Goal: Task Accomplishment & Management: Complete application form

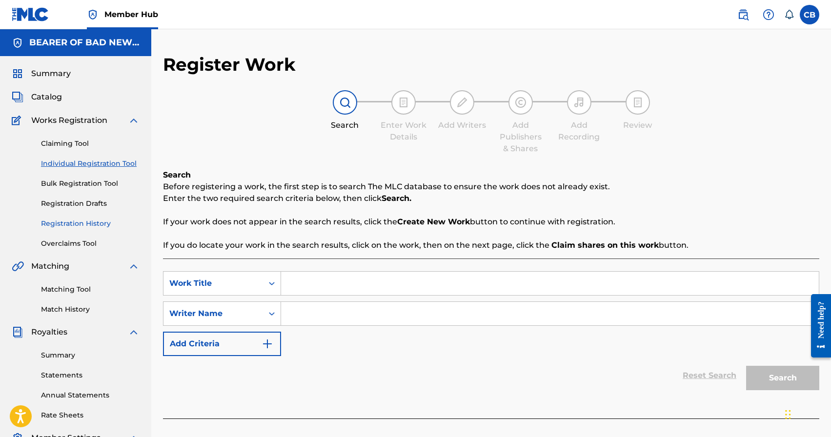
click at [71, 227] on link "Registration History" at bounding box center [90, 224] width 99 height 10
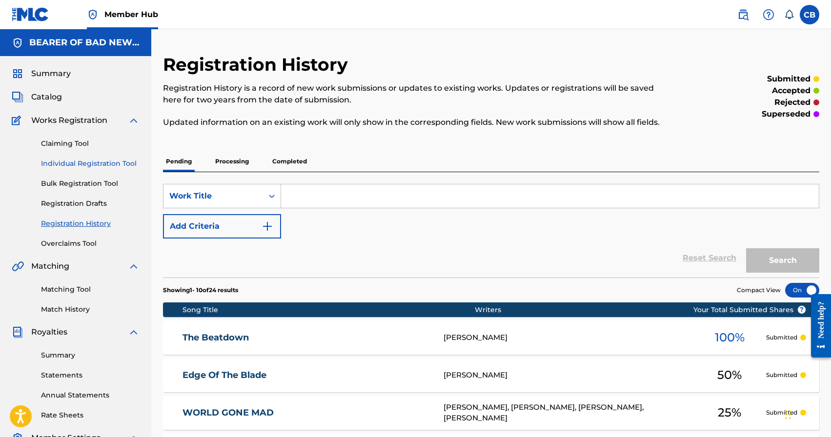
click at [73, 161] on link "Individual Registration Tool" at bounding box center [90, 164] width 99 height 10
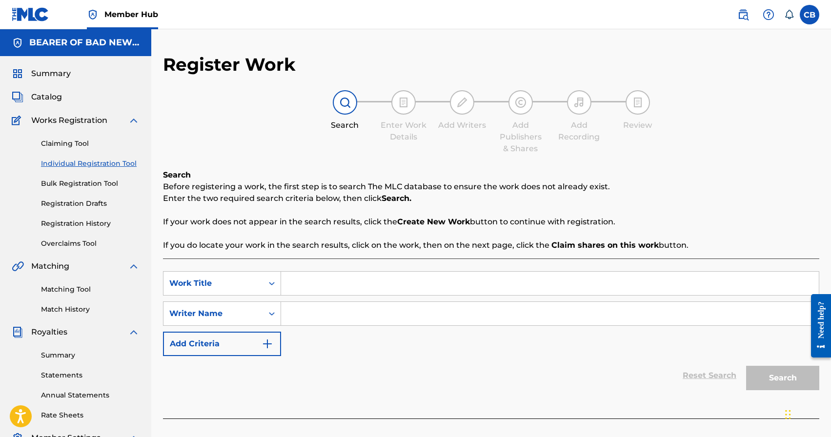
click at [392, 282] on input "Search Form" at bounding box center [550, 283] width 538 height 23
click at [306, 277] on input "Search Form" at bounding box center [550, 283] width 538 height 23
type input "Transform"
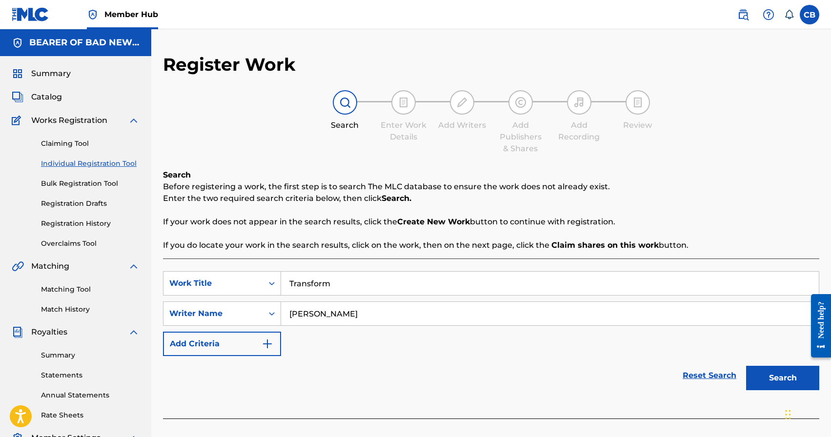
type input "[PERSON_NAME]"
click at [746, 366] on button "Search" at bounding box center [782, 378] width 73 height 24
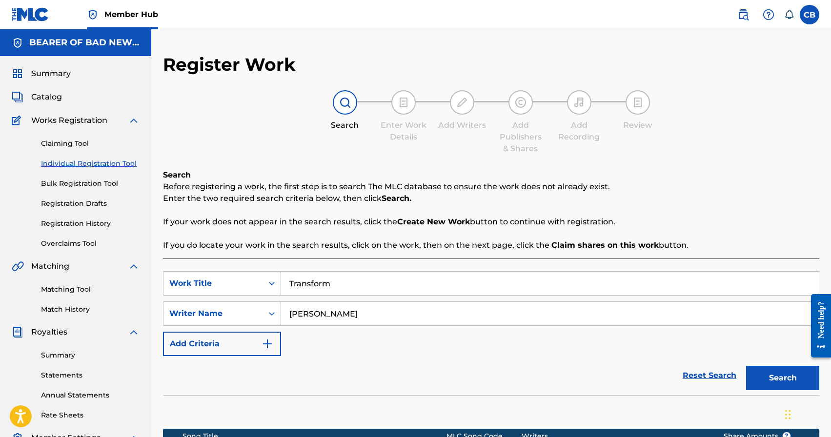
click at [87, 160] on link "Individual Registration Tool" at bounding box center [90, 164] width 99 height 10
click at [102, 163] on link "Individual Registration Tool" at bounding box center [90, 164] width 99 height 10
click at [115, 165] on link "Individual Registration Tool" at bounding box center [90, 164] width 99 height 10
click at [779, 386] on button "Search" at bounding box center [782, 378] width 73 height 24
click at [106, 160] on link "Individual Registration Tool" at bounding box center [90, 164] width 99 height 10
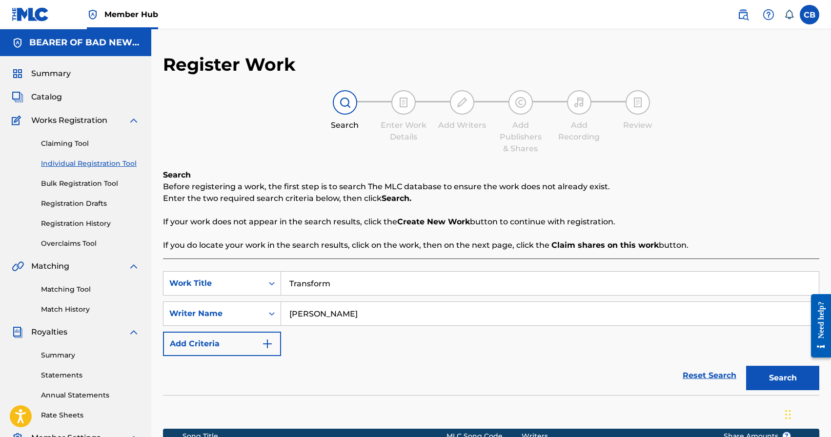
scroll to position [168, 0]
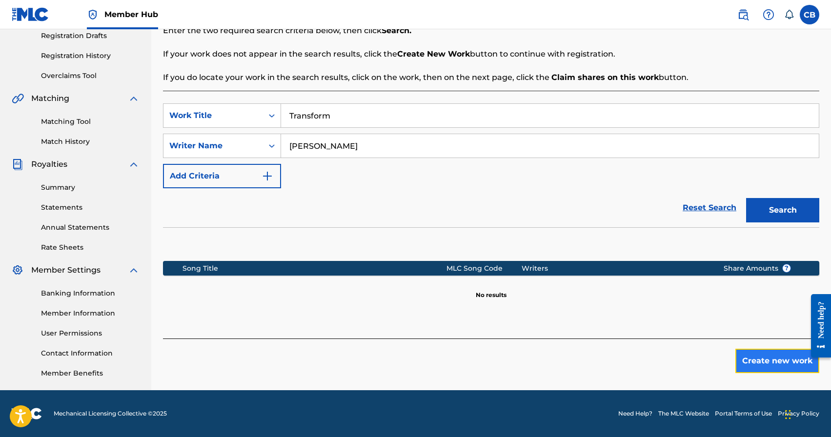
click at [767, 366] on button "Create new work" at bounding box center [777, 361] width 84 height 24
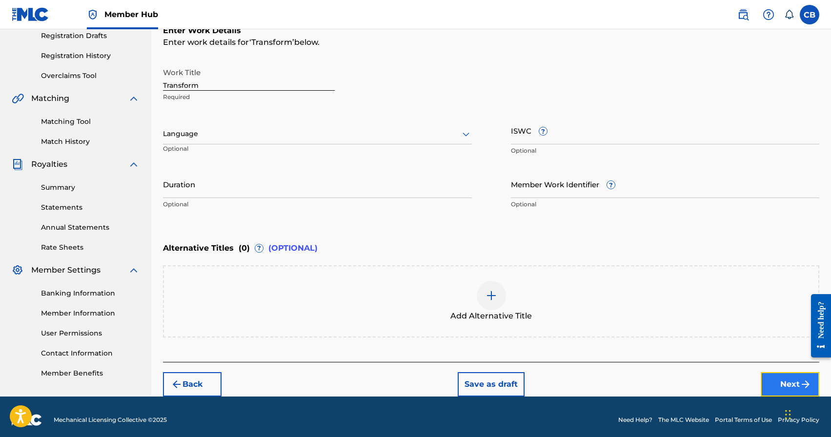
click at [796, 385] on button "Next" at bounding box center [790, 384] width 59 height 24
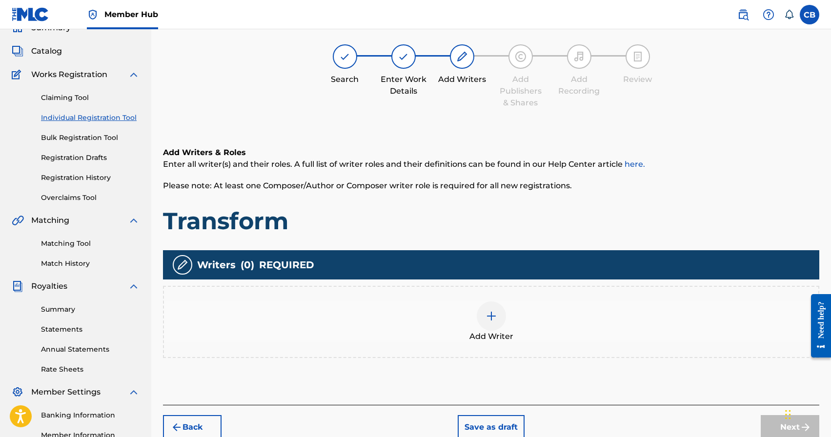
scroll to position [44, 0]
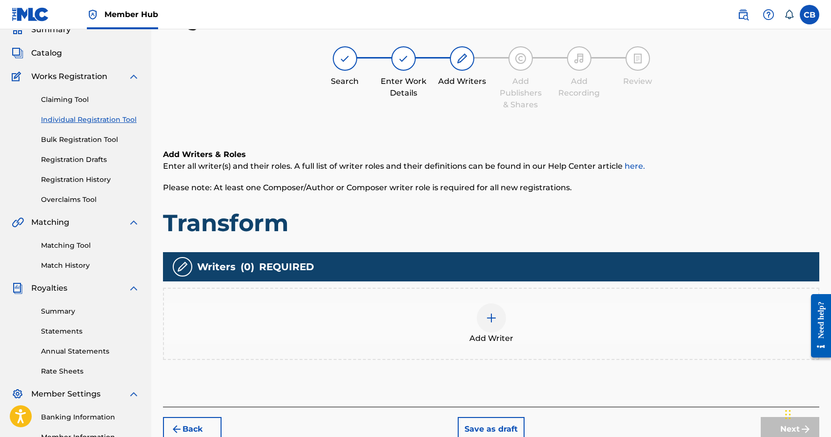
click at [491, 319] on img at bounding box center [491, 318] width 12 height 12
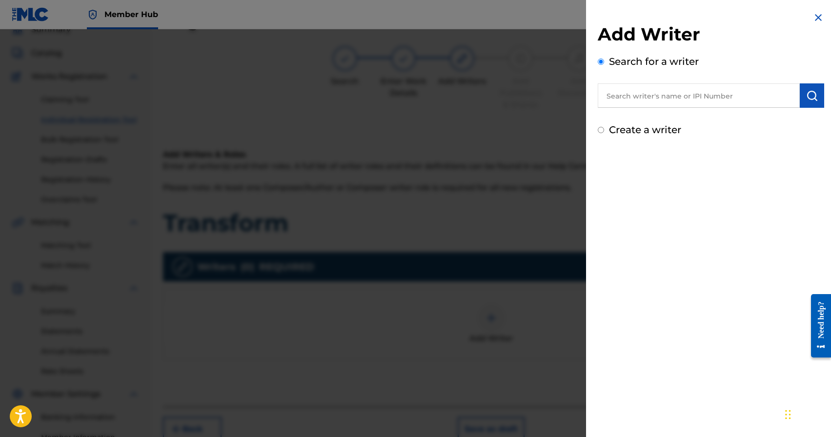
click at [663, 97] on input "text" at bounding box center [699, 95] width 202 height 24
paste input "[PERSON_NAME]"
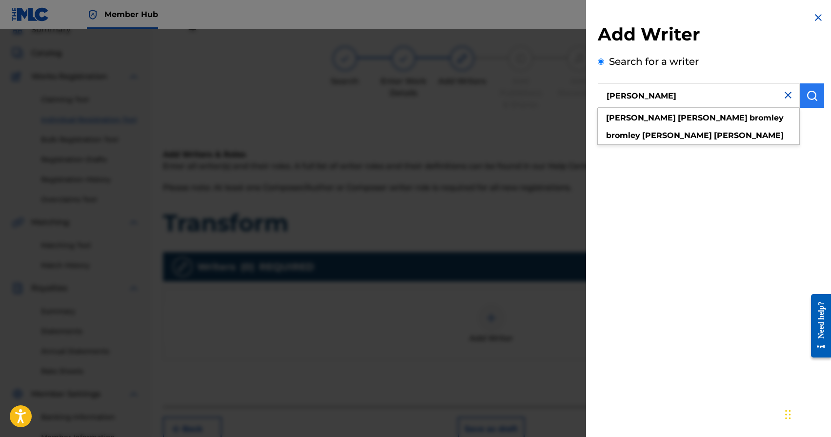
type input "[PERSON_NAME]"
click at [804, 102] on button "submit" at bounding box center [812, 95] width 24 height 24
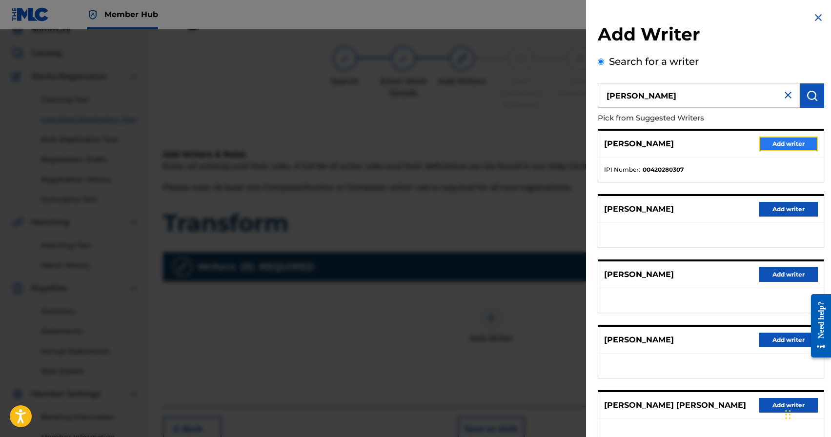
click at [777, 143] on button "Add writer" at bounding box center [788, 144] width 59 height 15
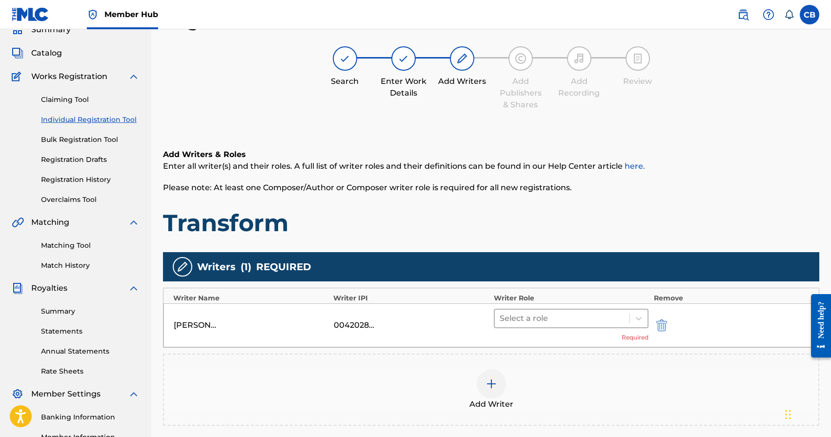
click at [536, 320] on div at bounding box center [562, 319] width 125 height 14
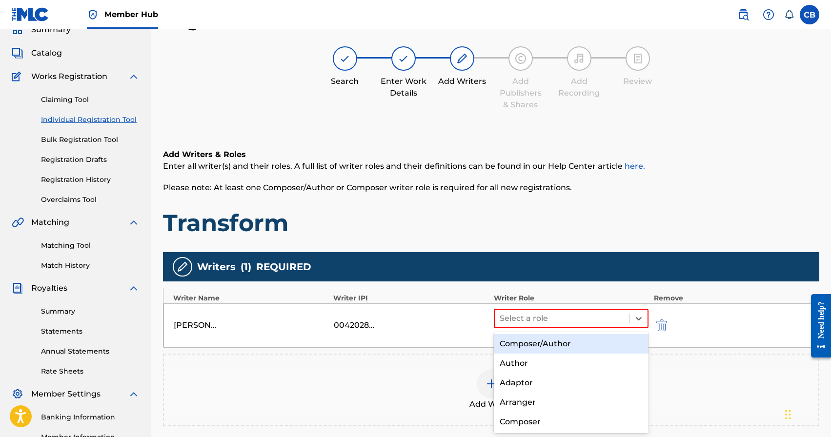
click at [534, 347] on div "Composer/Author" at bounding box center [571, 344] width 155 height 20
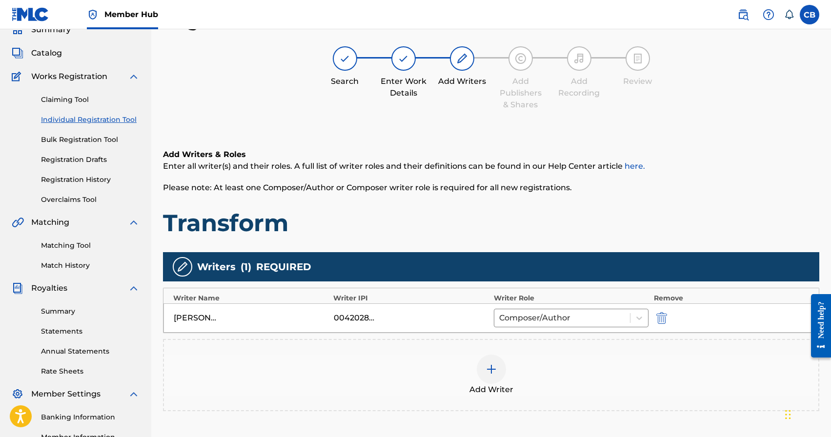
scroll to position [168, 0]
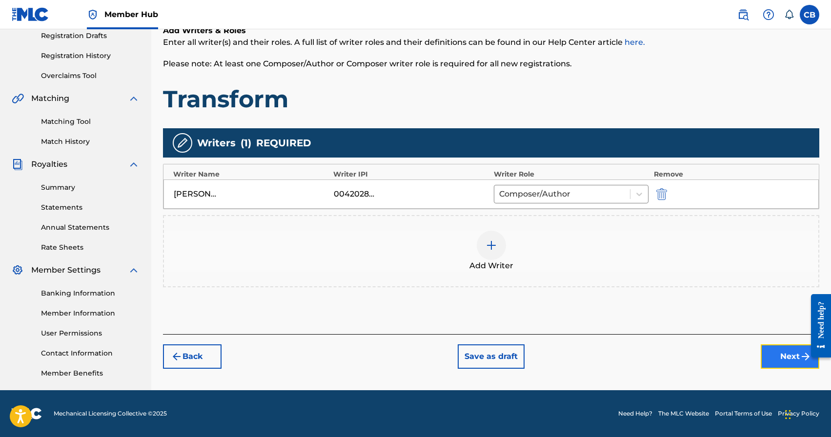
click at [787, 359] on button "Next" at bounding box center [790, 356] width 59 height 24
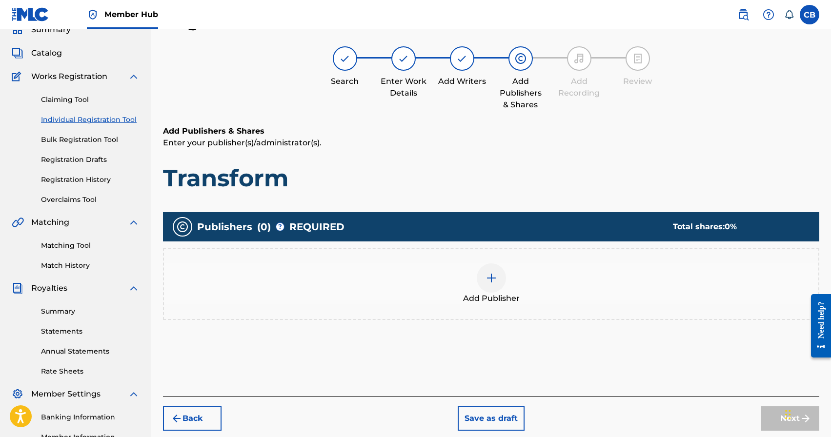
scroll to position [44, 0]
click at [491, 277] on img at bounding box center [491, 278] width 12 height 12
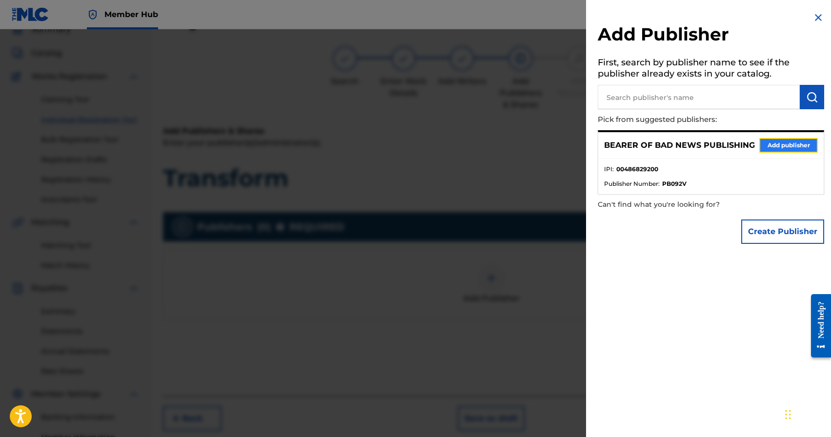
click at [771, 144] on button "Add publisher" at bounding box center [788, 145] width 59 height 15
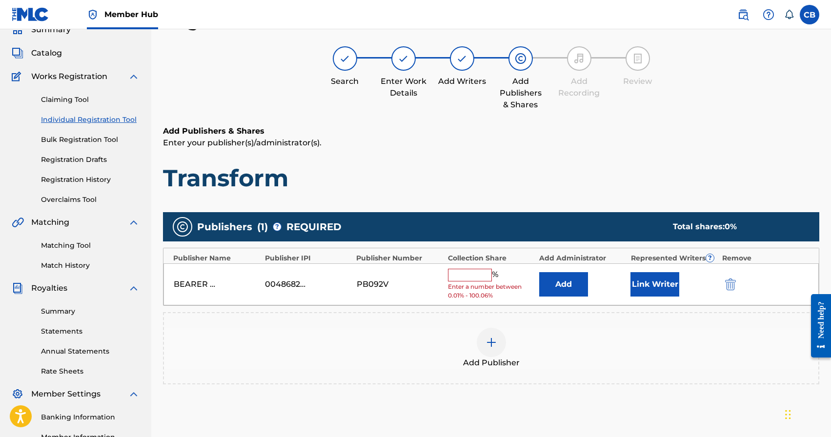
click at [467, 273] on input "text" at bounding box center [470, 275] width 44 height 13
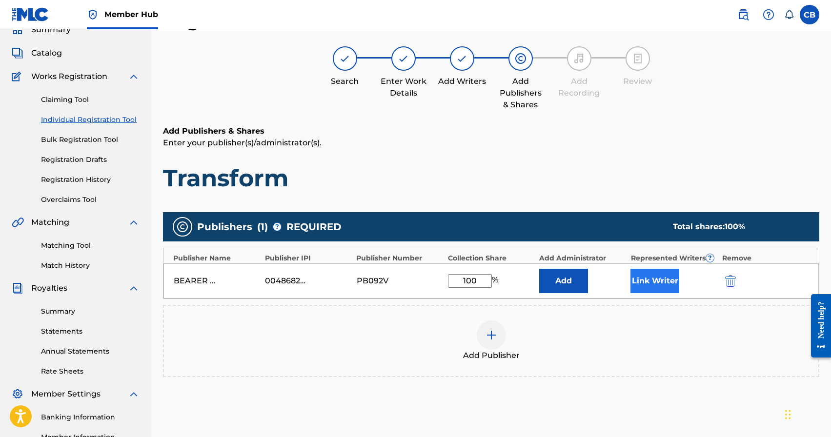
type input "100"
click at [666, 286] on button "Link Writer" at bounding box center [654, 281] width 49 height 24
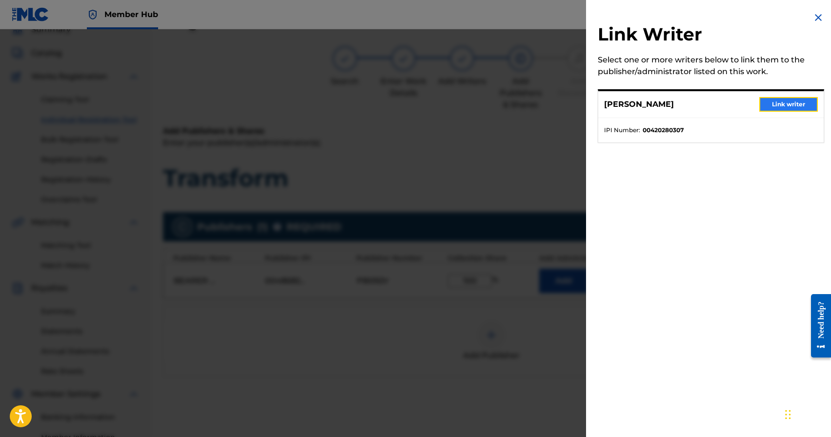
click at [785, 106] on button "Link writer" at bounding box center [788, 104] width 59 height 15
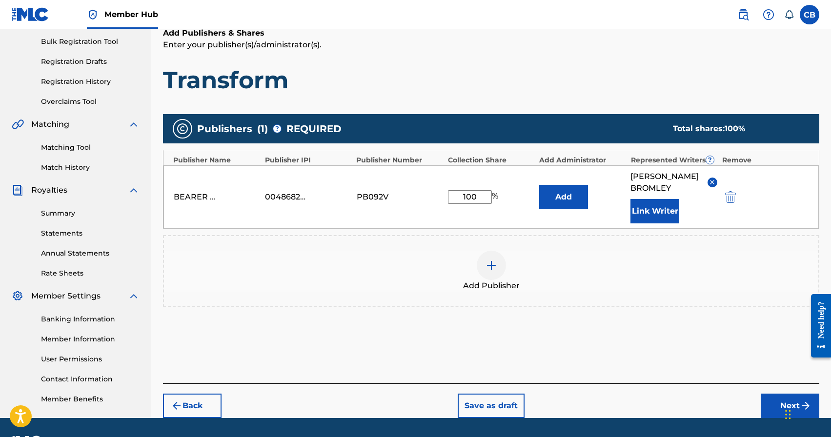
scroll to position [170, 0]
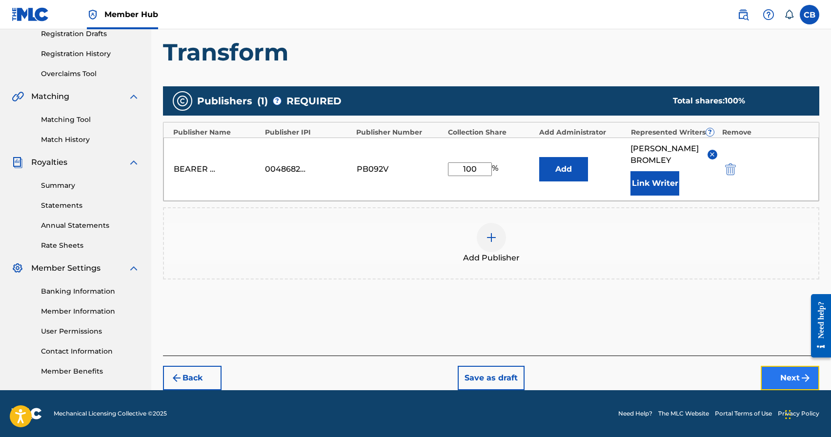
click at [781, 381] on button "Next" at bounding box center [790, 378] width 59 height 24
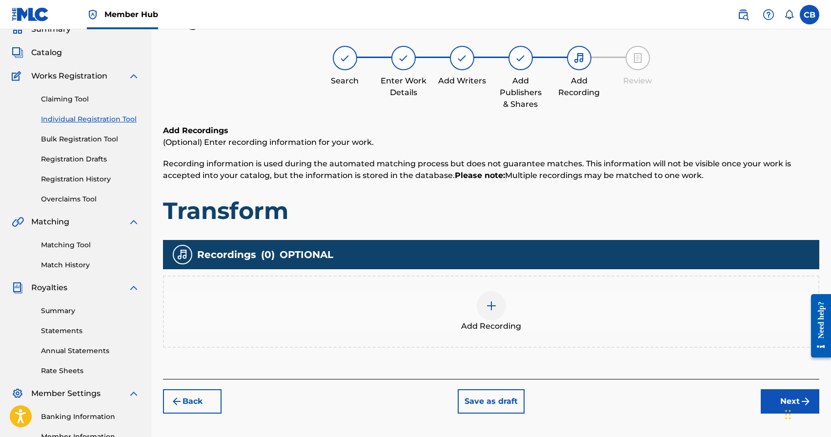
scroll to position [44, 0]
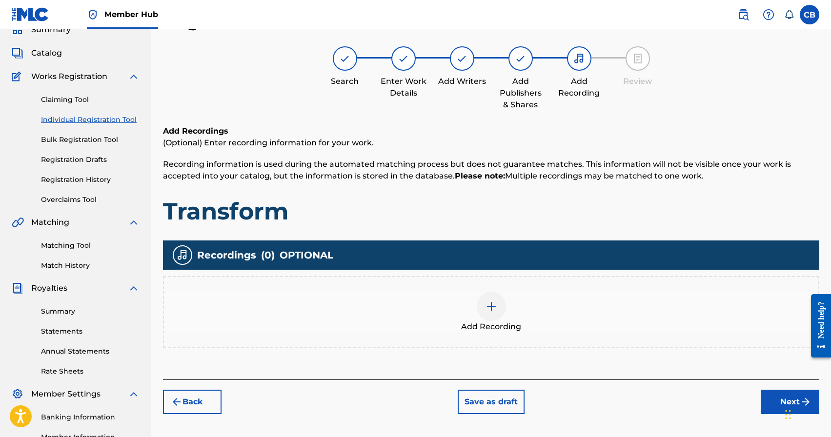
click at [485, 312] on div at bounding box center [491, 306] width 29 height 29
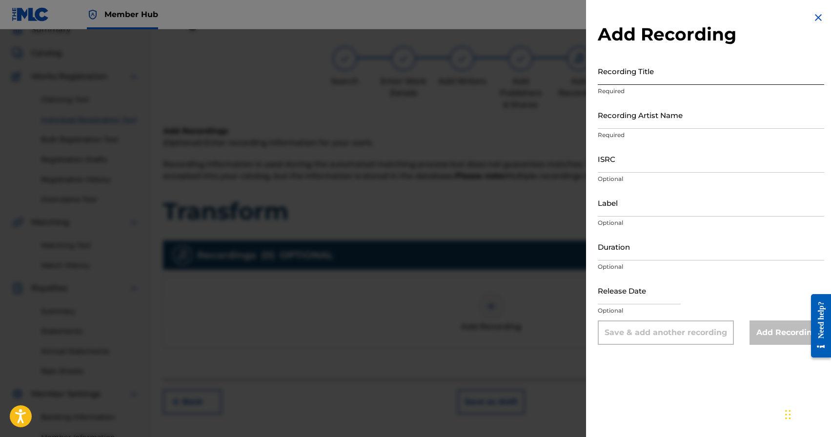
click at [636, 76] on input "Recording Title" at bounding box center [711, 71] width 226 height 28
type input "Transform"
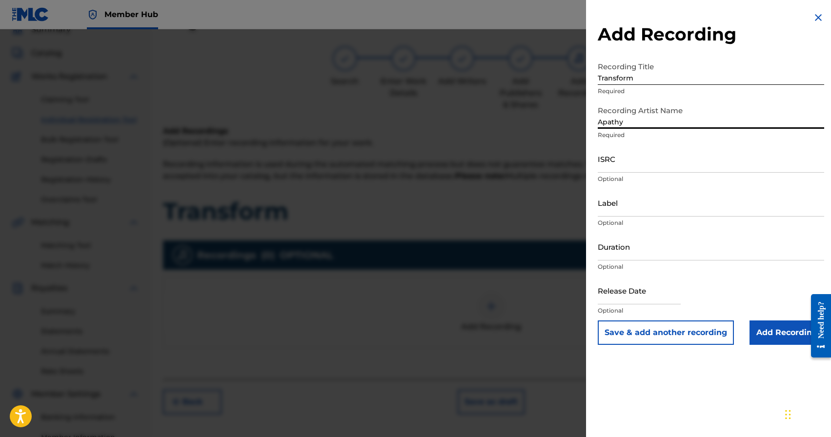
type input "Apathy"
click at [598, 321] on button "Save & add another recording" at bounding box center [666, 333] width 136 height 24
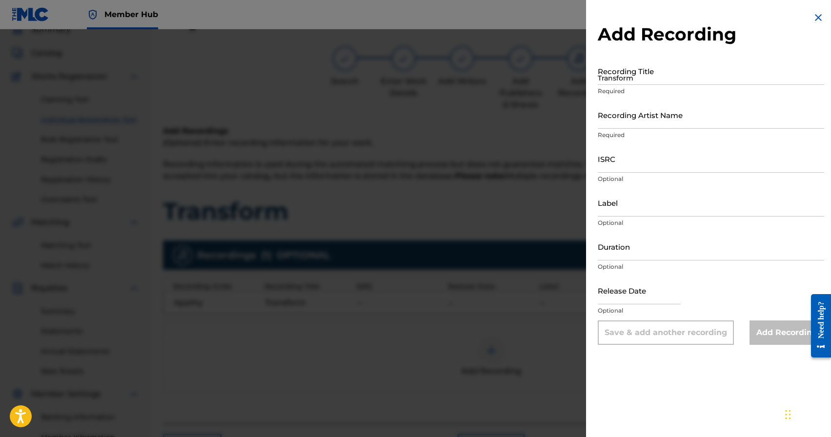
click at [817, 17] on img at bounding box center [818, 18] width 12 height 12
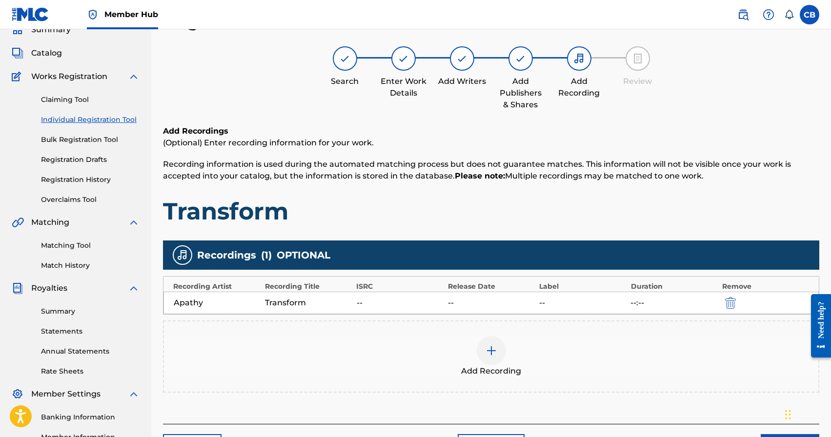
scroll to position [168, 0]
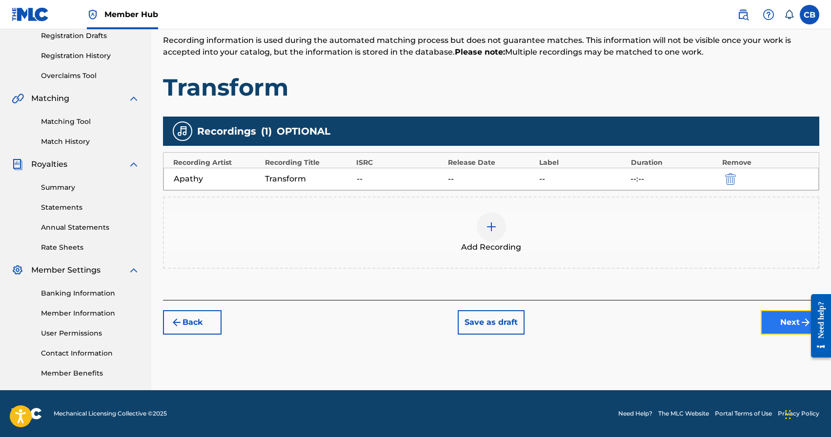
click at [791, 326] on button "Next" at bounding box center [790, 322] width 59 height 24
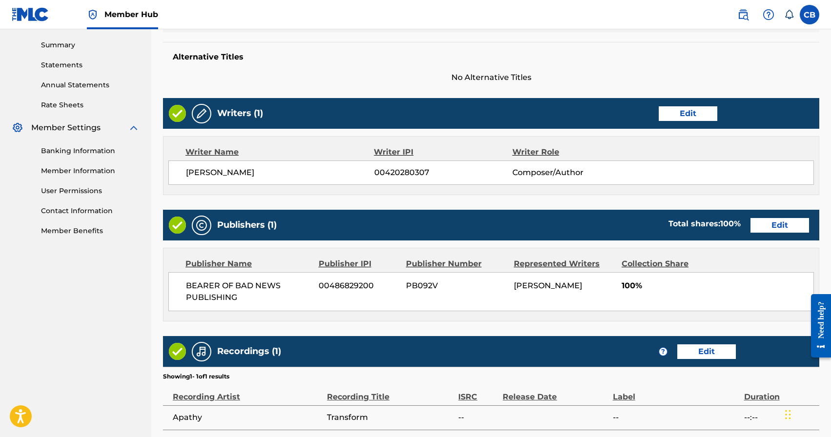
scroll to position [399, 0]
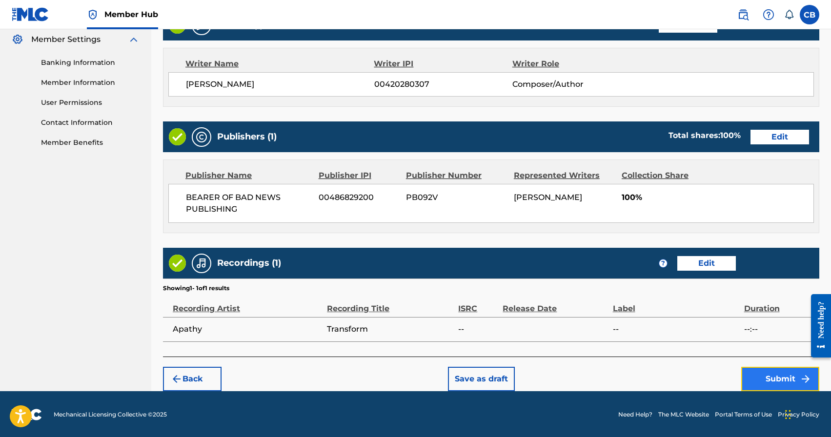
click at [788, 380] on button "Submit" at bounding box center [780, 379] width 78 height 24
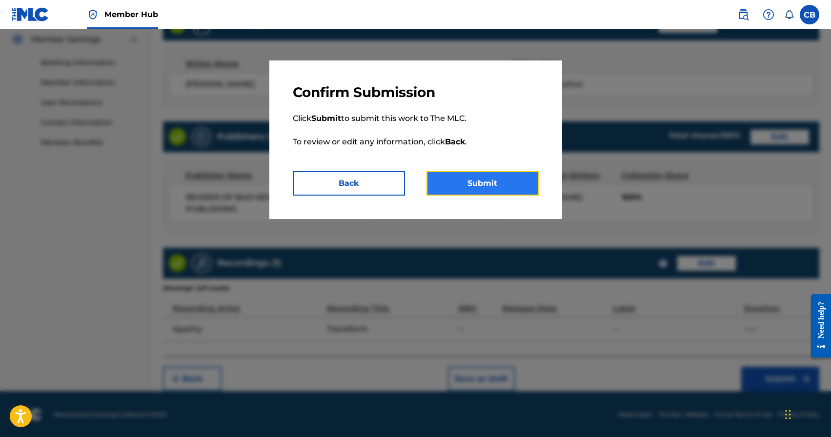
click at [481, 179] on button "Submit" at bounding box center [482, 183] width 112 height 24
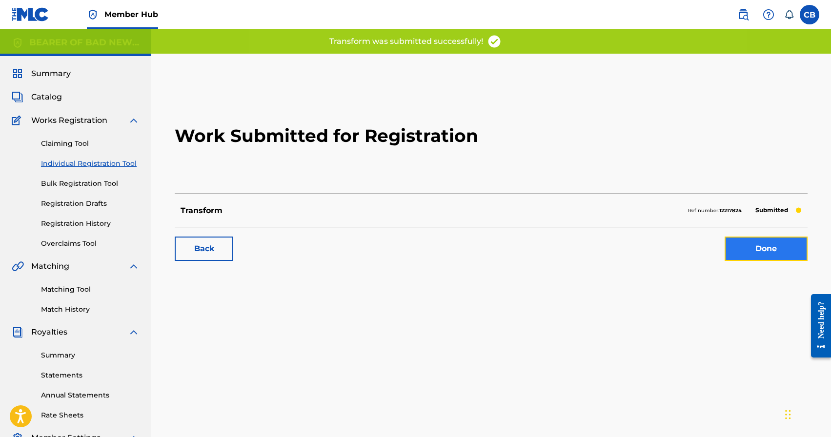
click at [772, 250] on link "Done" at bounding box center [765, 249] width 83 height 24
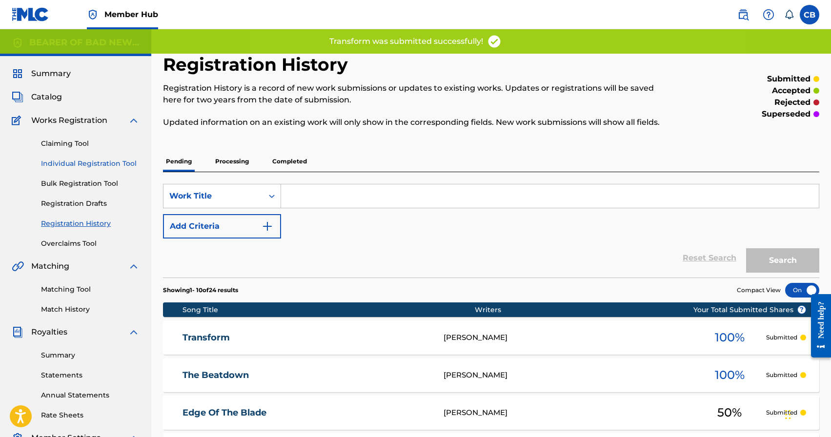
click at [83, 160] on link "Individual Registration Tool" at bounding box center [90, 164] width 99 height 10
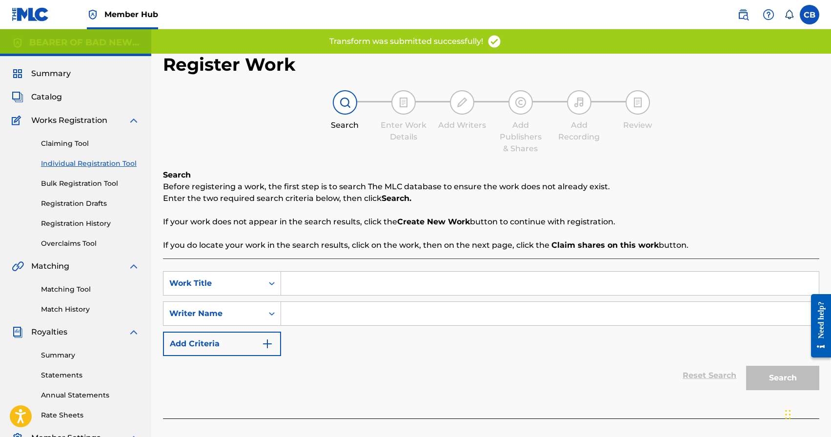
click at [341, 282] on input "Search Form" at bounding box center [550, 283] width 538 height 23
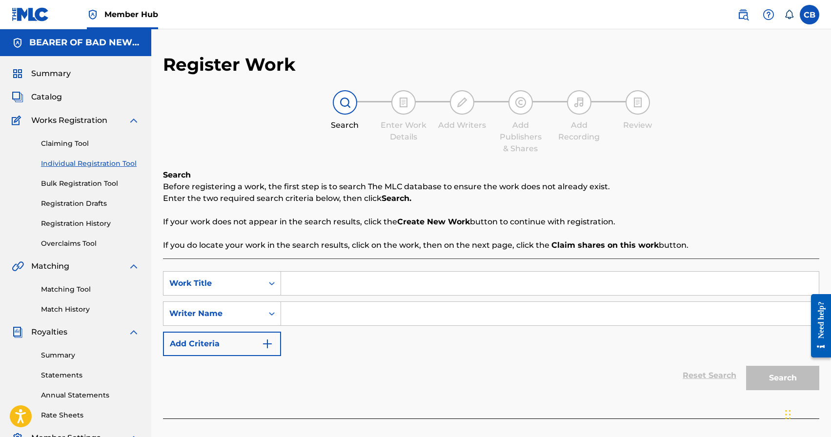
click at [352, 285] on input "Search Form" at bounding box center [550, 283] width 538 height 23
type input "Barbaric"
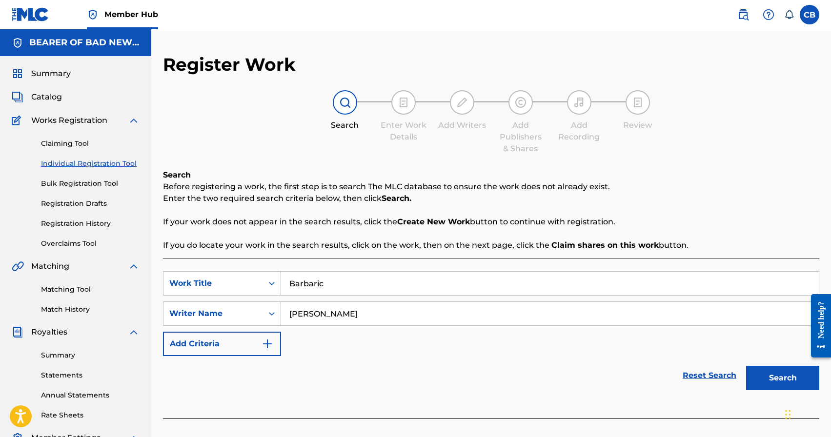
type input "[PERSON_NAME]"
click at [746, 366] on button "Search" at bounding box center [782, 378] width 73 height 24
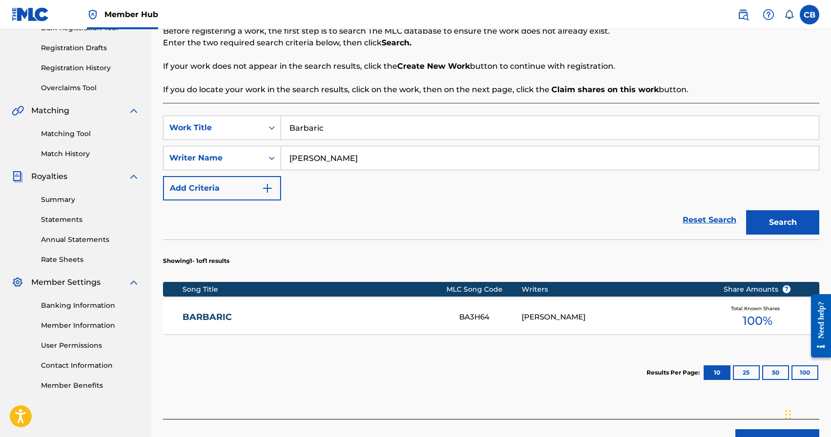
scroll to position [219, 0]
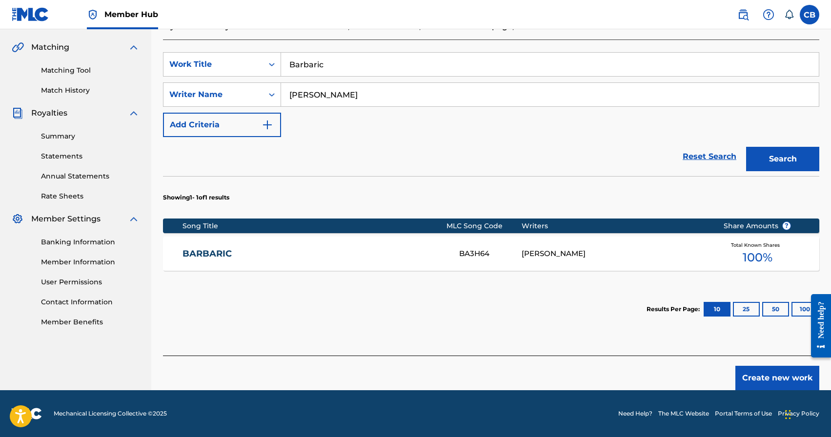
click at [209, 257] on link "BARBARIC" at bounding box center [313, 253] width 263 height 11
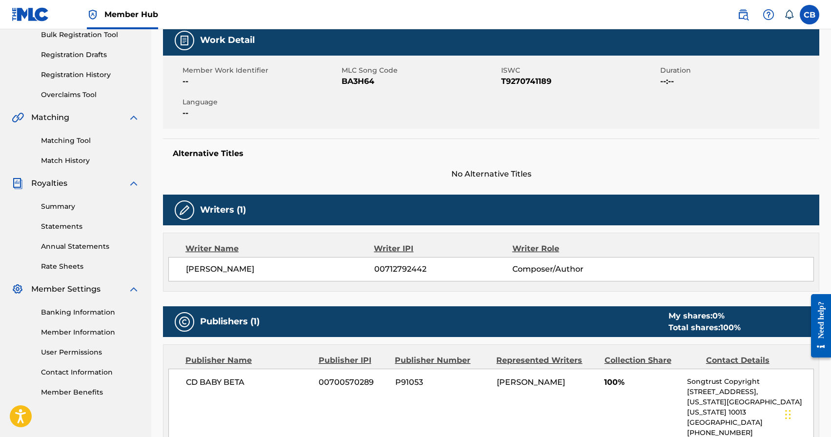
scroll to position [149, 0]
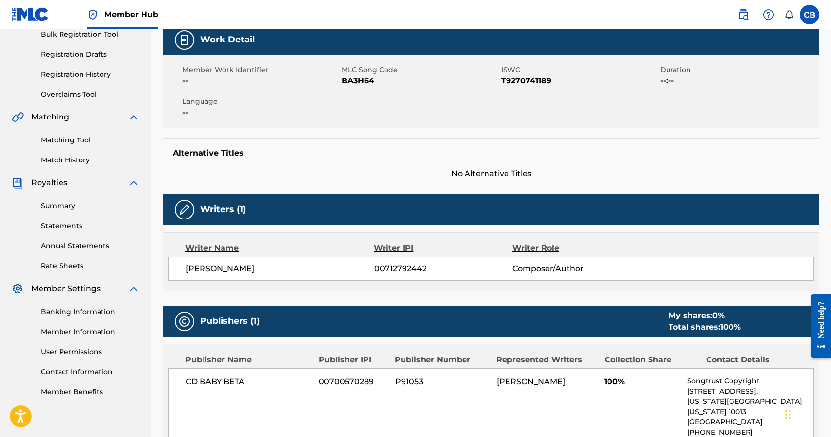
scroll to position [168, 0]
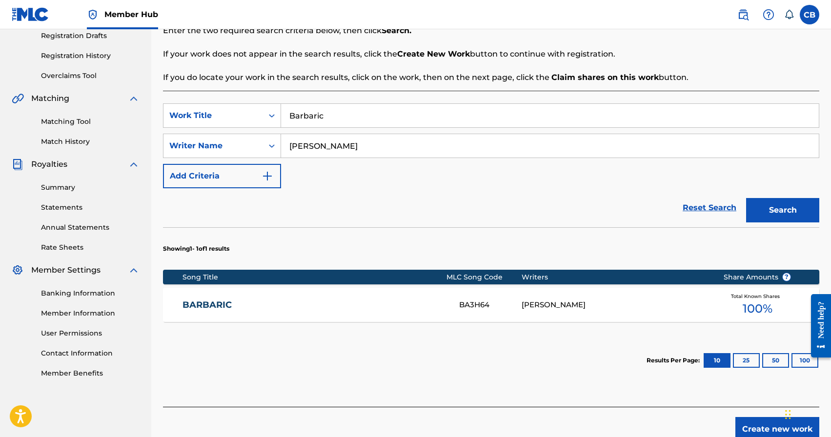
drag, startPoint x: 355, startPoint y: 143, endPoint x: 273, endPoint y: 142, distance: 81.5
click at [278, 140] on div "SearchWithCriteria0c87de5d-9eb2-474c-b4c6-d129108d9155 Writer Name [PERSON_NAME]" at bounding box center [491, 146] width 656 height 24
click at [322, 122] on input "Barbaric" at bounding box center [550, 115] width 538 height 23
drag, startPoint x: 327, startPoint y: 118, endPoint x: 252, endPoint y: 114, distance: 75.2
click at [264, 115] on div "SearchWithCriteria79fd2639-1224-49da-88cc-ad62e68e84a2 Work Title Barbaric" at bounding box center [491, 115] width 656 height 24
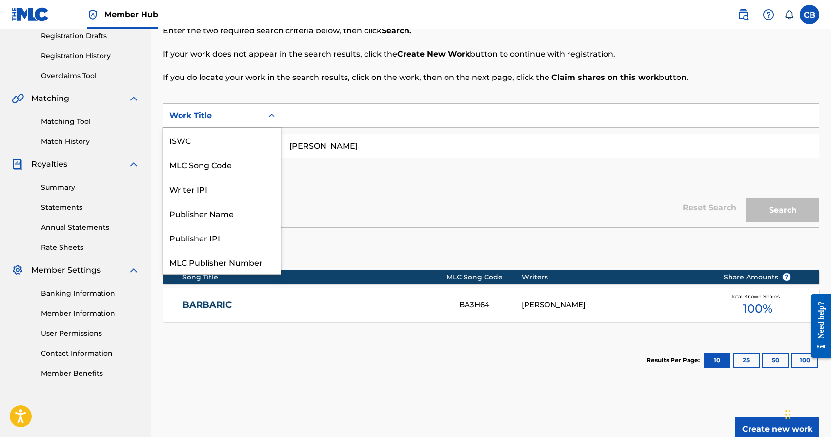
drag, startPoint x: 252, startPoint y: 114, endPoint x: 445, endPoint y: 98, distance: 193.9
click at [265, 114] on div "Work Title" at bounding box center [222, 115] width 118 height 24
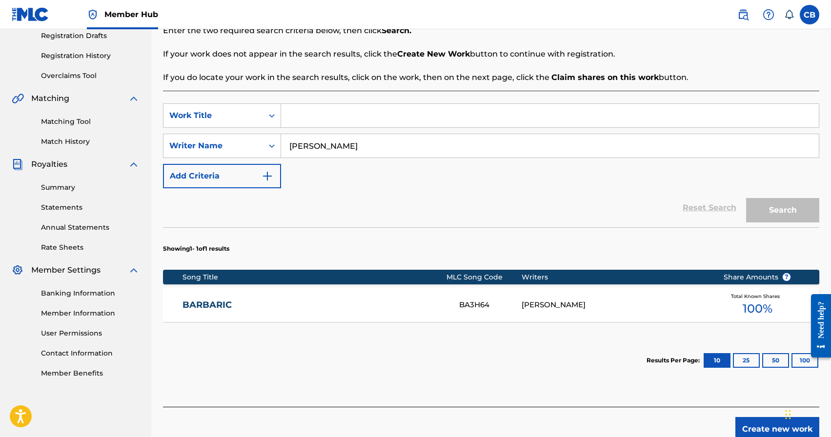
click at [353, 112] on input "Search Form" at bounding box center [550, 115] width 538 height 23
type input "proxy"
click at [746, 198] on button "Search" at bounding box center [782, 210] width 73 height 24
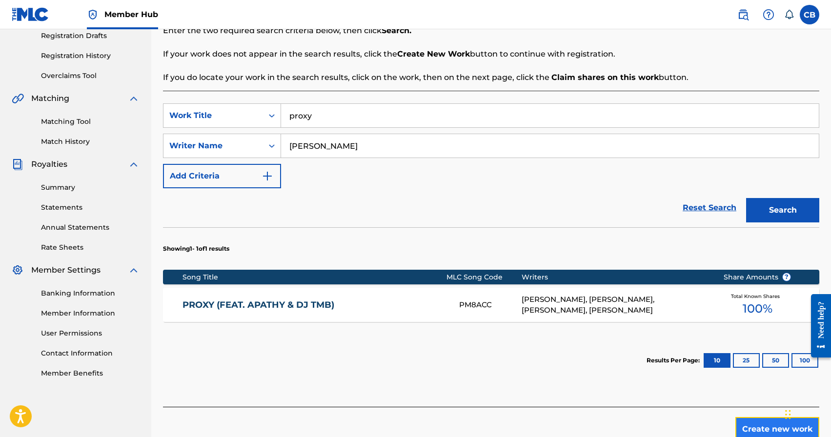
click at [760, 430] on button "Create new work" at bounding box center [777, 429] width 84 height 24
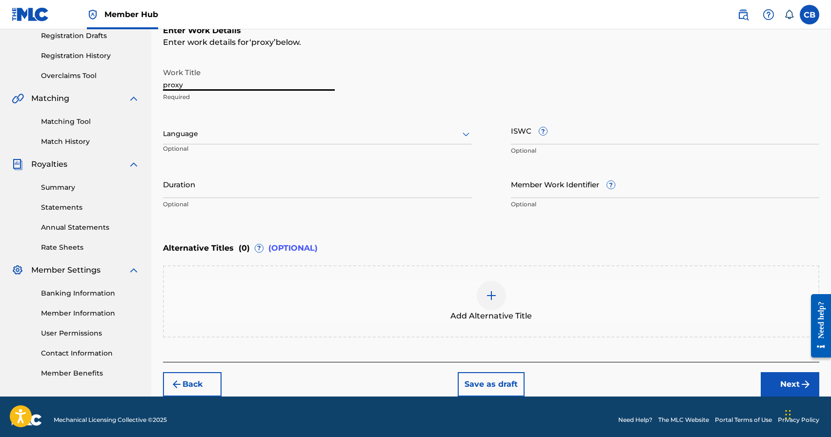
drag, startPoint x: 189, startPoint y: 85, endPoint x: 152, endPoint y: 97, distance: 39.2
click at [152, 97] on div "Register Work Search Enter Work Details Add Writers Add Publishers & Shares Add…" at bounding box center [491, 141] width 680 height 511
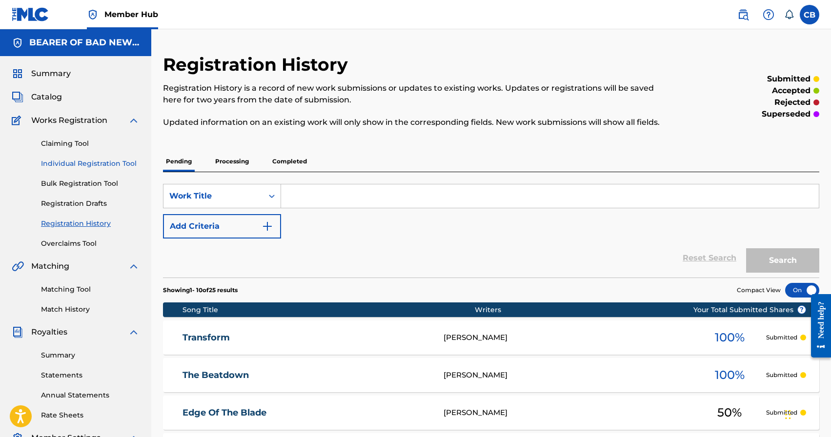
click at [112, 166] on link "Individual Registration Tool" at bounding box center [90, 164] width 99 height 10
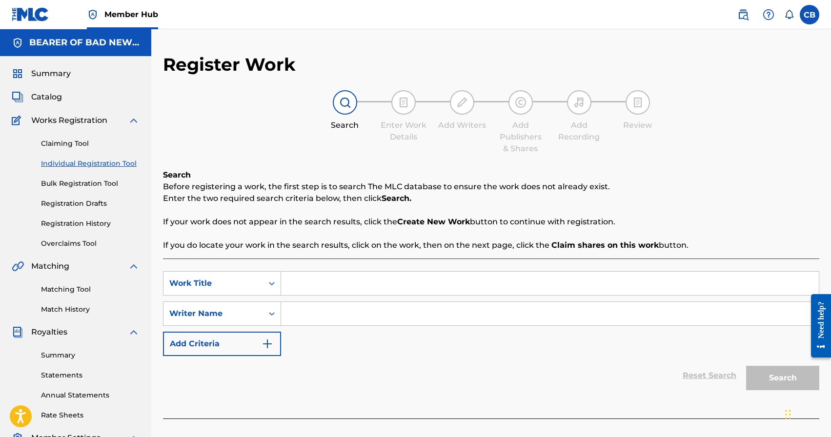
click at [310, 285] on input "Search Form" at bounding box center [550, 283] width 538 height 23
type input "Darkness Shines"
paste input "[PERSON_NAME]"
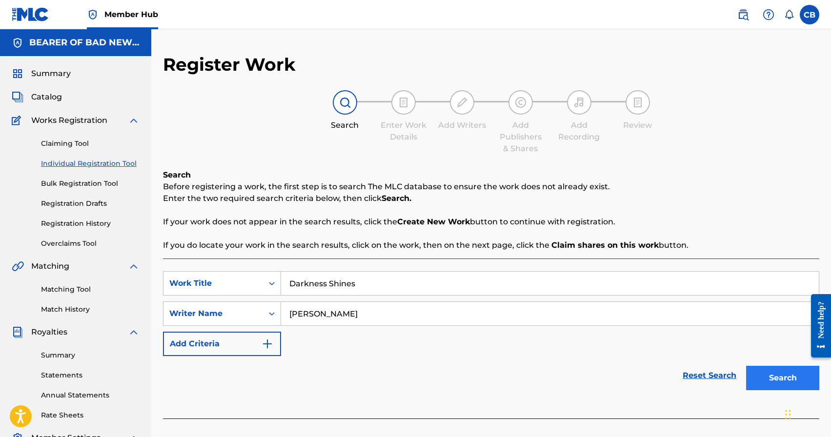
type input "[PERSON_NAME]"
click at [771, 383] on button "Search" at bounding box center [782, 378] width 73 height 24
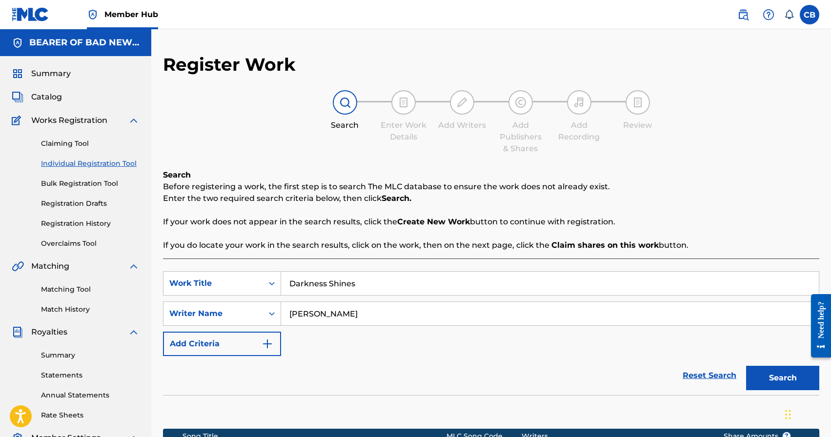
click at [538, 355] on div "SearchWithCriteria79fd2639-1224-49da-88cc-ad62e68e84a2 Work Title Darkness Shin…" at bounding box center [491, 313] width 656 height 85
click at [625, 349] on div "SearchWithCriteria79fd2639-1224-49da-88cc-ad62e68e84a2 Work Title Darkness Shin…" at bounding box center [491, 313] width 656 height 85
click at [793, 378] on button "Search" at bounding box center [782, 378] width 73 height 24
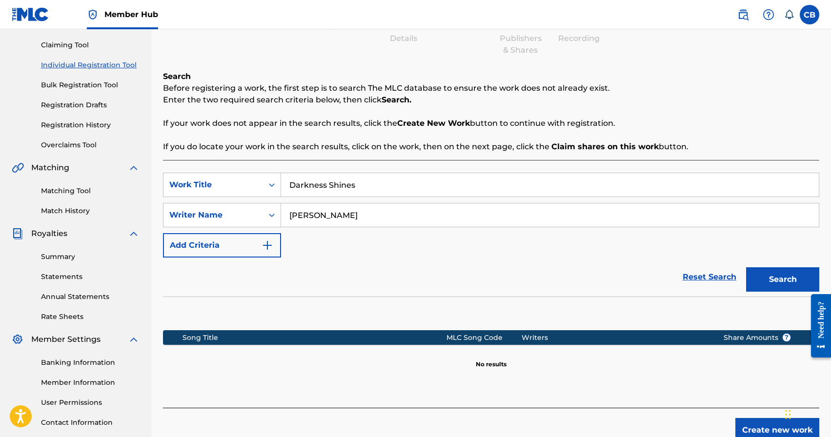
scroll to position [168, 0]
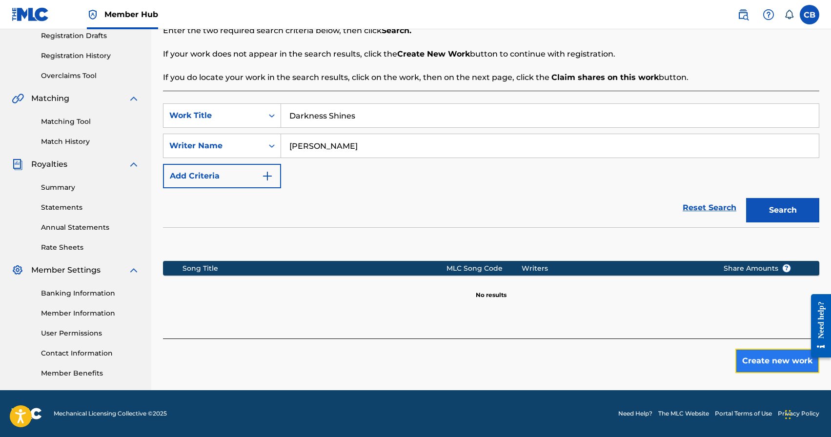
click at [770, 364] on button "Create new work" at bounding box center [777, 361] width 84 height 24
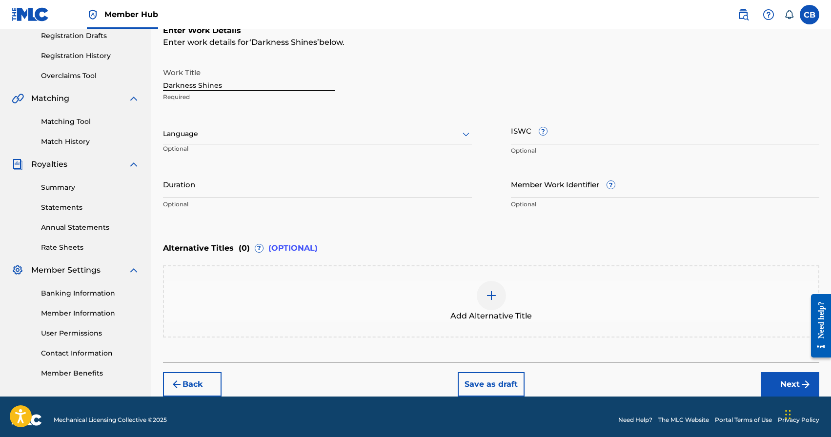
scroll to position [174, 0]
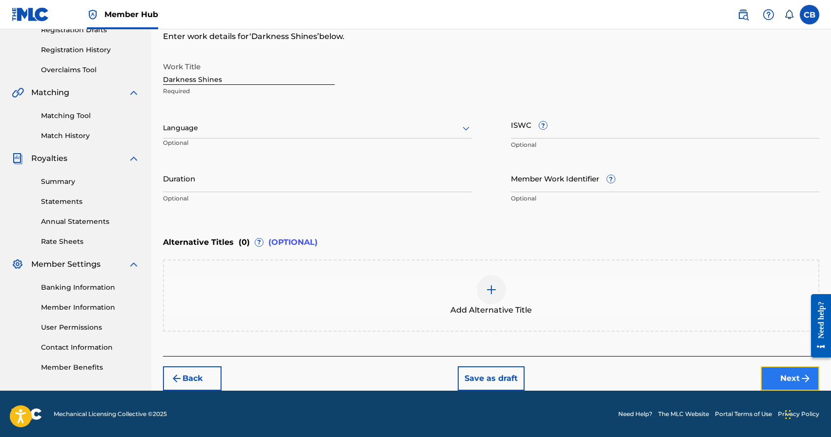
click at [783, 378] on button "Next" at bounding box center [790, 378] width 59 height 24
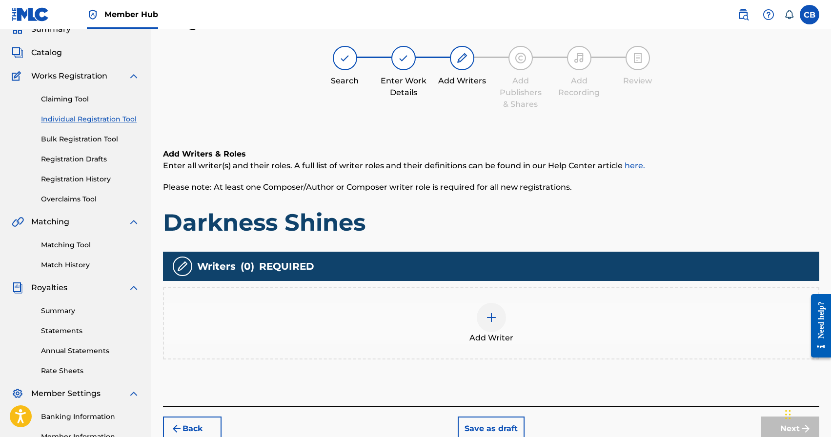
scroll to position [44, 0]
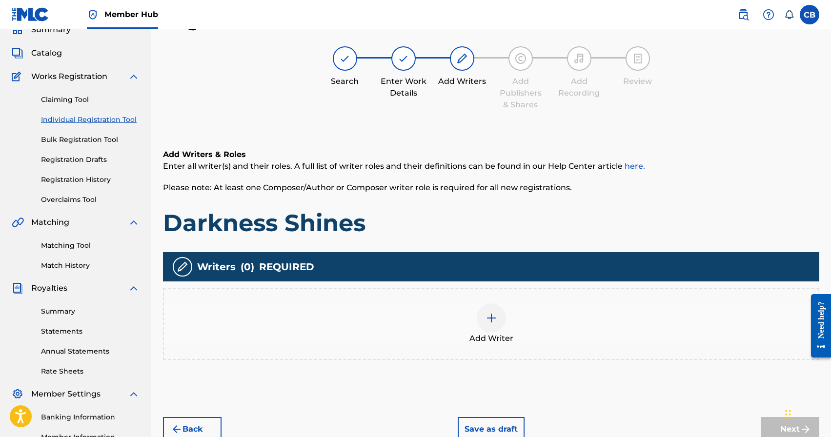
click at [493, 318] on img at bounding box center [491, 318] width 12 height 12
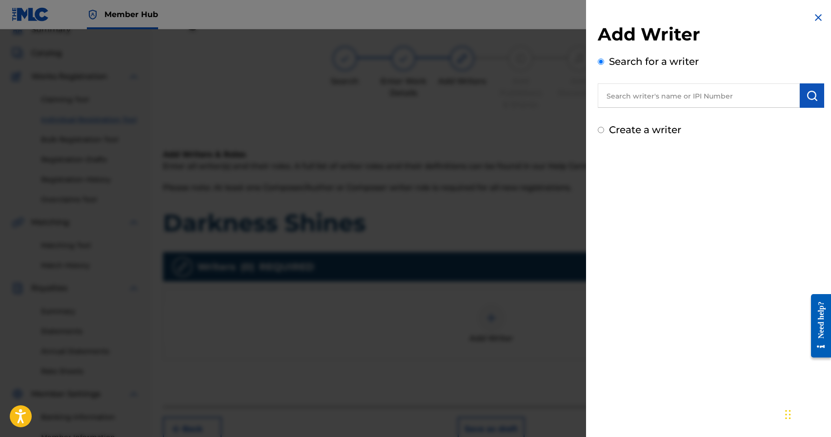
click at [637, 100] on input "text" at bounding box center [699, 95] width 202 height 24
paste input "[PERSON_NAME]"
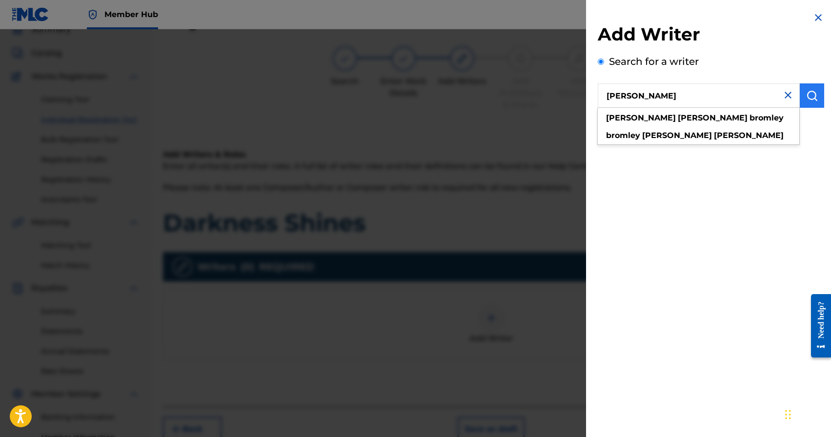
type input "[PERSON_NAME]"
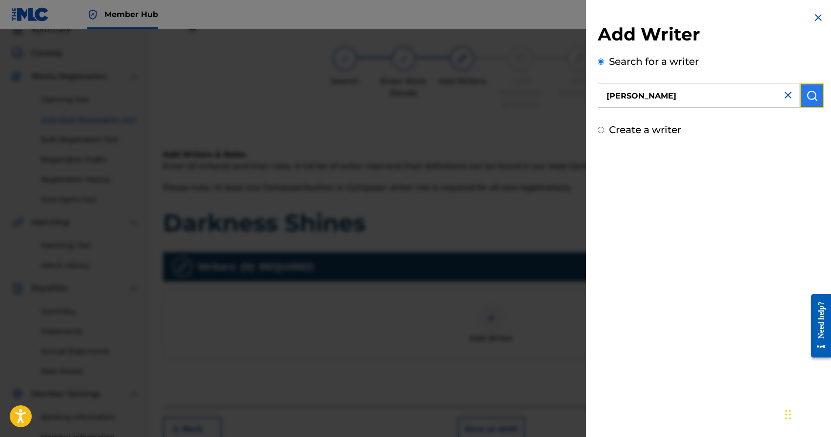
click at [806, 90] on img "submit" at bounding box center [812, 96] width 12 height 12
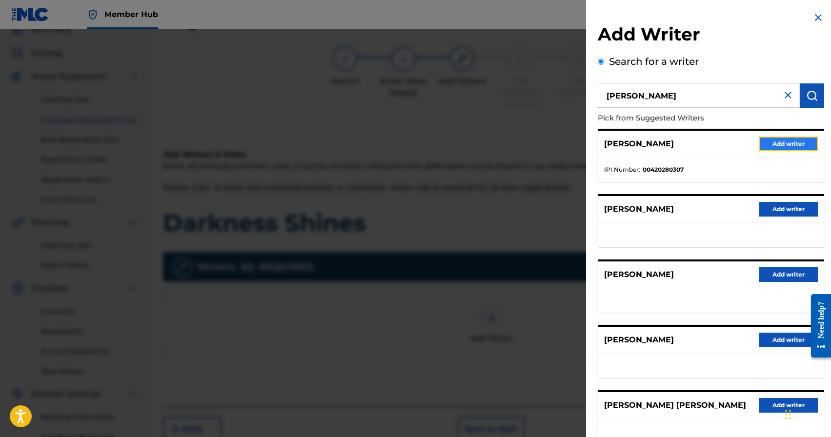
click at [771, 146] on button "Add writer" at bounding box center [788, 144] width 59 height 15
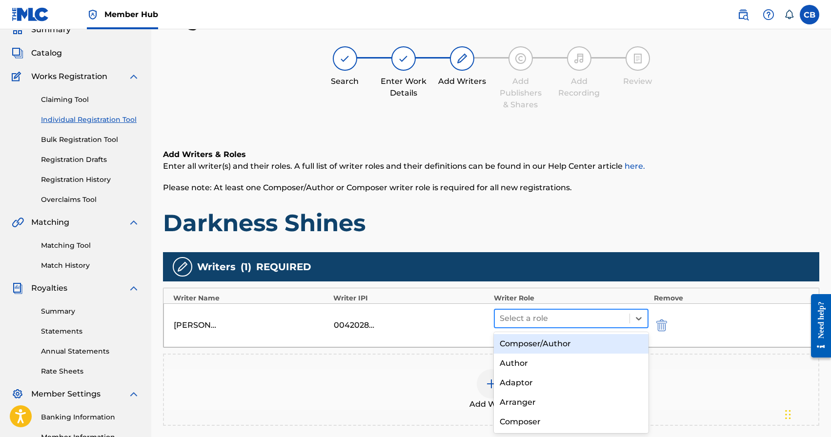
click at [604, 317] on div at bounding box center [562, 319] width 125 height 14
click at [579, 343] on div "Composer/Author" at bounding box center [571, 344] width 155 height 20
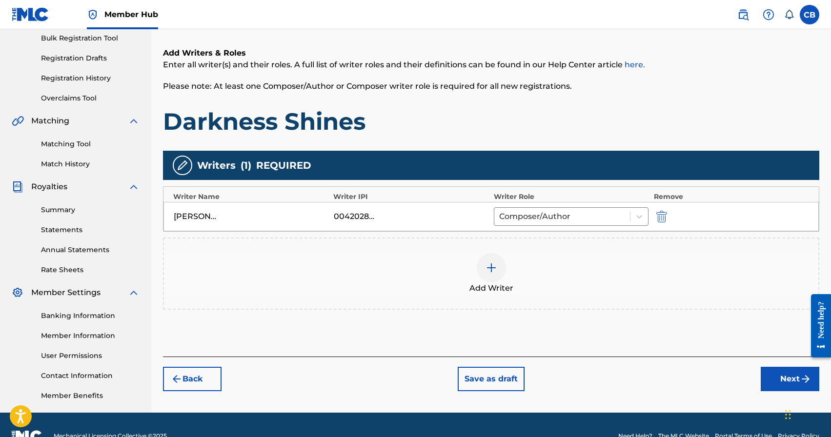
scroll to position [168, 0]
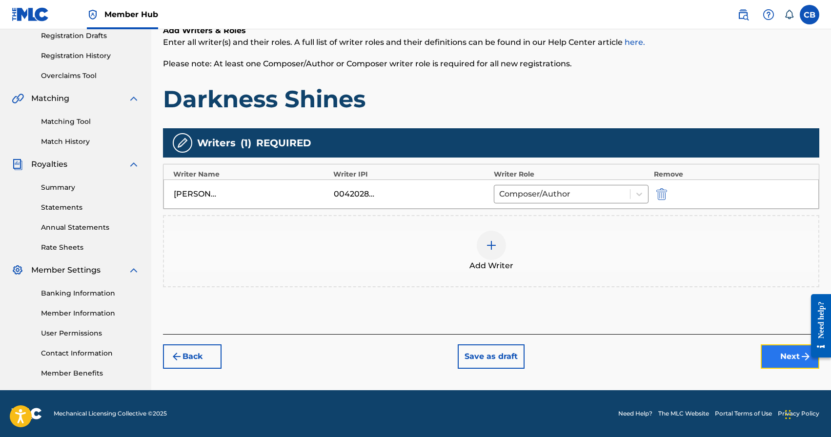
click at [787, 354] on button "Next" at bounding box center [790, 356] width 59 height 24
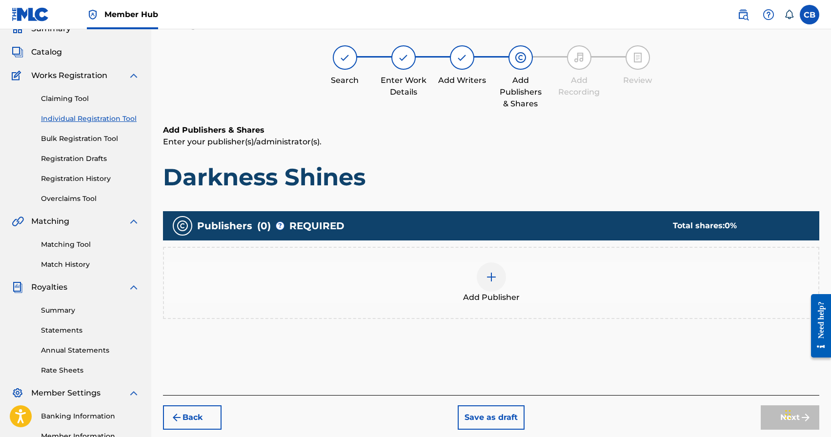
scroll to position [44, 0]
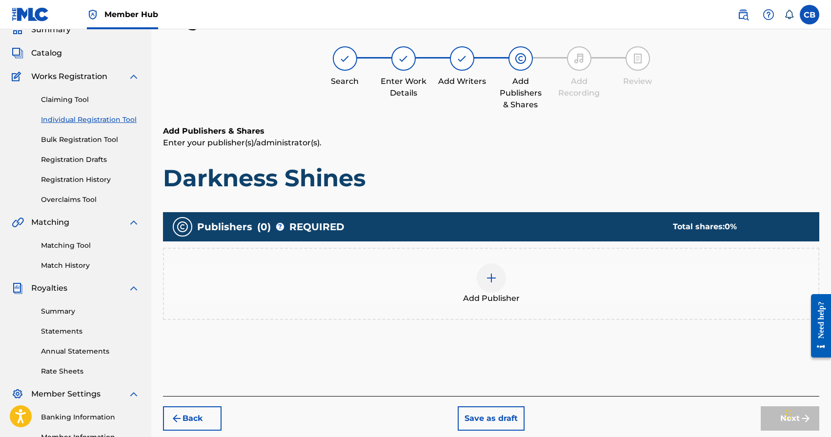
click at [498, 281] on div at bounding box center [491, 277] width 29 height 29
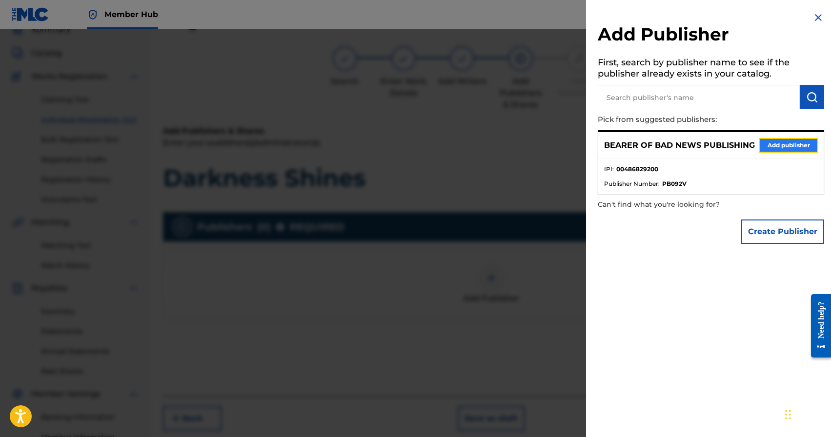
click at [783, 147] on button "Add publisher" at bounding box center [788, 145] width 59 height 15
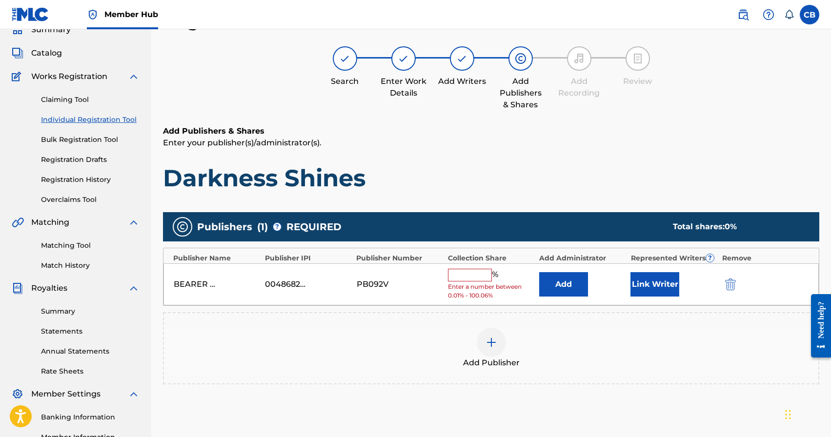
click at [468, 281] on div "% Enter a number between 0.01% - 100.06%" at bounding box center [491, 285] width 86 height 32
click at [465, 276] on input "text" at bounding box center [470, 275] width 44 height 13
type input "100"
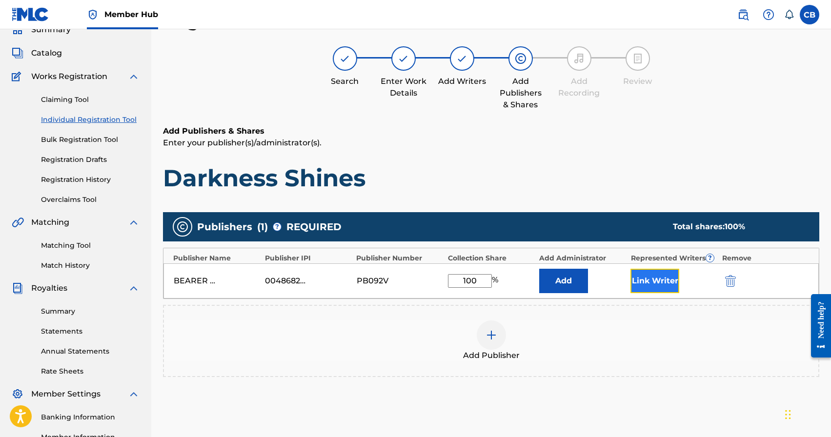
click at [665, 286] on button "Link Writer" at bounding box center [654, 281] width 49 height 24
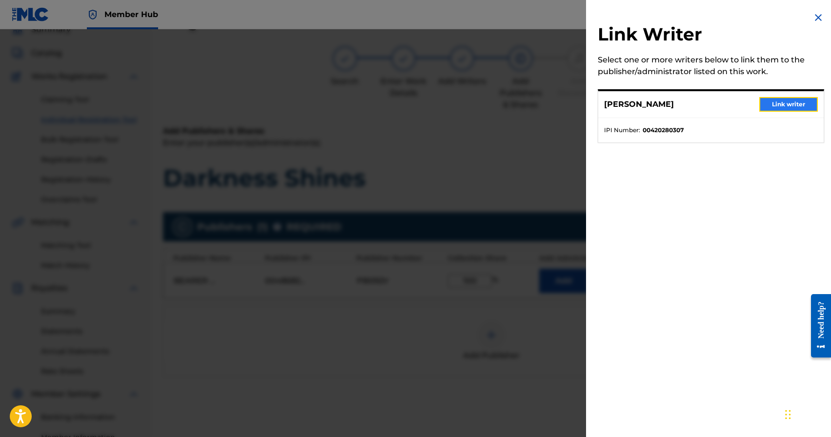
click at [794, 98] on button "Link writer" at bounding box center [788, 104] width 59 height 15
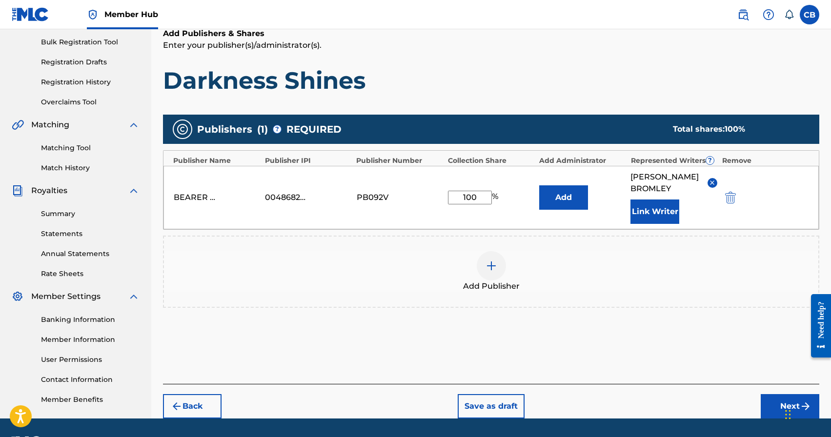
scroll to position [170, 0]
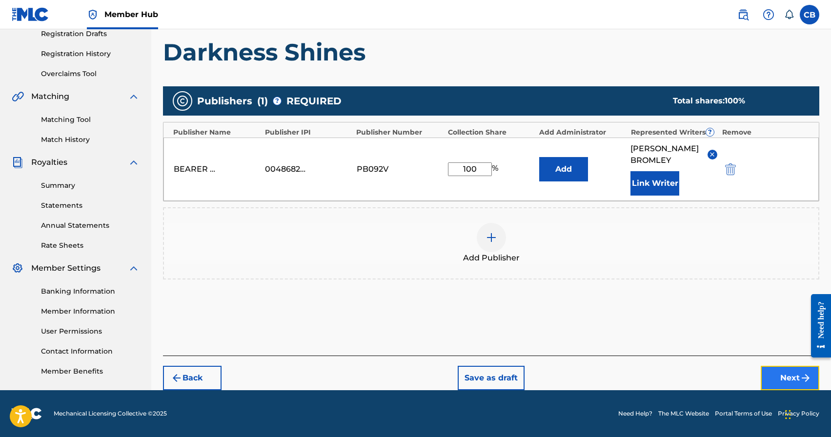
click at [784, 381] on button "Next" at bounding box center [790, 378] width 59 height 24
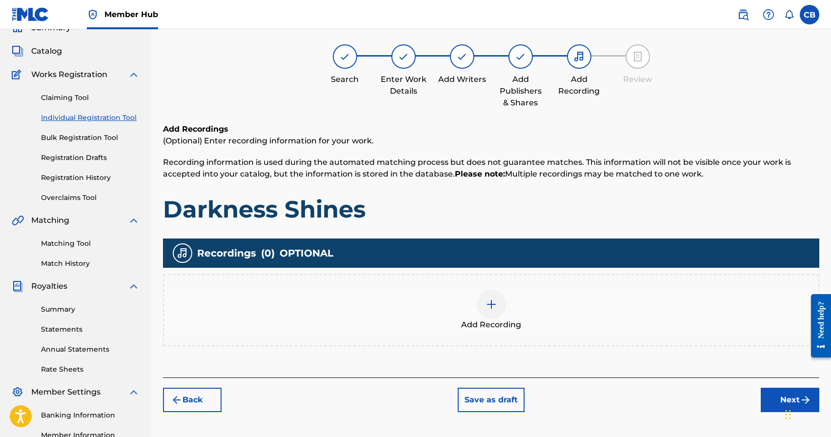
scroll to position [44, 0]
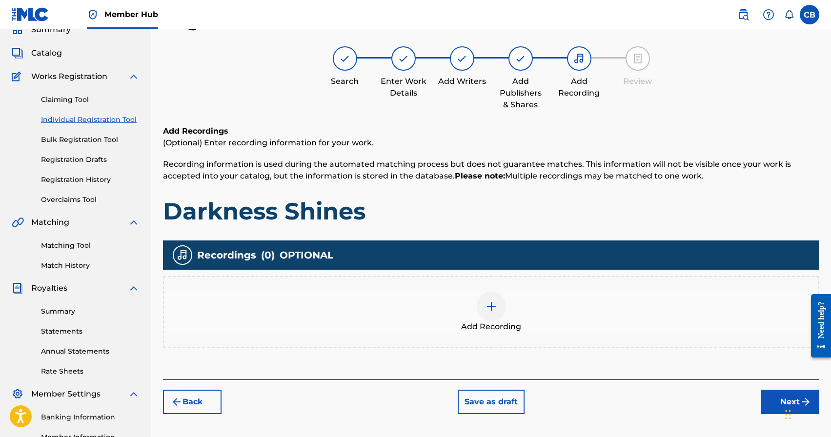
click at [483, 309] on div at bounding box center [491, 306] width 29 height 29
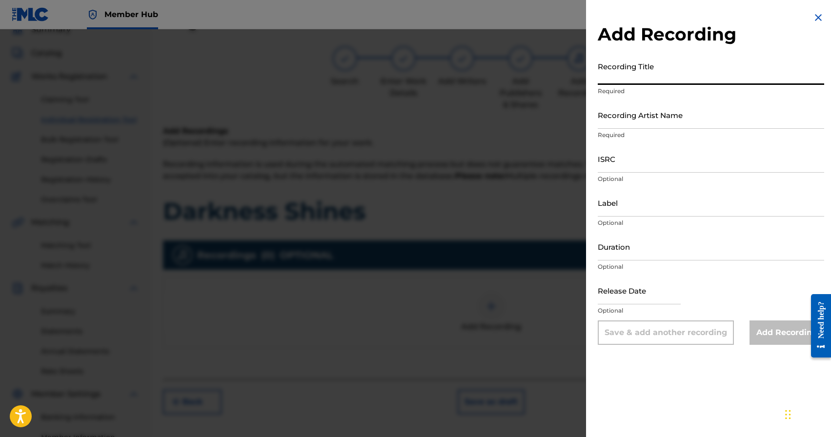
click at [652, 80] on input "Recording Title" at bounding box center [711, 71] width 226 height 28
type input "Darkness Shines"
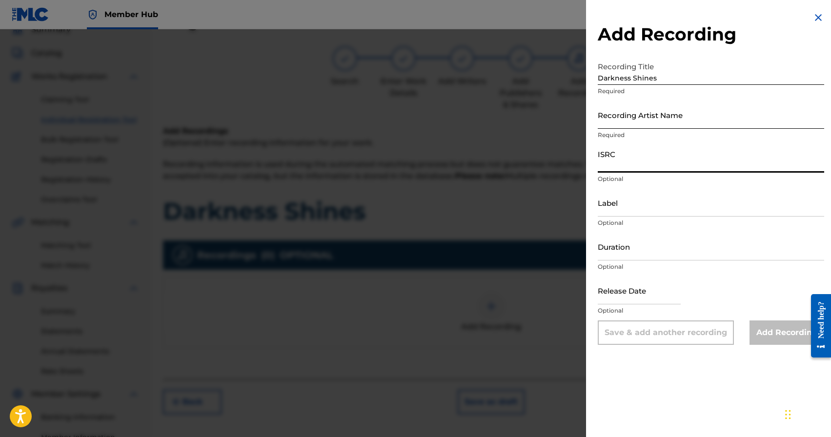
click at [736, 120] on input "Recording Artist Name" at bounding box center [711, 115] width 226 height 28
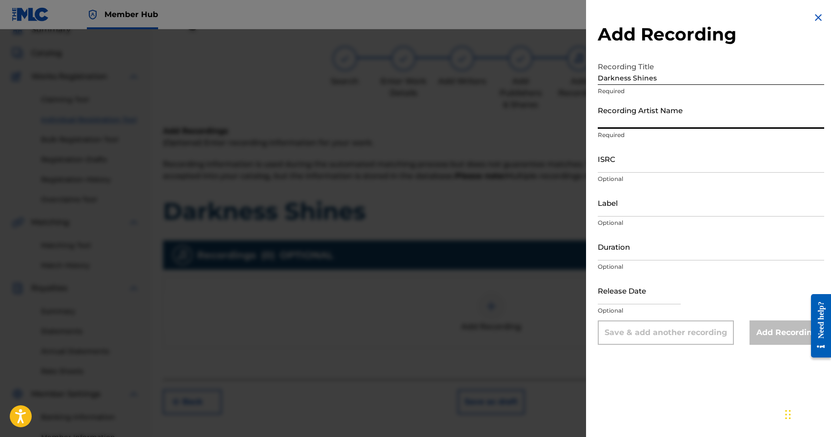
click at [699, 120] on input "Recording Artist Name" at bounding box center [711, 115] width 226 height 28
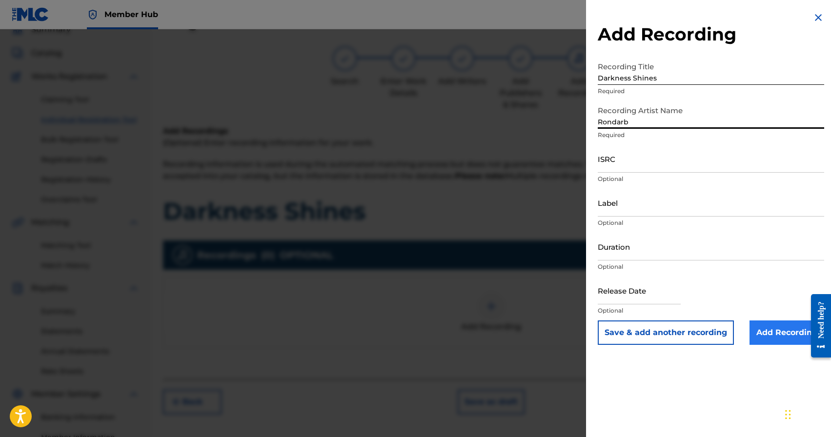
type input "Rondarb"
click at [771, 336] on input "Add Recording" at bounding box center [786, 333] width 75 height 24
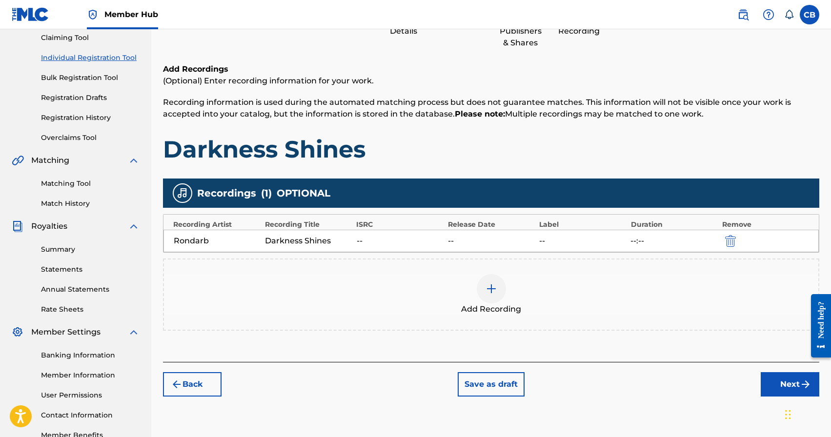
scroll to position [168, 0]
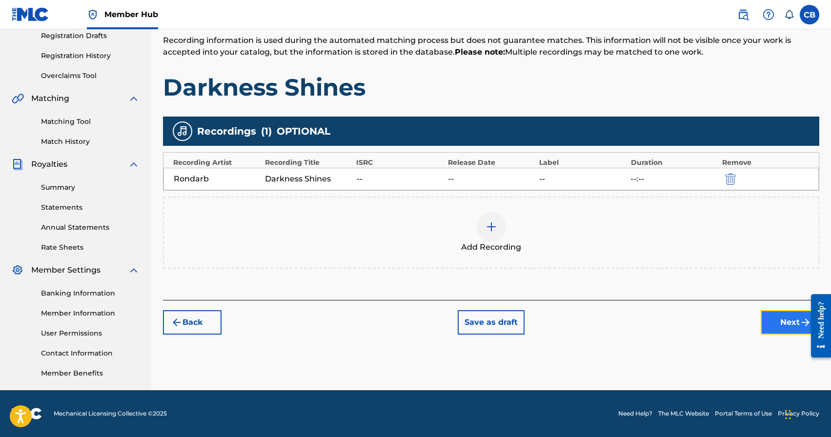
click at [784, 321] on button "Next" at bounding box center [790, 322] width 59 height 24
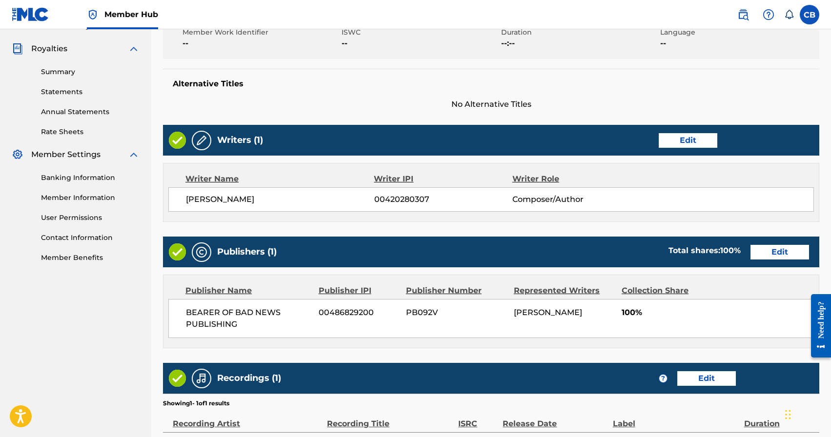
scroll to position [399, 0]
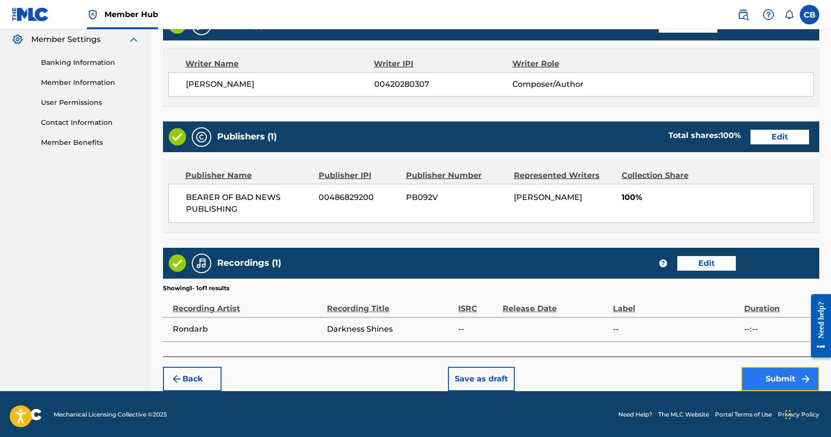
click at [775, 382] on button "Submit" at bounding box center [780, 379] width 78 height 24
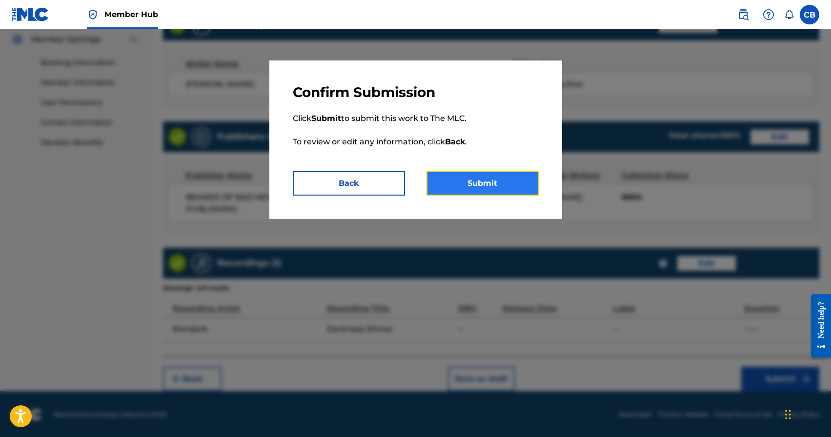
click at [489, 187] on button "Submit" at bounding box center [482, 183] width 112 height 24
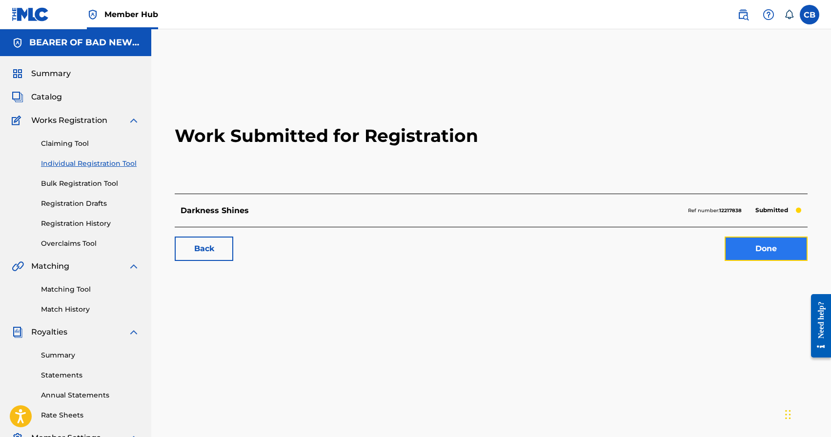
click at [779, 247] on link "Done" at bounding box center [765, 249] width 83 height 24
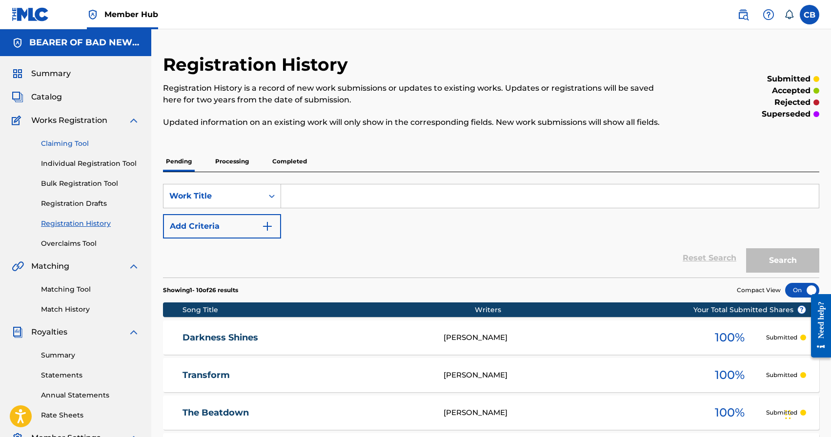
click at [70, 145] on link "Claiming Tool" at bounding box center [90, 144] width 99 height 10
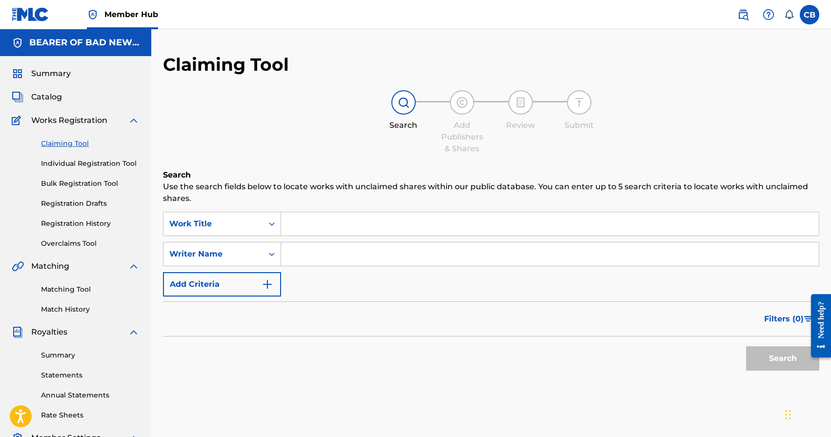
click at [343, 228] on input "Search Form" at bounding box center [550, 223] width 538 height 23
drag, startPoint x: 326, startPoint y: 224, endPoint x: 236, endPoint y: 223, distance: 90.3
click at [241, 223] on div "SearchWithCriteria666436a2-182d-4e55-965d-33732b4114b5 Work Title A.O.D." at bounding box center [491, 224] width 656 height 24
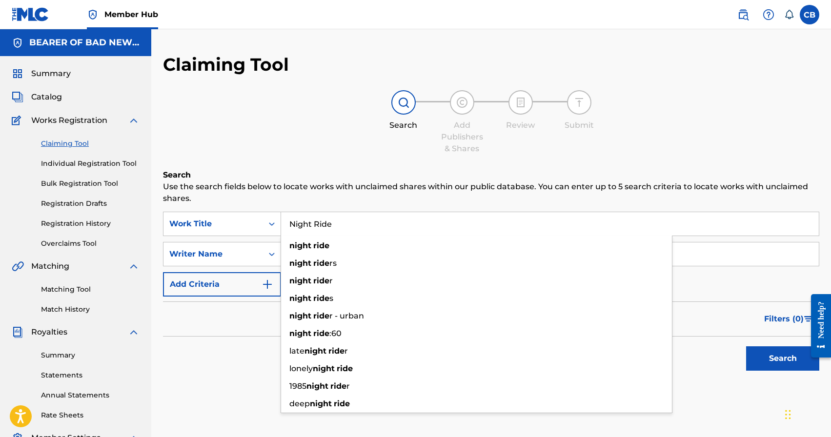
type input "Night Ride"
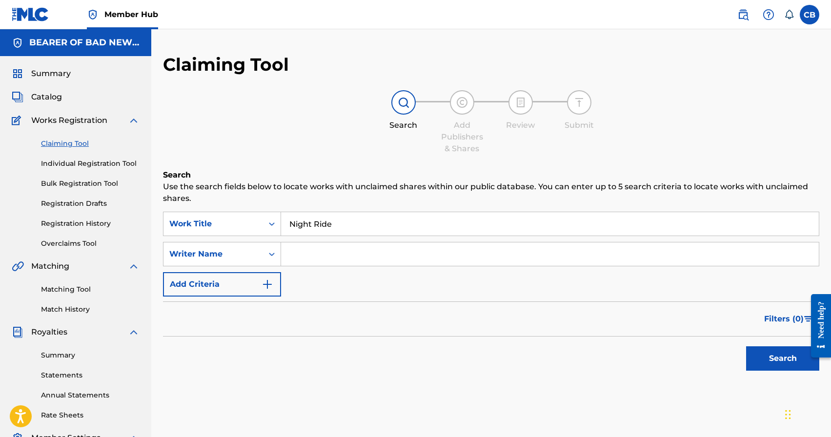
click at [697, 254] on input "Search Form" at bounding box center [550, 253] width 538 height 23
click at [786, 362] on button "Search" at bounding box center [782, 358] width 73 height 24
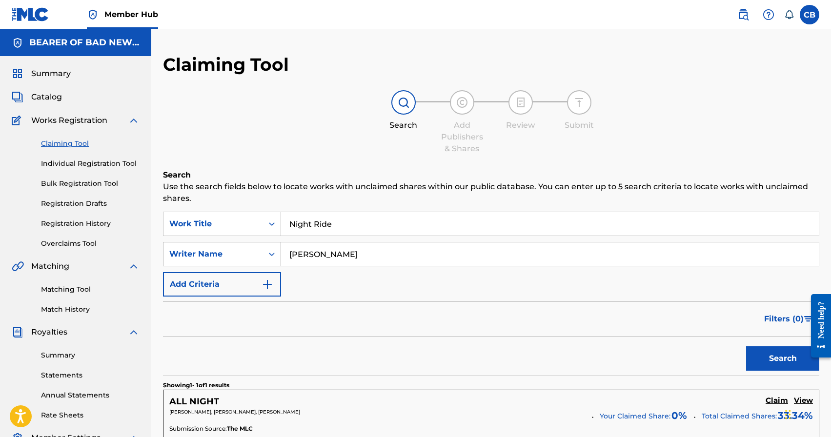
drag, startPoint x: 391, startPoint y: 254, endPoint x: 216, endPoint y: 256, distance: 175.1
click at [217, 256] on div "SearchWithCriteria1a74e05d-f563-4024-84c0-f3535065d730 Writer Name [PERSON_NAME]" at bounding box center [491, 254] width 656 height 24
type input "Maculan"
click at [746, 346] on button "Search" at bounding box center [782, 358] width 73 height 24
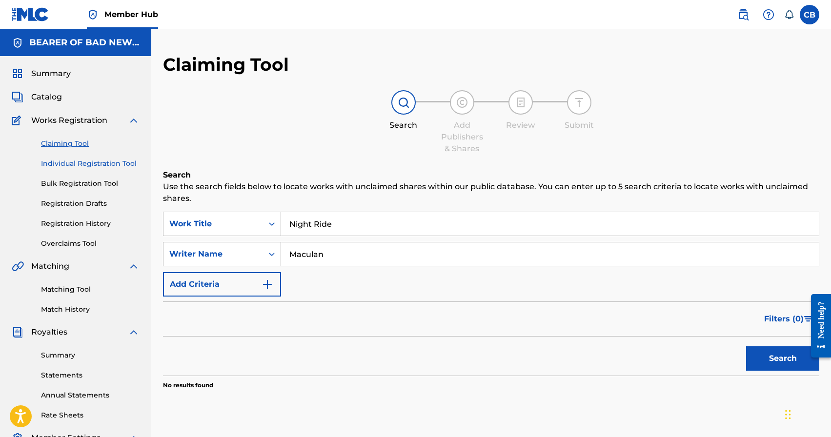
click at [60, 161] on link "Individual Registration Tool" at bounding box center [90, 164] width 99 height 10
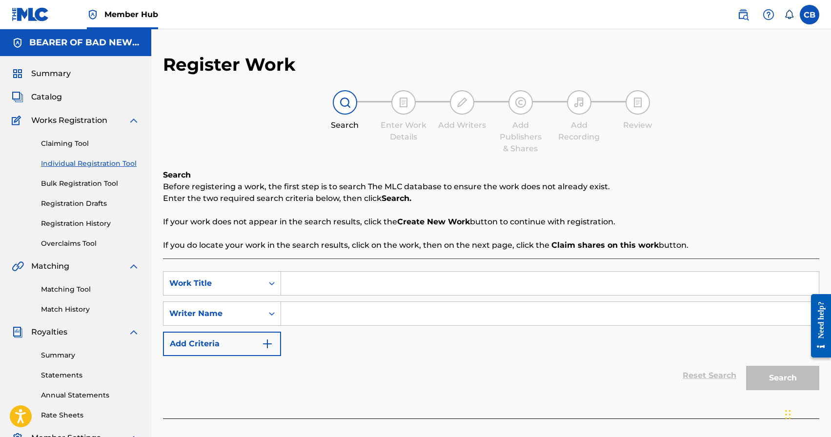
click at [422, 228] on div "Search Before registering a work, the first step is to search The MLC database …" at bounding box center [491, 210] width 656 height 82
click at [330, 283] on input "Search Form" at bounding box center [550, 283] width 538 height 23
type input "Night Ride"
type input "M"
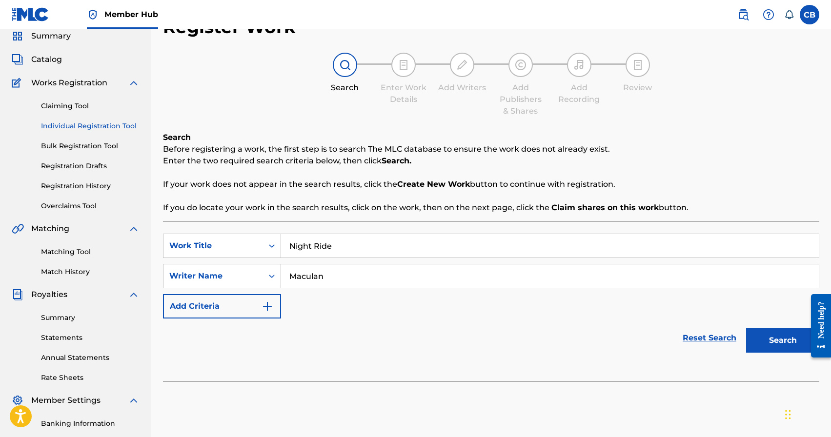
scroll to position [154, 0]
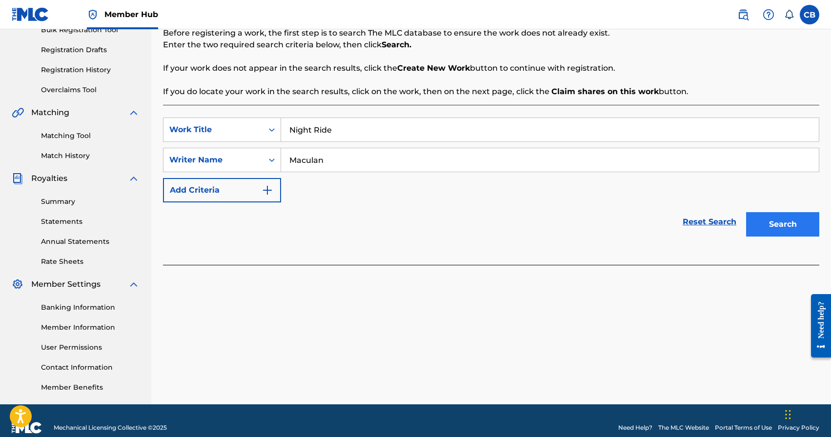
type input "Maculan"
click at [782, 236] on button "Search" at bounding box center [782, 224] width 73 height 24
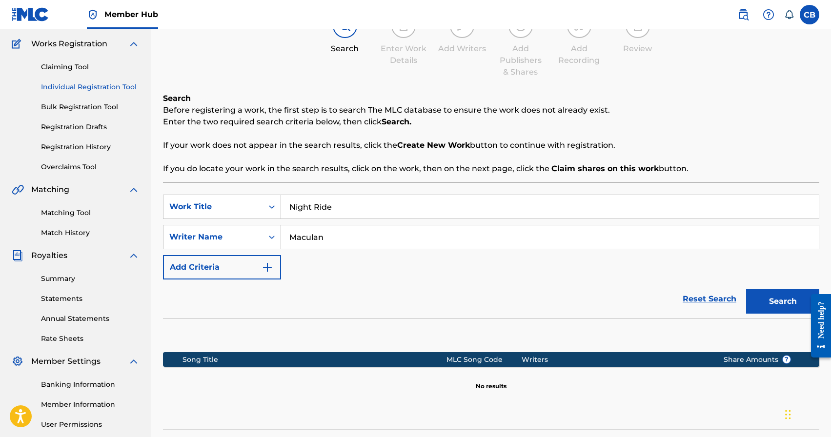
scroll to position [70, 0]
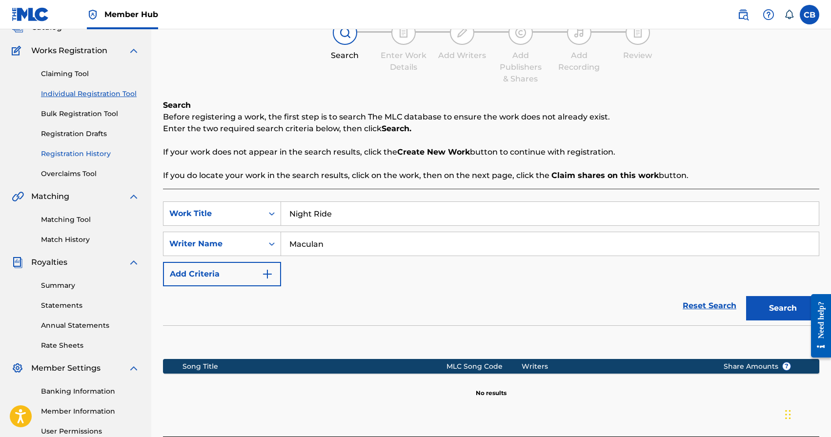
click at [96, 154] on link "Registration History" at bounding box center [90, 154] width 99 height 10
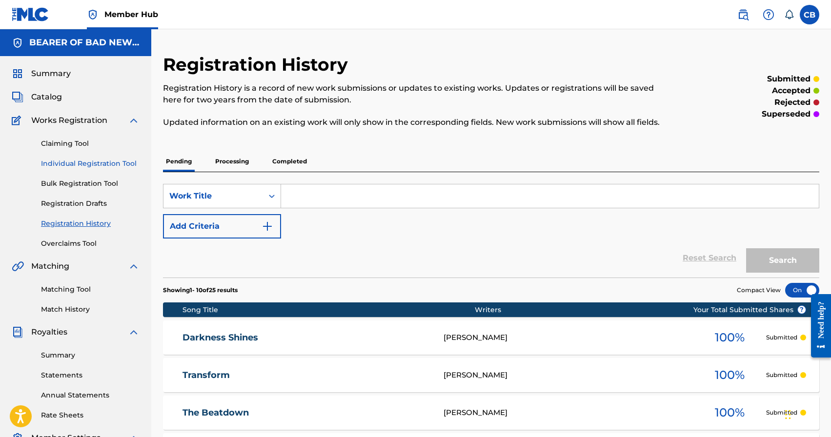
click at [100, 168] on link "Individual Registration Tool" at bounding box center [90, 164] width 99 height 10
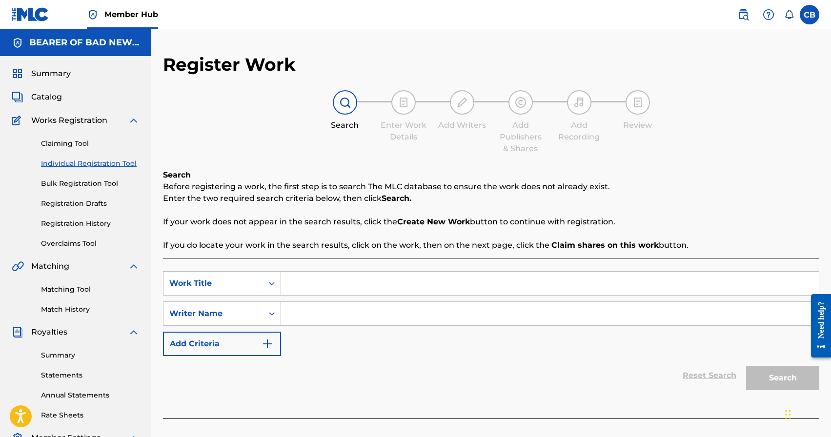
click at [363, 283] on input "Search Form" at bounding box center [550, 283] width 538 height 23
type input "Night Ride"
click at [370, 313] on input "Search Form" at bounding box center [550, 313] width 538 height 23
click at [344, 328] on div "SearchWithCriteria79fd2639-1224-49da-88cc-ad62e68e84a2 Work Title Night Ride Se…" at bounding box center [491, 313] width 656 height 85
click at [347, 320] on input "Search Form" at bounding box center [550, 313] width 538 height 23
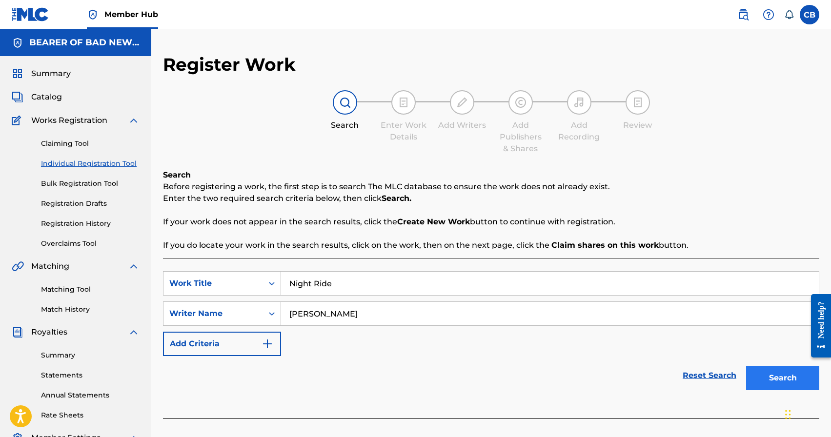
type input "[PERSON_NAME]"
click at [759, 374] on button "Search" at bounding box center [782, 378] width 73 height 24
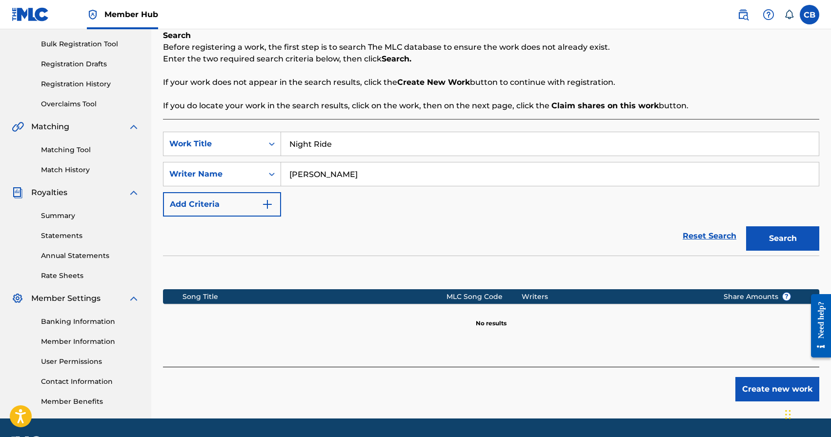
scroll to position [168, 0]
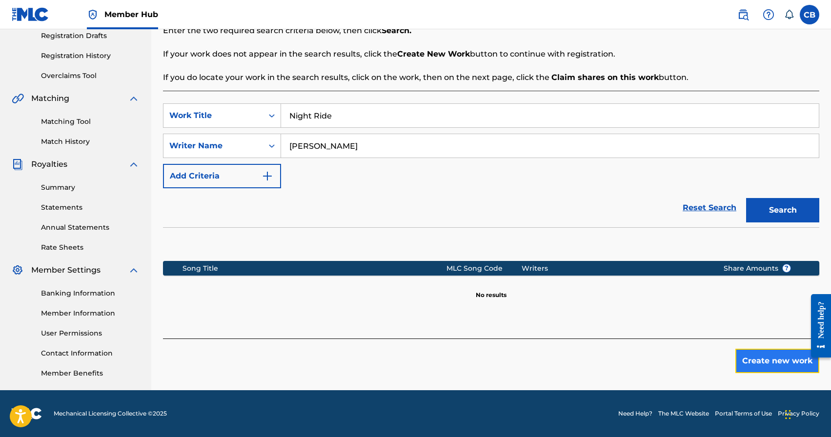
click at [776, 364] on button "Create new work" at bounding box center [777, 361] width 84 height 24
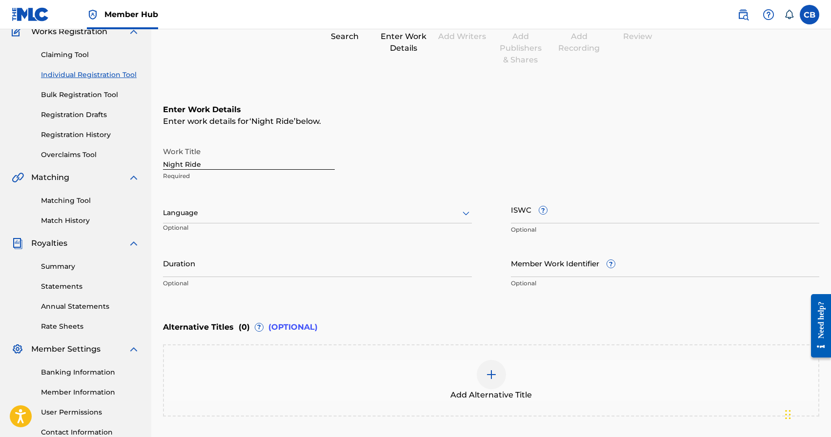
scroll to position [174, 0]
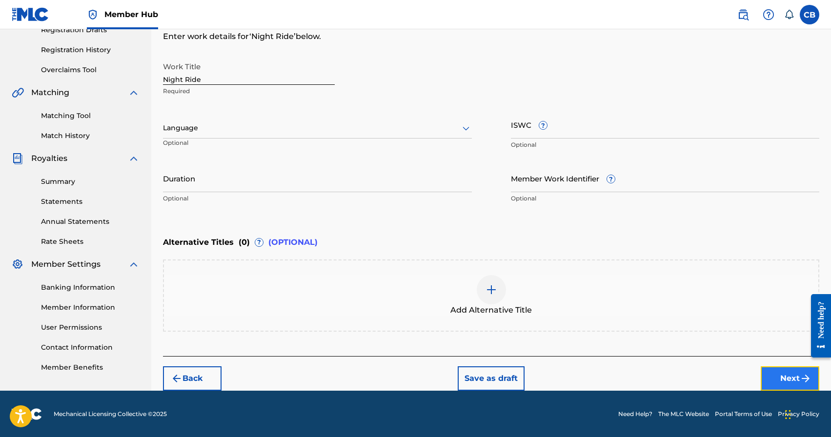
click at [785, 381] on button "Next" at bounding box center [790, 378] width 59 height 24
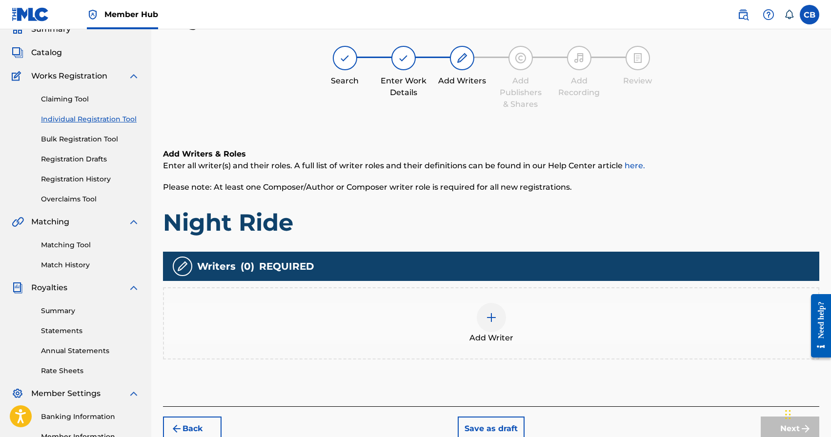
scroll to position [44, 0]
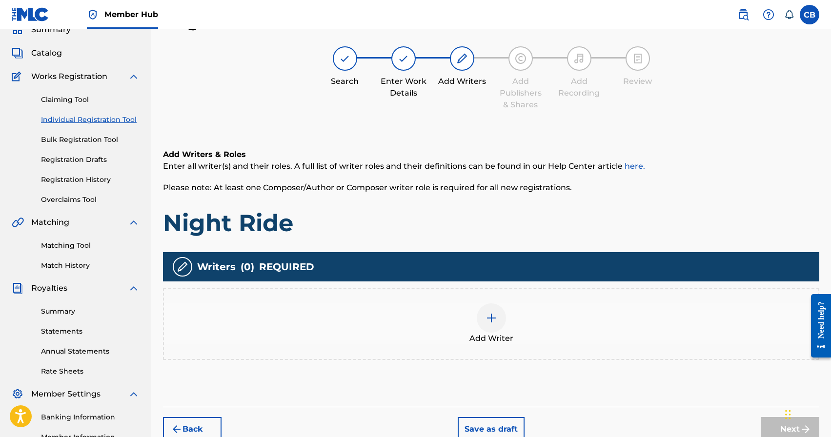
click at [481, 322] on div at bounding box center [491, 317] width 29 height 29
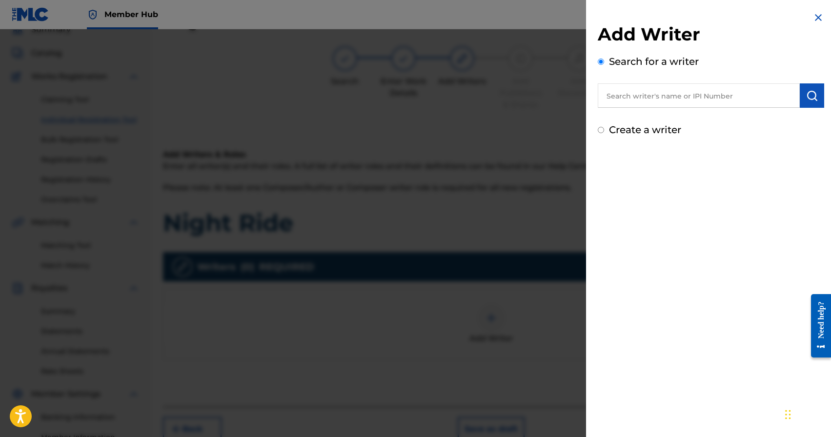
click at [744, 95] on input "text" at bounding box center [699, 95] width 202 height 24
paste input "[PERSON_NAME]"
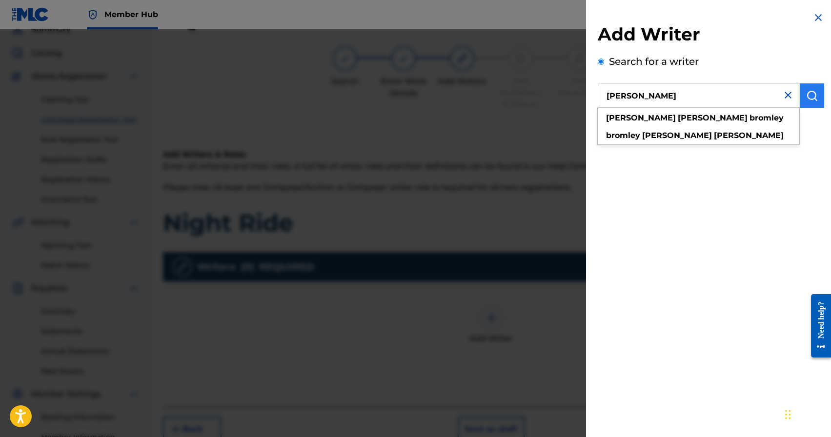
type input "[PERSON_NAME]"
click at [811, 93] on img "submit" at bounding box center [812, 96] width 12 height 12
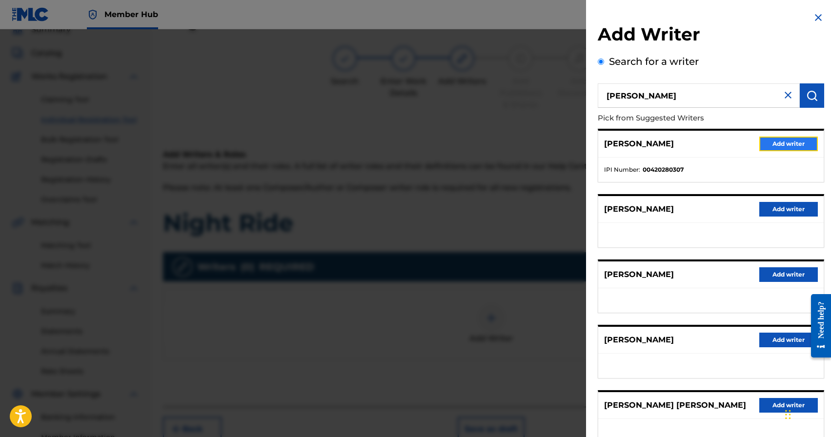
click at [787, 142] on button "Add writer" at bounding box center [788, 144] width 59 height 15
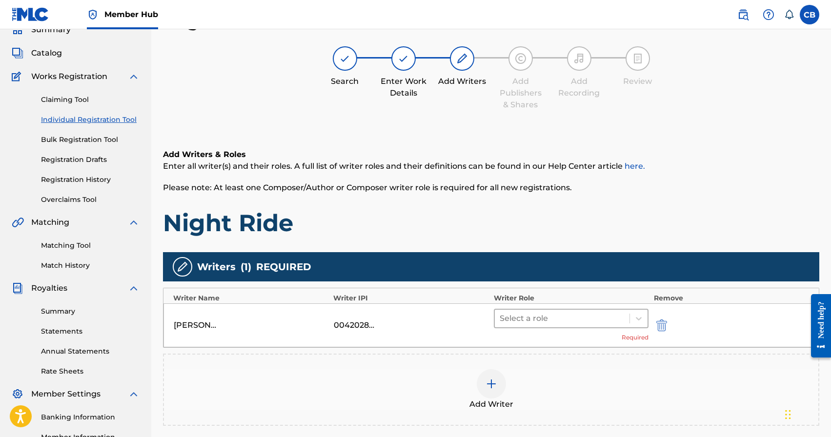
click at [580, 325] on div at bounding box center [562, 319] width 125 height 14
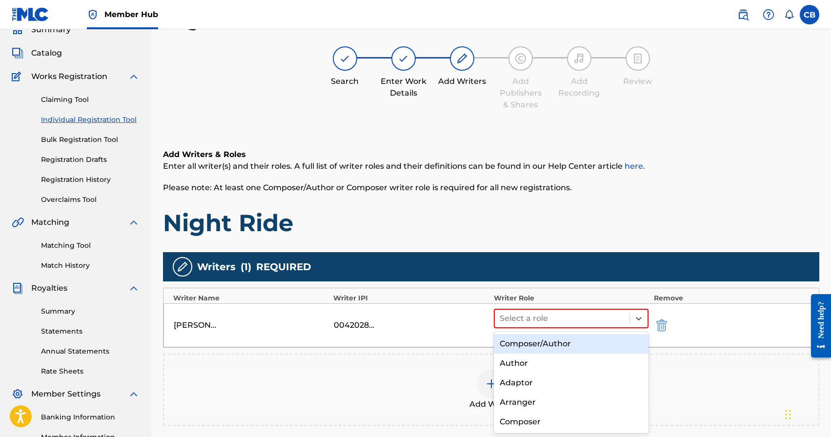
click at [568, 344] on div "Composer/Author" at bounding box center [571, 344] width 155 height 20
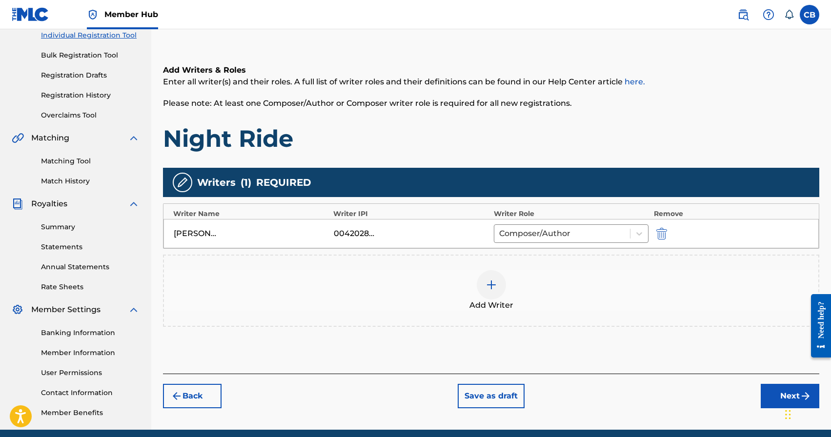
scroll to position [168, 0]
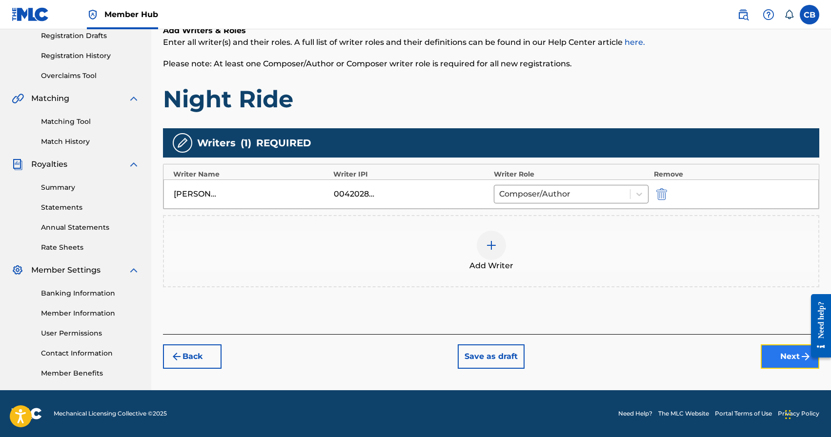
click at [781, 364] on button "Next" at bounding box center [790, 356] width 59 height 24
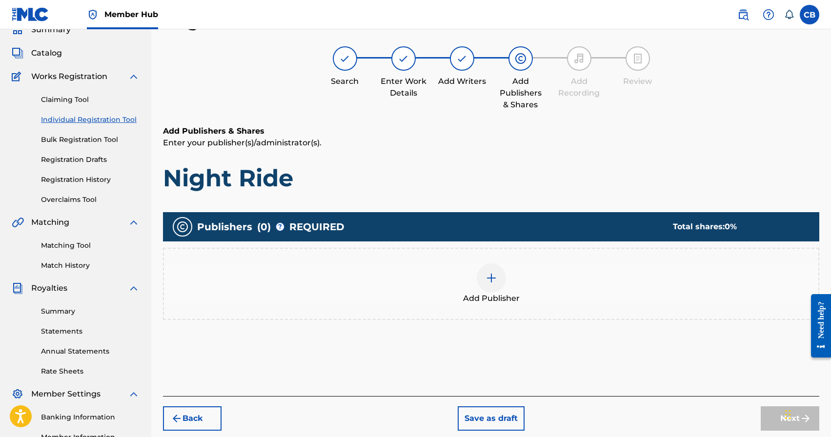
scroll to position [44, 0]
click at [489, 282] on img at bounding box center [491, 278] width 12 height 12
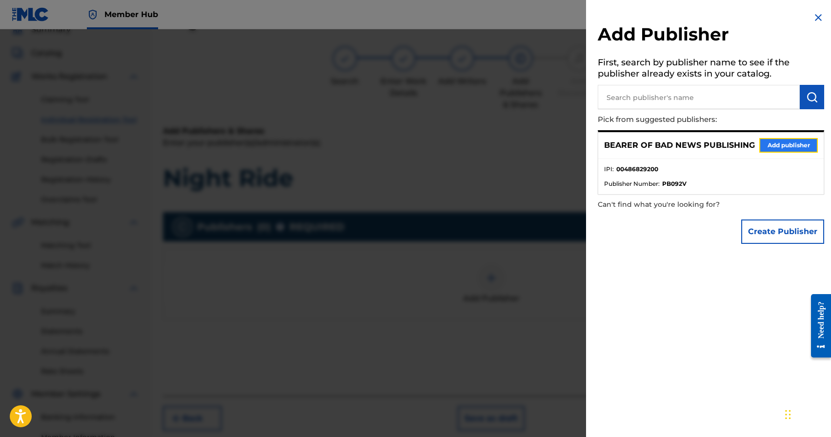
click at [776, 148] on button "Add publisher" at bounding box center [788, 145] width 59 height 15
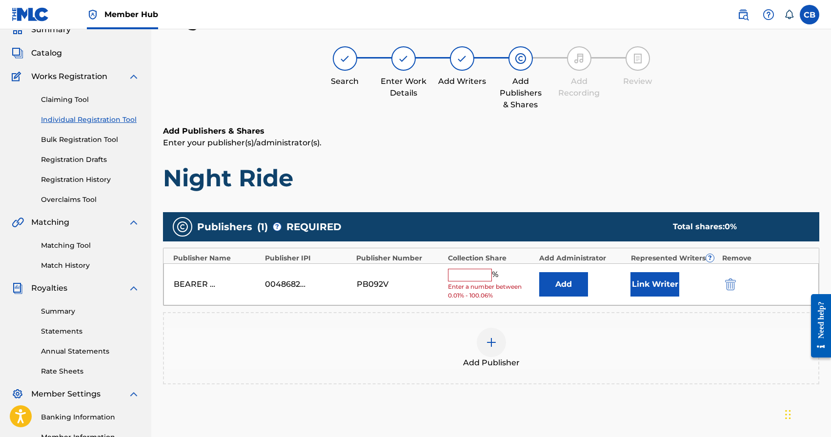
click at [465, 277] on input "text" at bounding box center [470, 275] width 44 height 13
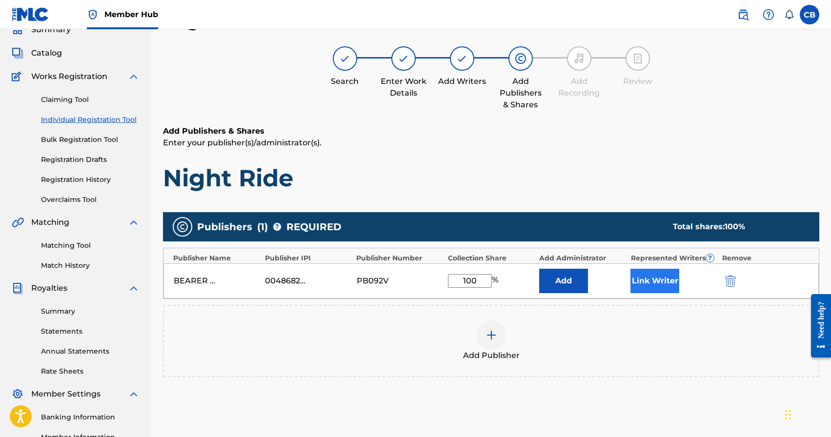
type input "100"
click at [657, 289] on button "Link Writer" at bounding box center [654, 281] width 49 height 24
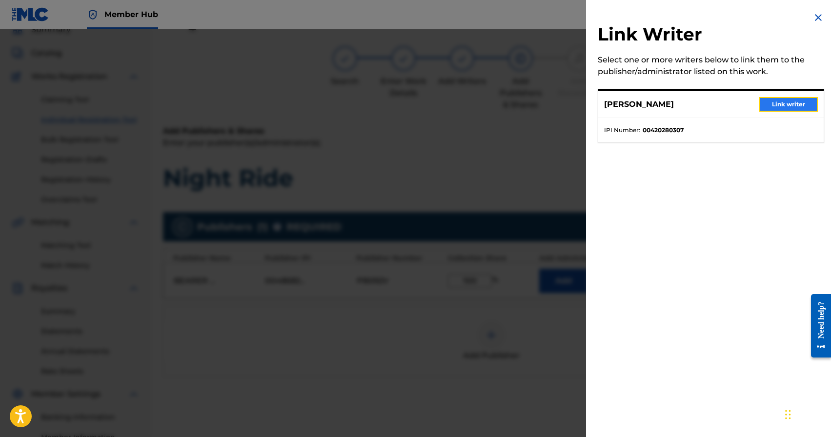
click at [791, 103] on button "Link writer" at bounding box center [788, 104] width 59 height 15
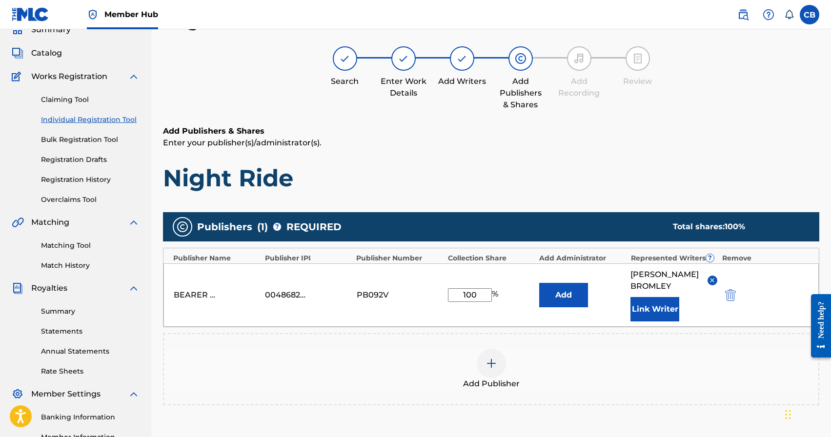
scroll to position [170, 0]
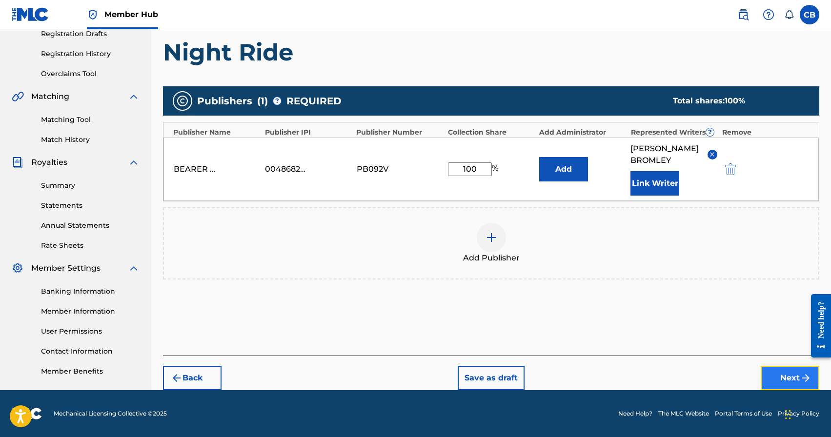
click at [783, 375] on button "Next" at bounding box center [790, 378] width 59 height 24
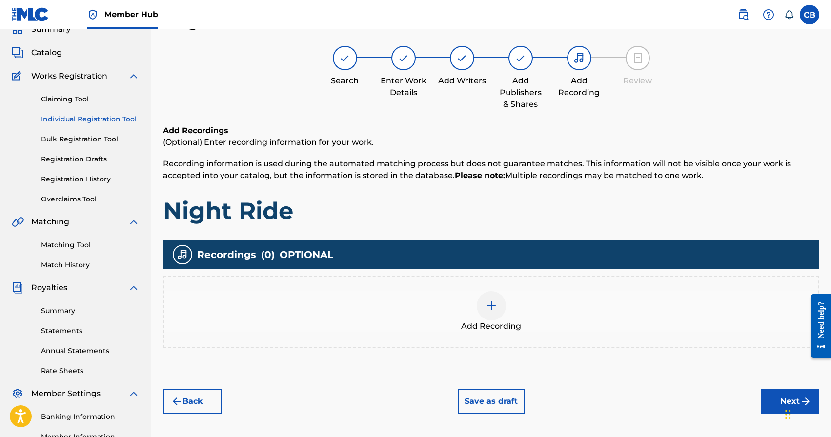
scroll to position [44, 0]
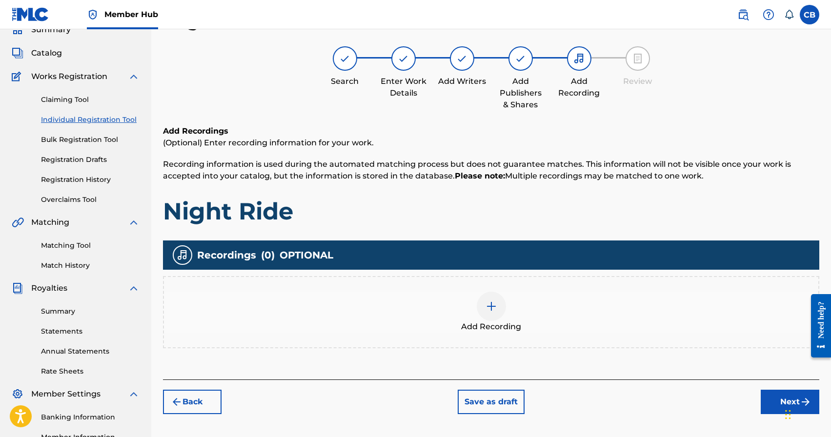
click at [492, 314] on div at bounding box center [491, 306] width 29 height 29
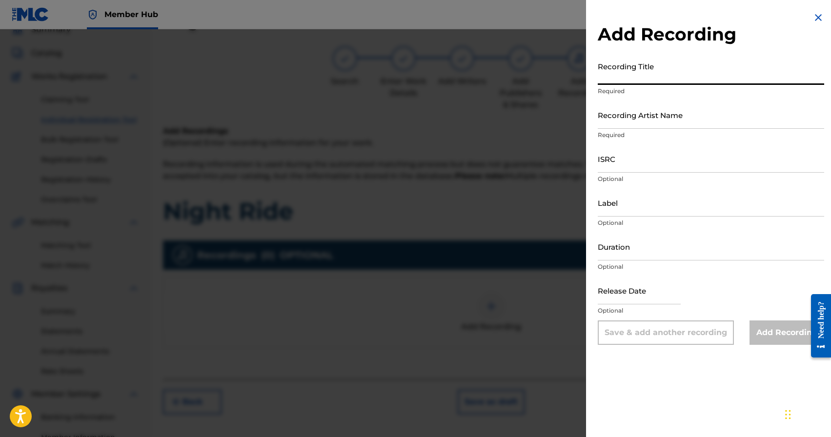
click at [656, 74] on input "Recording Title" at bounding box center [711, 71] width 226 height 28
type input "Night Ride"
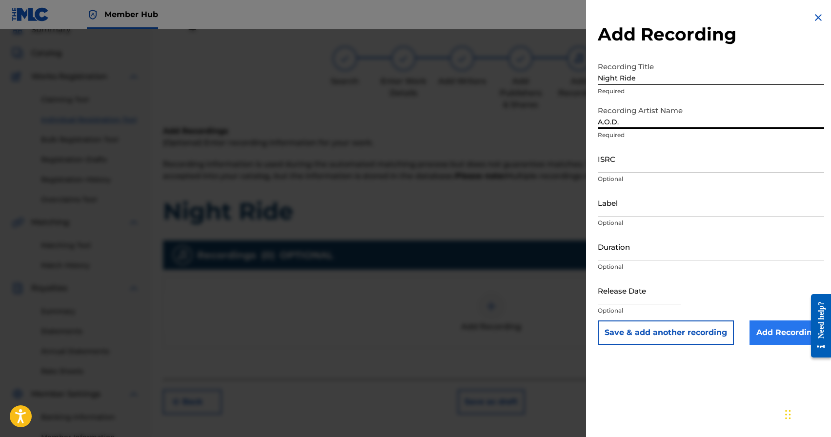
type input "A.O.D."
click at [772, 336] on input "Add Recording" at bounding box center [786, 333] width 75 height 24
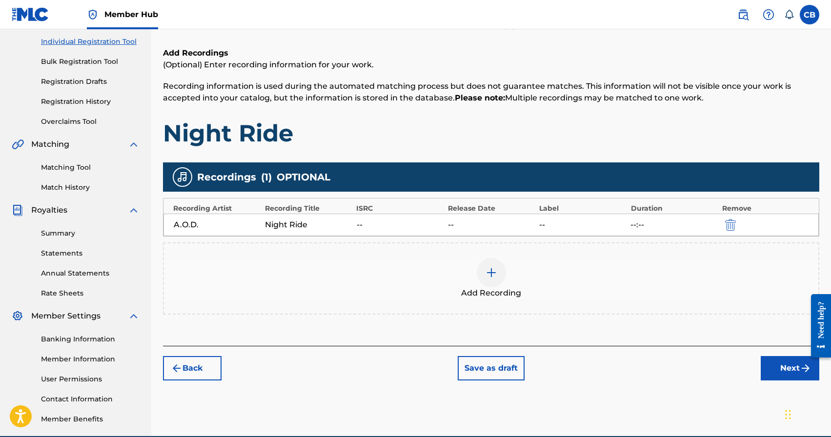
scroll to position [168, 0]
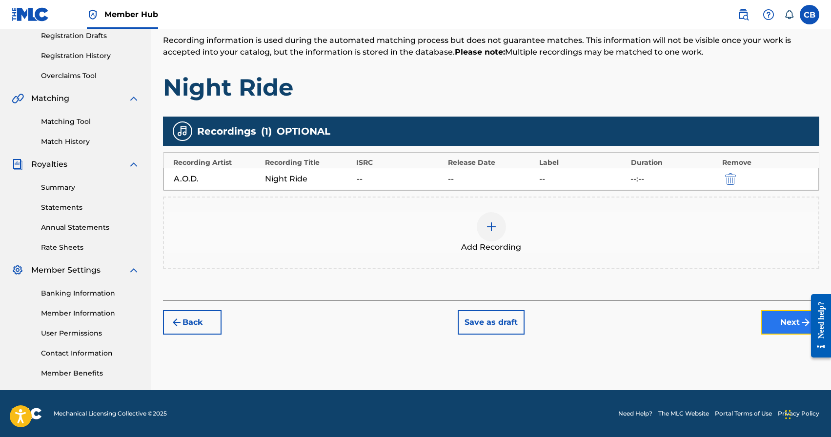
click at [770, 326] on button "Next" at bounding box center [790, 322] width 59 height 24
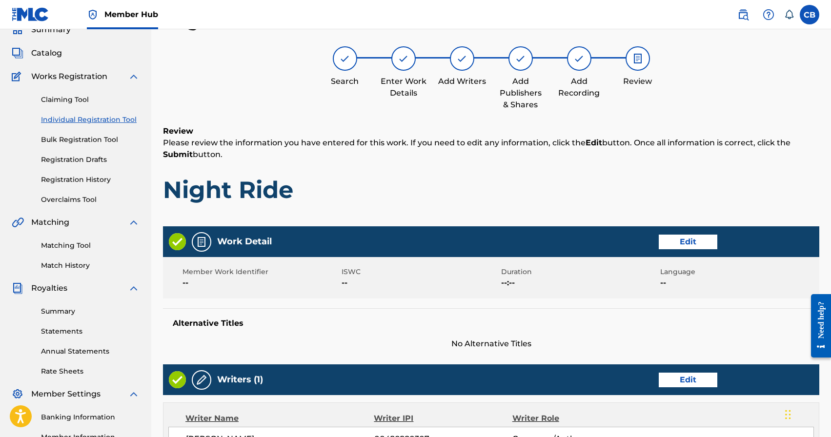
scroll to position [44, 0]
click at [84, 120] on link "Individual Registration Tool" at bounding box center [90, 120] width 99 height 10
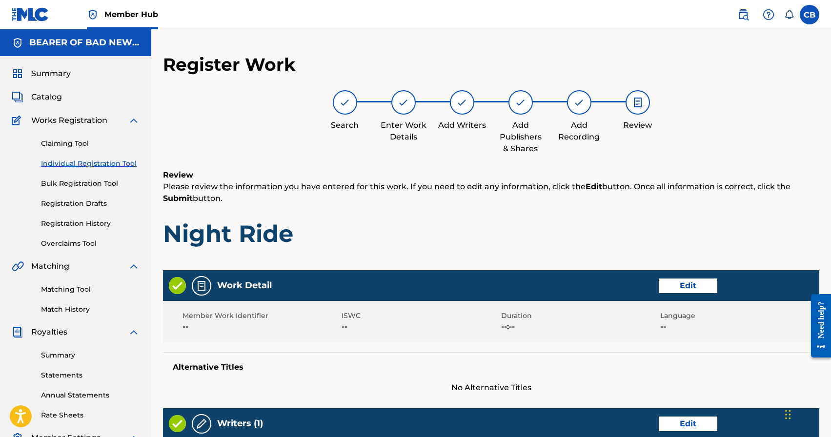
click at [78, 162] on link "Individual Registration Tool" at bounding box center [90, 164] width 99 height 10
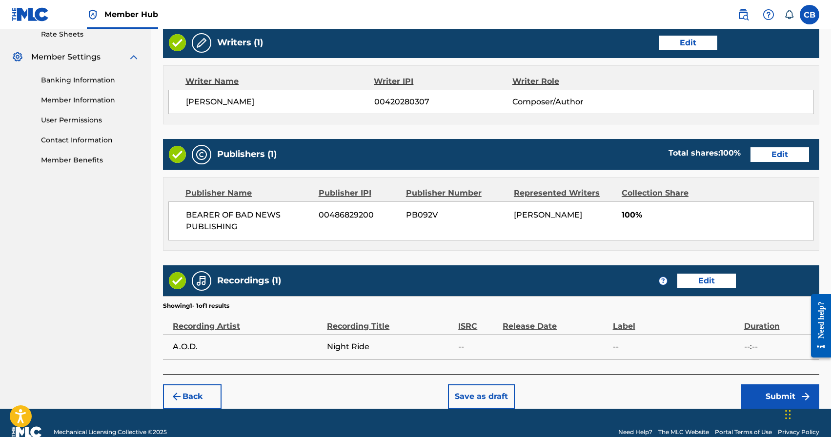
scroll to position [399, 0]
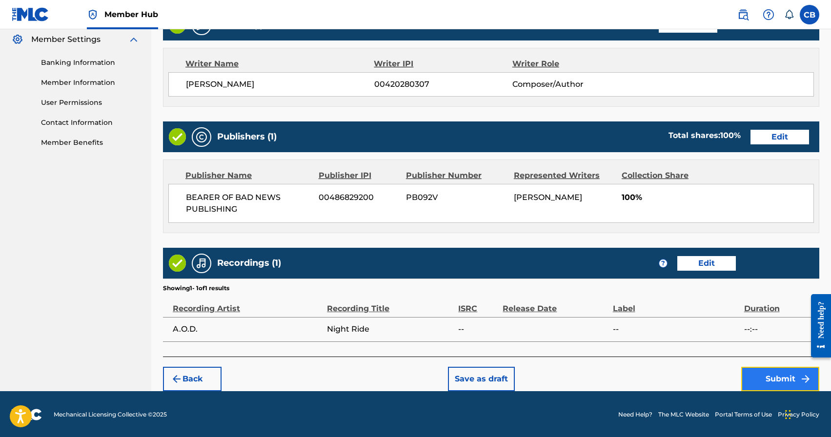
click at [781, 377] on button "Submit" at bounding box center [780, 379] width 78 height 24
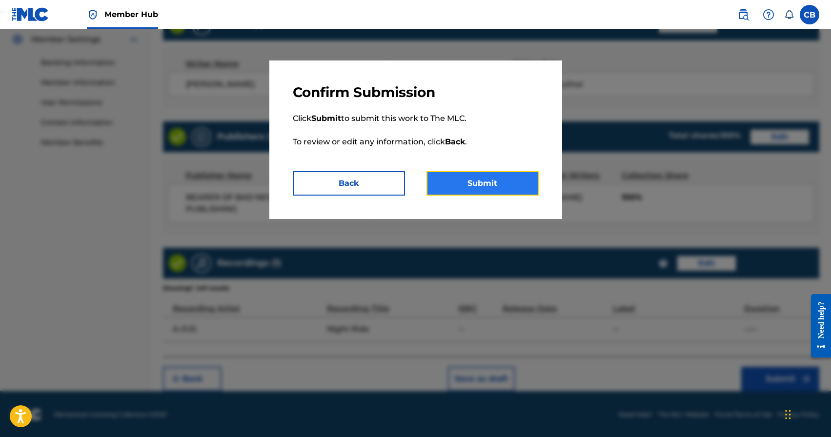
click at [498, 193] on button "Submit" at bounding box center [482, 183] width 112 height 24
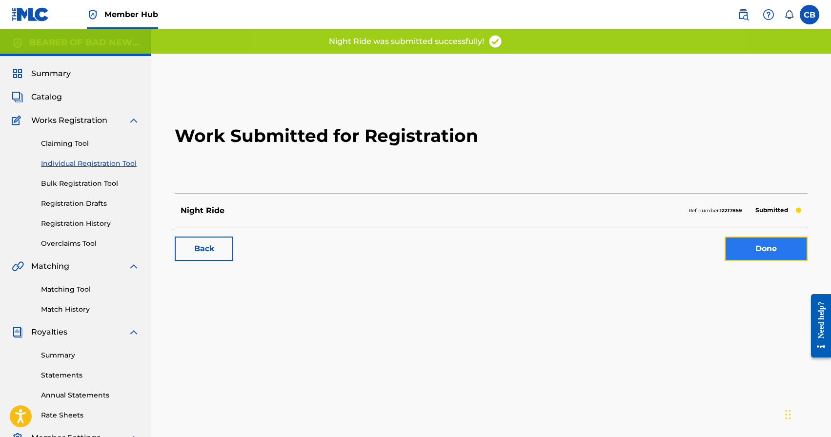
click at [768, 251] on link "Done" at bounding box center [765, 249] width 83 height 24
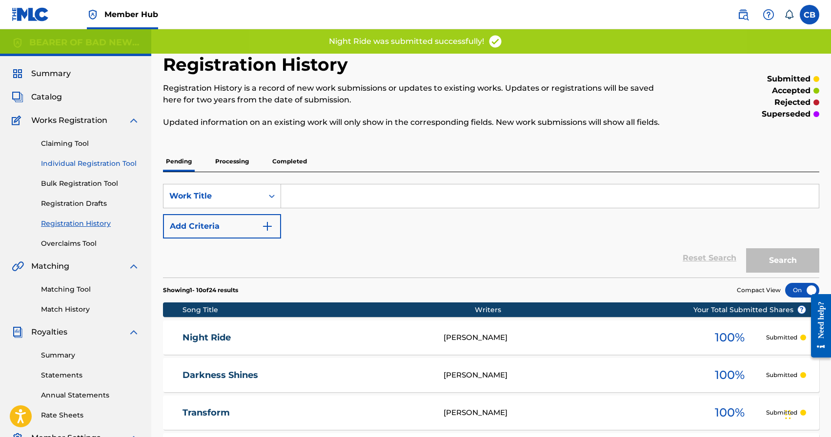
click at [100, 164] on link "Individual Registration Tool" at bounding box center [90, 164] width 99 height 10
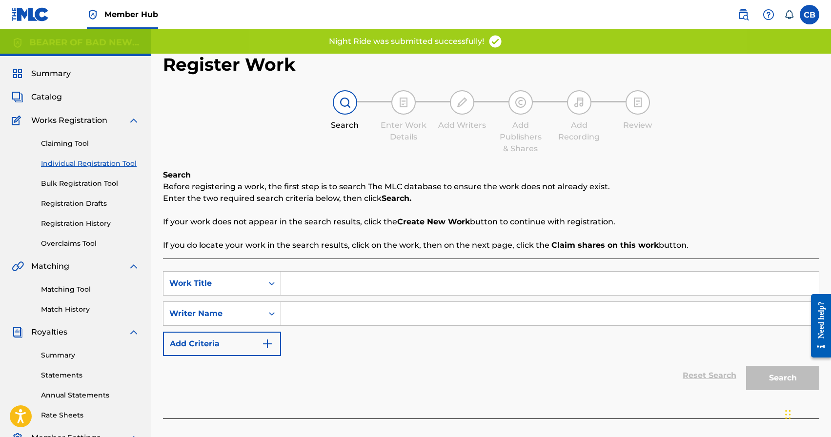
click at [359, 288] on input "Search Form" at bounding box center [550, 283] width 538 height 23
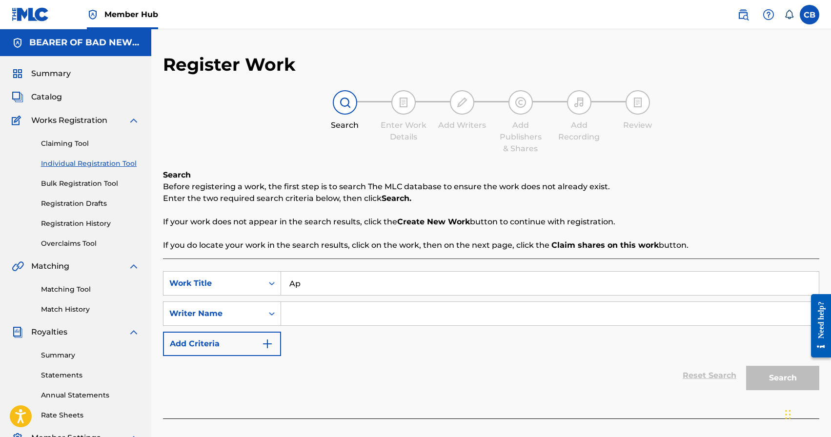
type input "A"
type input "Bring Back Boom Bap"
click at [364, 319] on input "Search Form" at bounding box center [550, 313] width 538 height 23
paste input "[PERSON_NAME]"
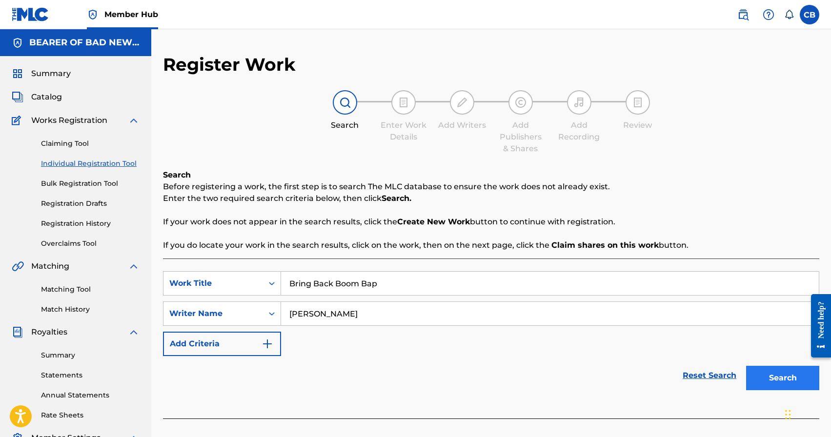
type input "[PERSON_NAME]"
click at [778, 379] on button "Search" at bounding box center [782, 378] width 73 height 24
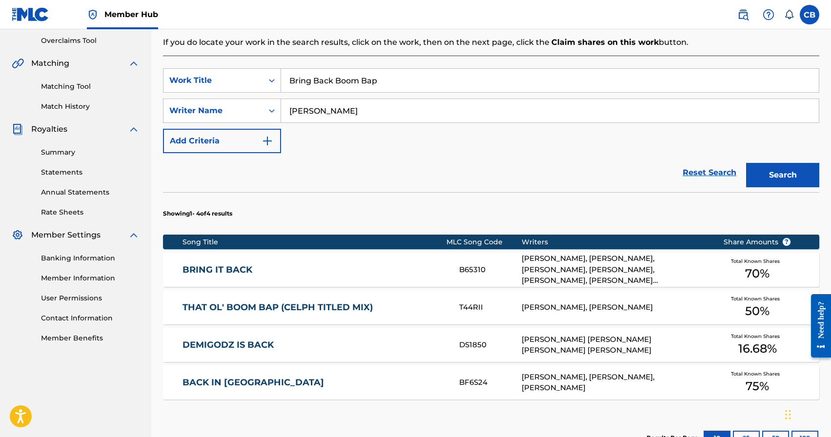
scroll to position [332, 0]
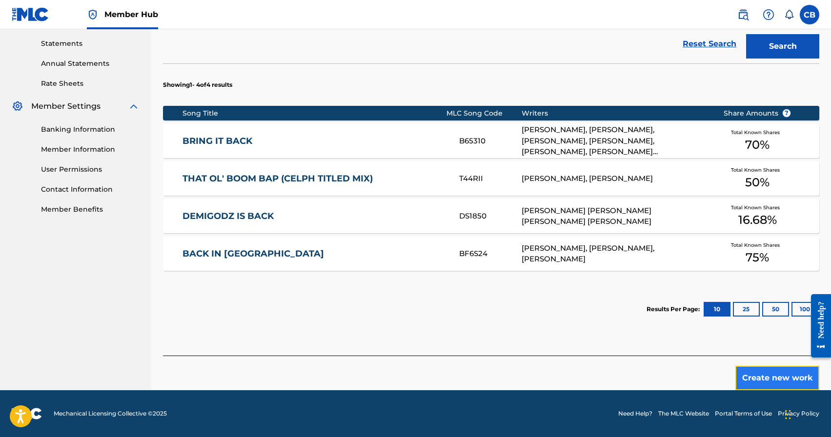
click at [764, 379] on button "Create new work" at bounding box center [777, 378] width 84 height 24
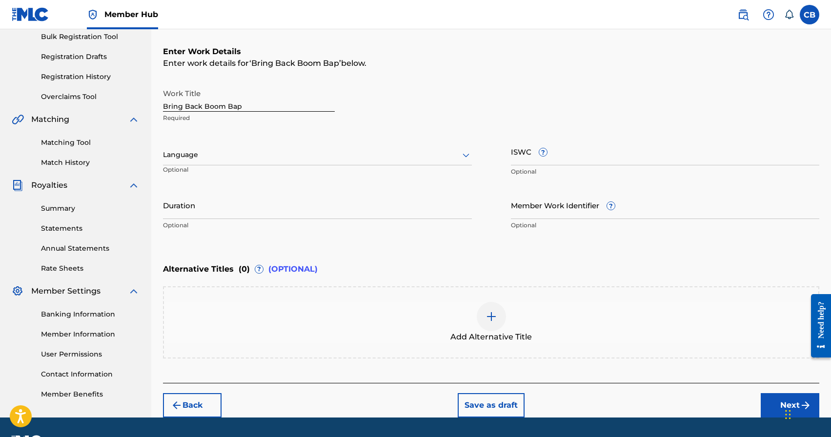
scroll to position [142, 0]
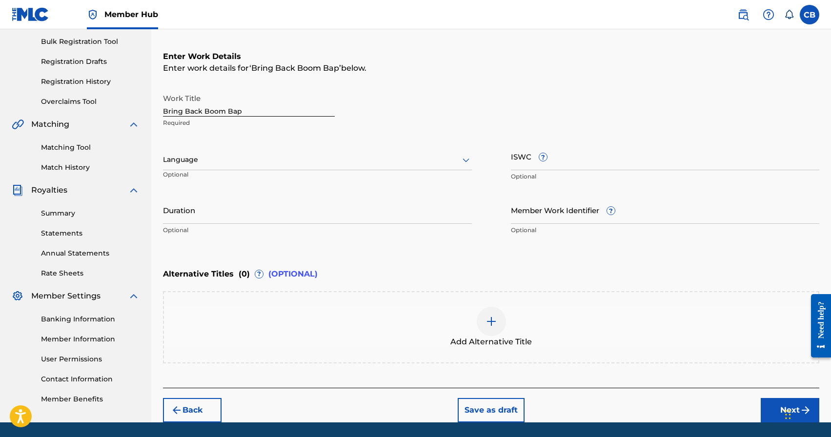
click at [493, 320] on img at bounding box center [491, 322] width 12 height 12
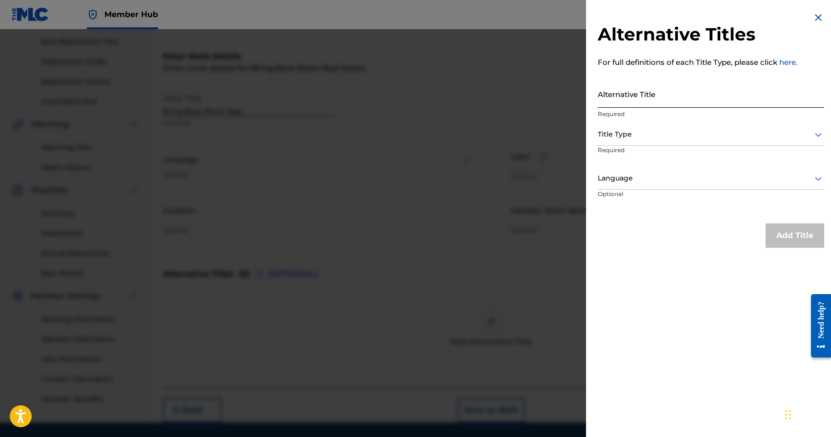
click at [674, 101] on input "Alternative Title" at bounding box center [711, 94] width 226 height 28
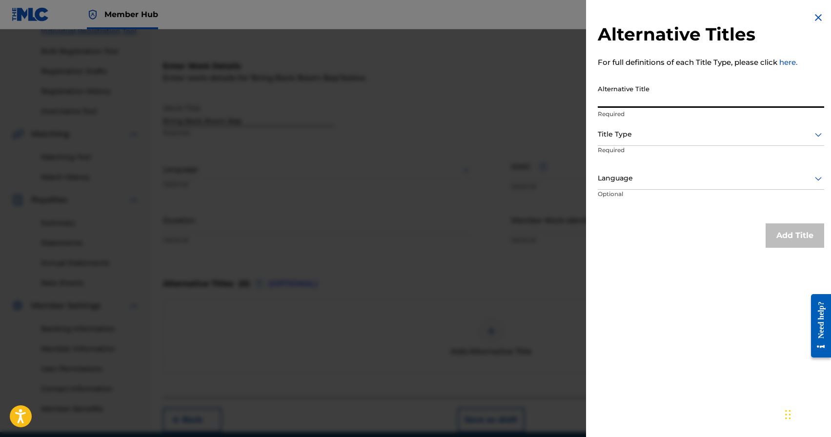
scroll to position [132, 0]
click at [521, 124] on div at bounding box center [415, 247] width 831 height 437
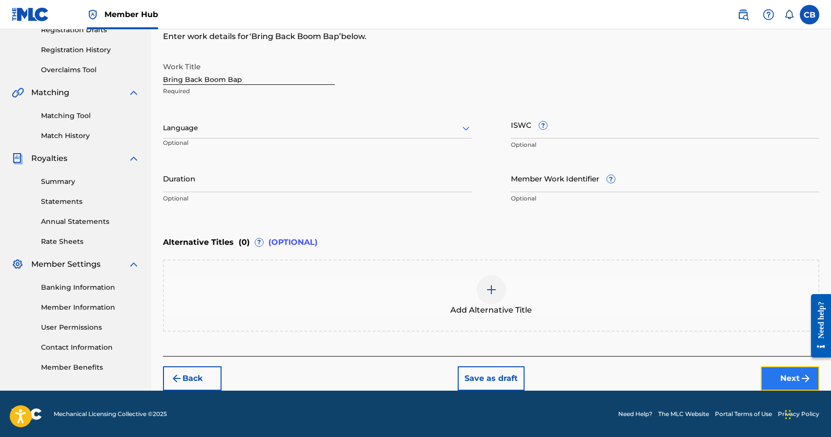
click at [798, 377] on button "Next" at bounding box center [790, 378] width 59 height 24
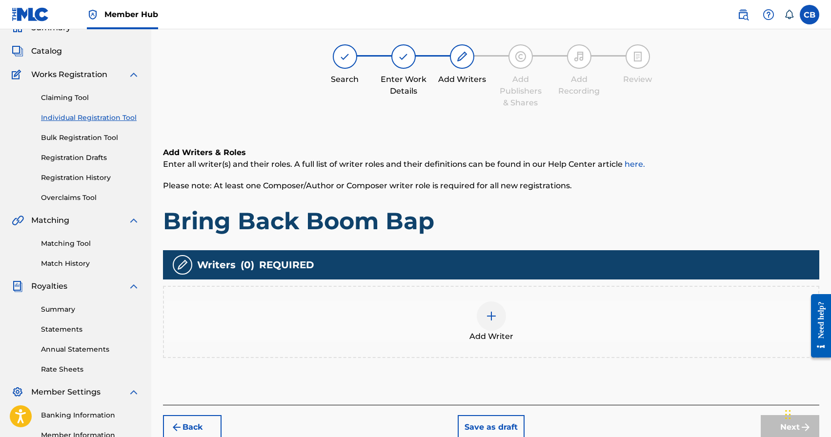
scroll to position [44, 0]
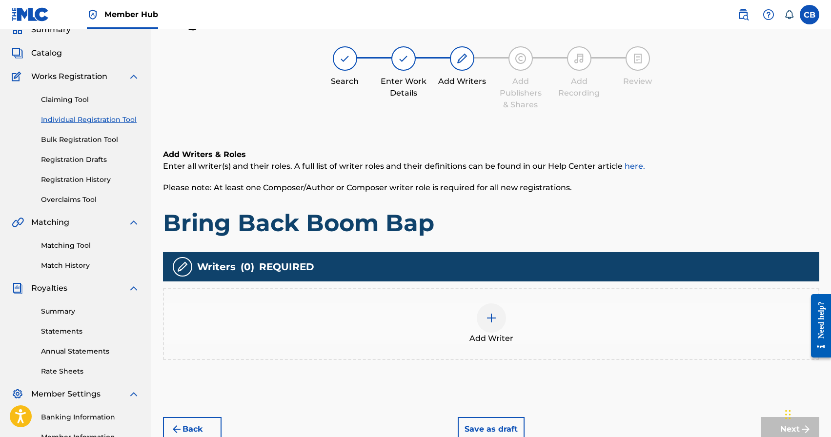
click at [491, 325] on div at bounding box center [491, 317] width 29 height 29
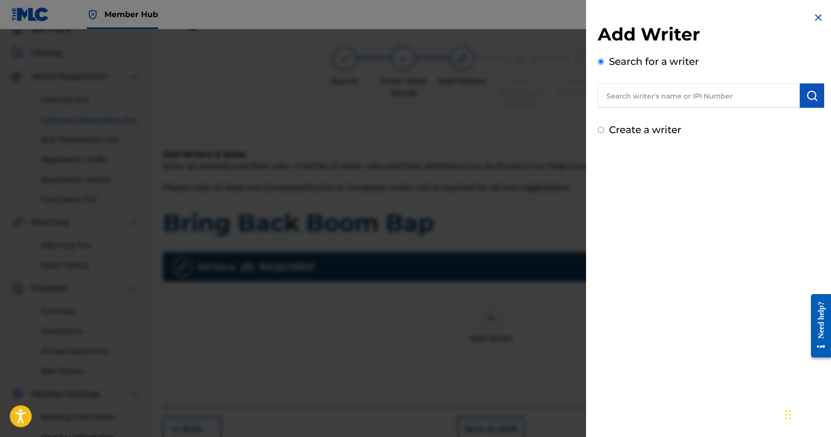
click at [663, 97] on input "text" at bounding box center [699, 95] width 202 height 24
paste input "[PERSON_NAME]"
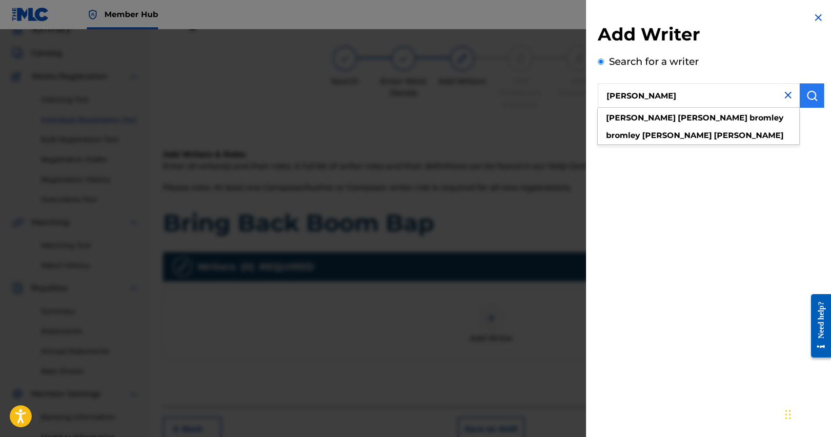
type input "[PERSON_NAME]"
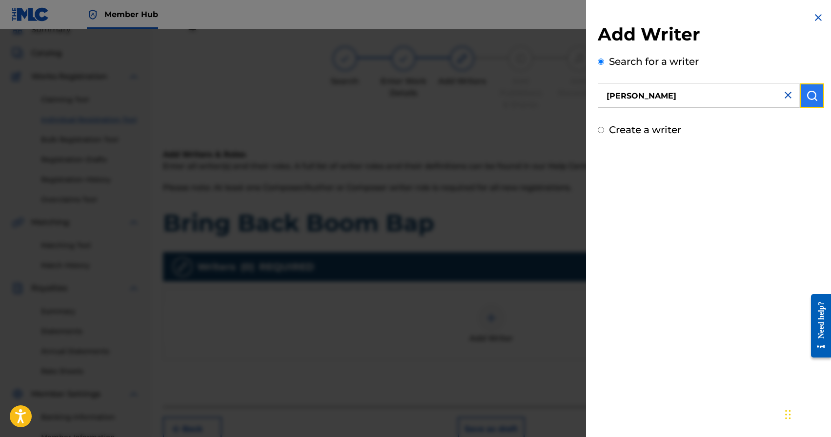
click at [810, 100] on img "submit" at bounding box center [812, 96] width 12 height 12
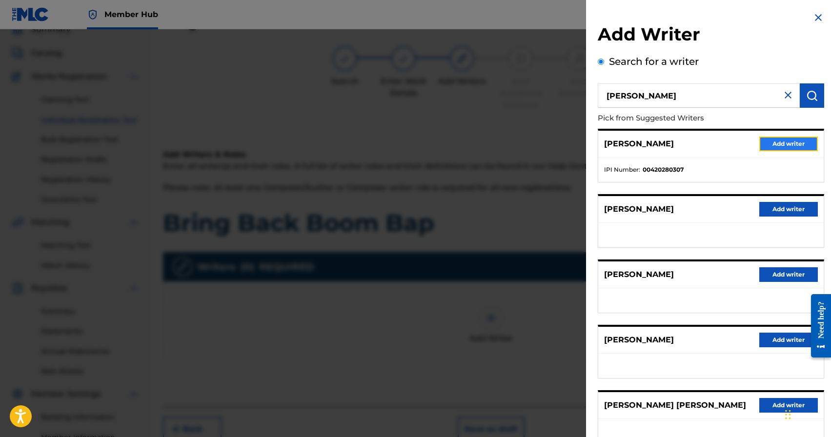
click at [774, 142] on button "Add writer" at bounding box center [788, 144] width 59 height 15
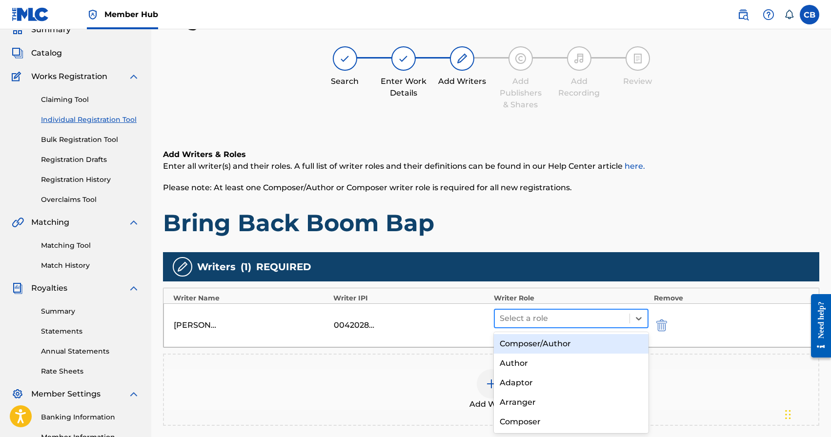
click at [538, 315] on div at bounding box center [562, 319] width 125 height 14
click at [530, 345] on div "Composer/Author" at bounding box center [571, 344] width 155 height 20
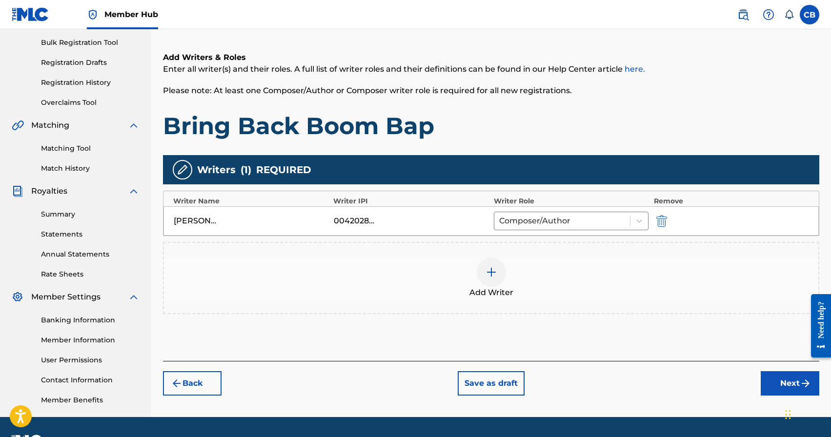
scroll to position [168, 0]
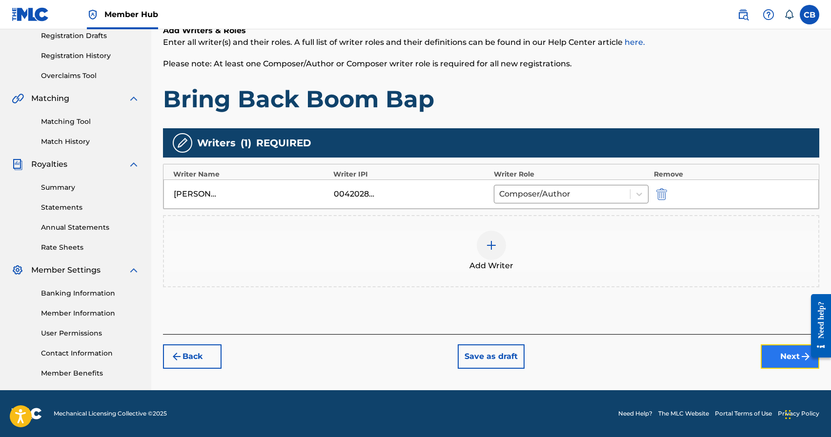
click at [786, 363] on button "Next" at bounding box center [790, 356] width 59 height 24
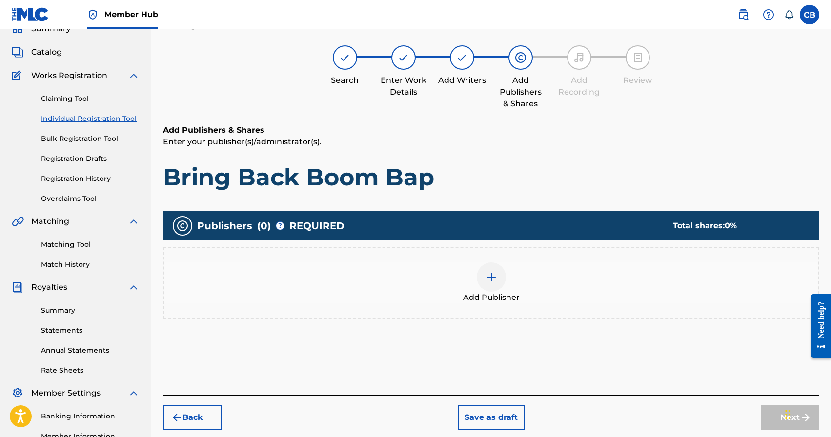
scroll to position [44, 0]
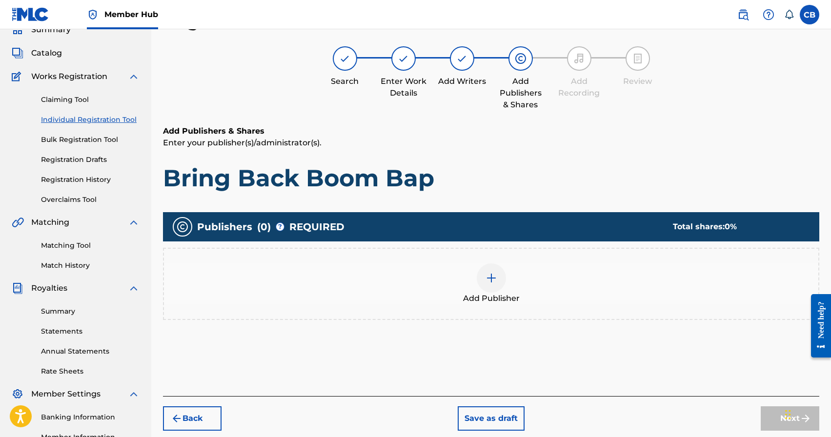
click at [486, 277] on img at bounding box center [491, 278] width 12 height 12
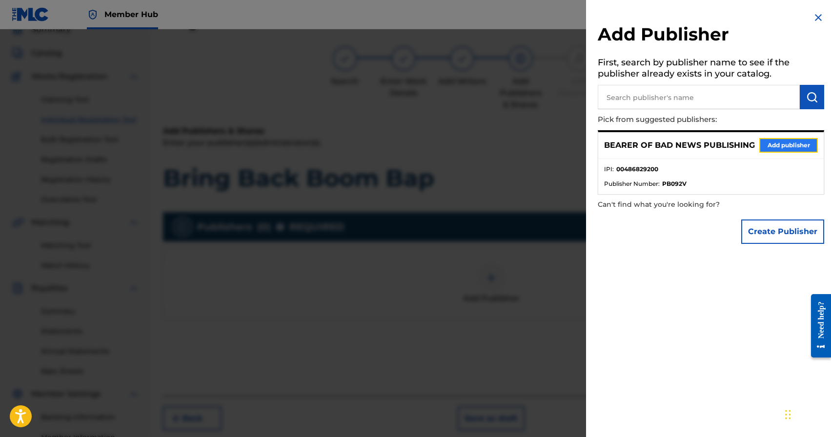
click at [782, 145] on button "Add publisher" at bounding box center [788, 145] width 59 height 15
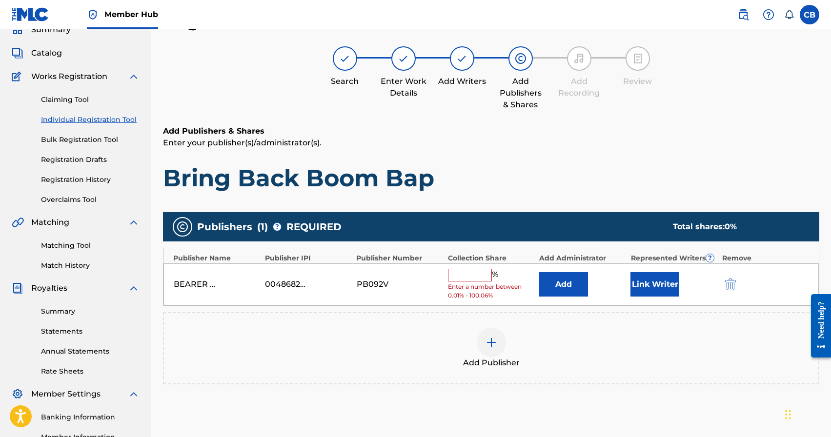
click at [459, 277] on input "text" at bounding box center [470, 275] width 44 height 13
type input "100"
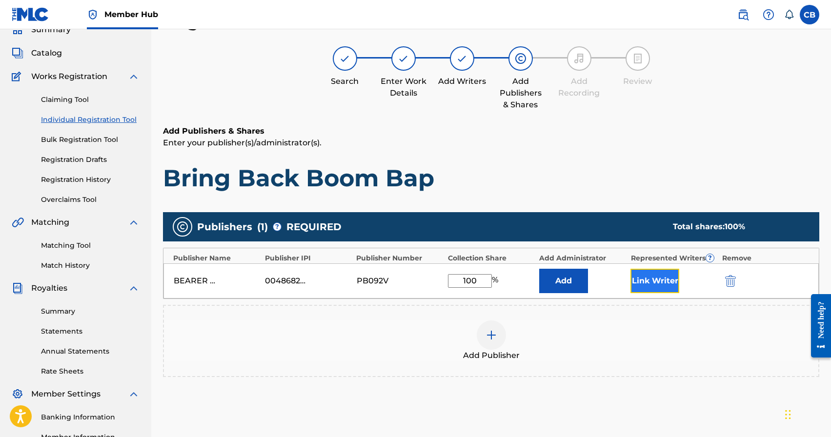
click at [655, 284] on button "Link Writer" at bounding box center [654, 281] width 49 height 24
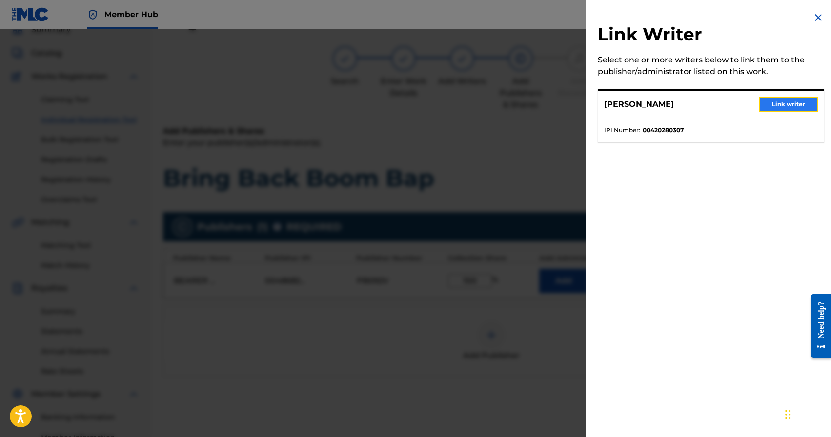
click at [789, 103] on button "Link writer" at bounding box center [788, 104] width 59 height 15
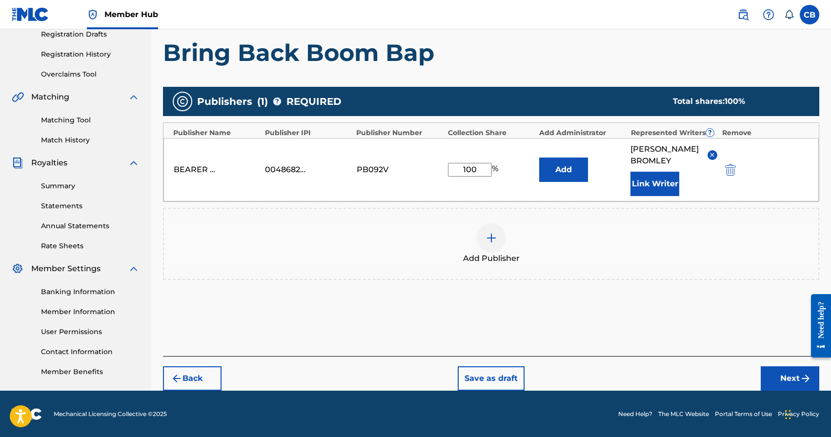
scroll to position [170, 0]
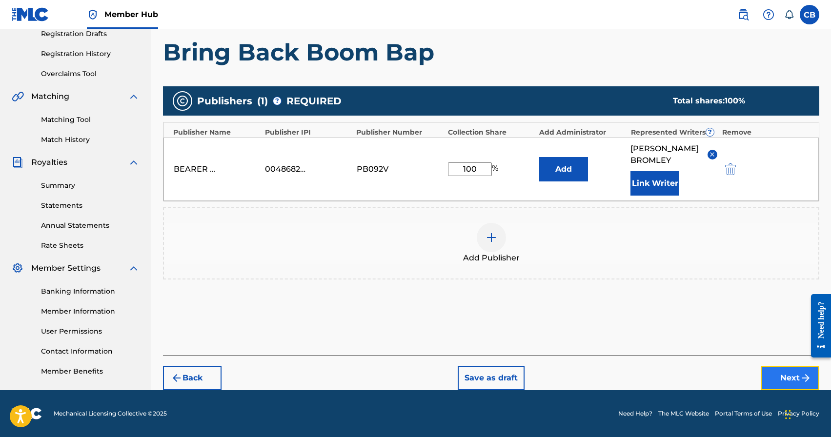
click at [790, 381] on button "Next" at bounding box center [790, 378] width 59 height 24
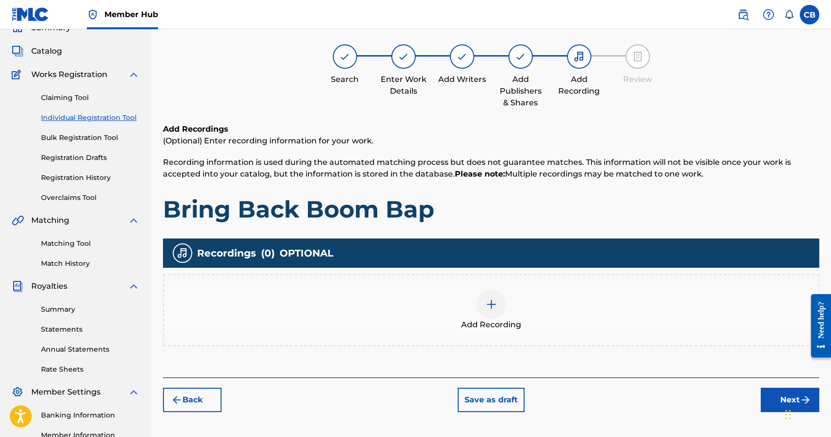
scroll to position [44, 0]
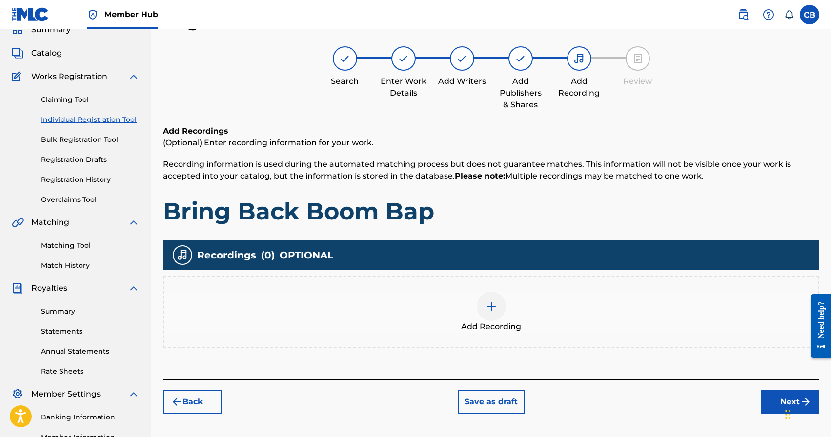
click at [494, 305] on img at bounding box center [491, 307] width 12 height 12
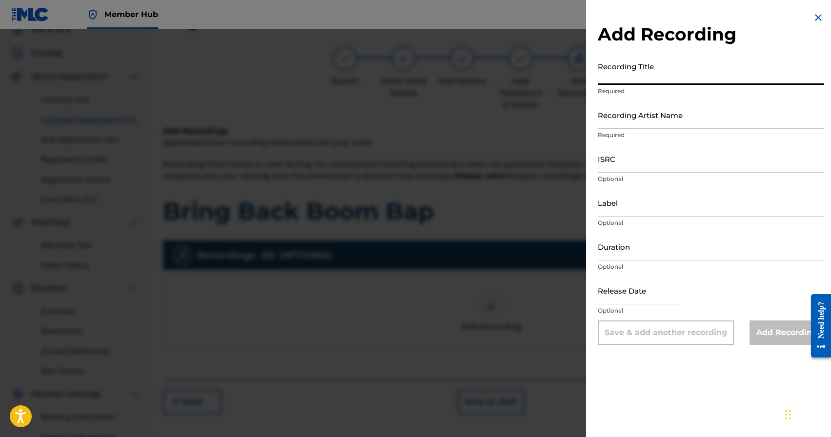
click at [644, 79] on input "Recording Title" at bounding box center [711, 71] width 226 height 28
type input "Bring Back Boom Bap"
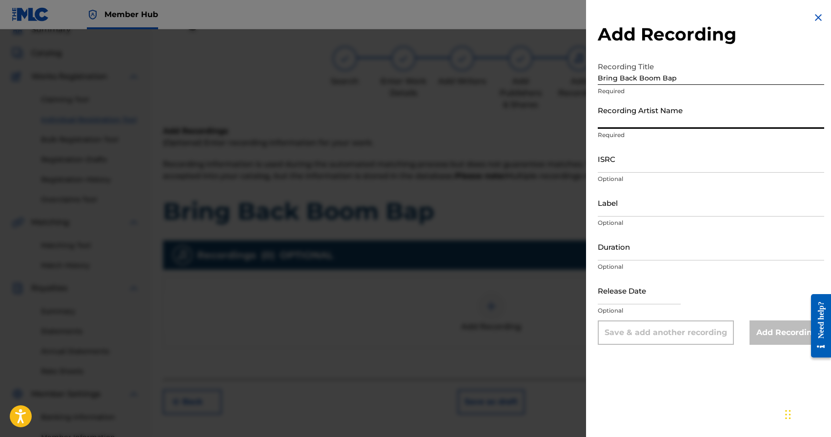
click at [648, 120] on input "Recording Artist Name" at bounding box center [711, 115] width 226 height 28
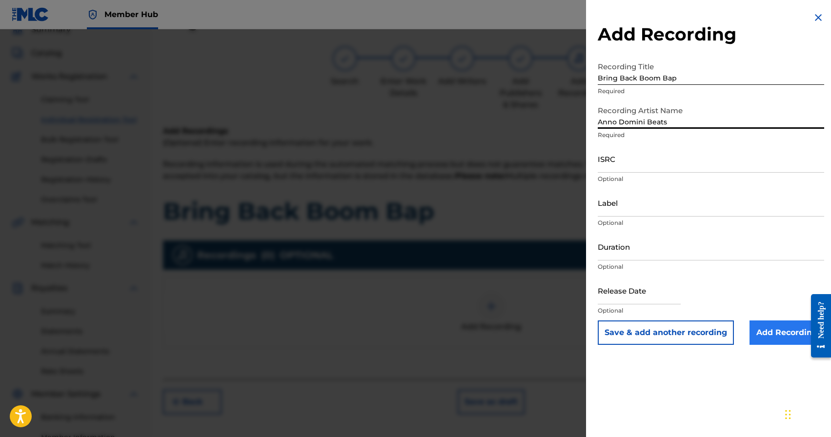
type input "Anno Domini Beats"
click at [769, 334] on input "Add Recording" at bounding box center [786, 333] width 75 height 24
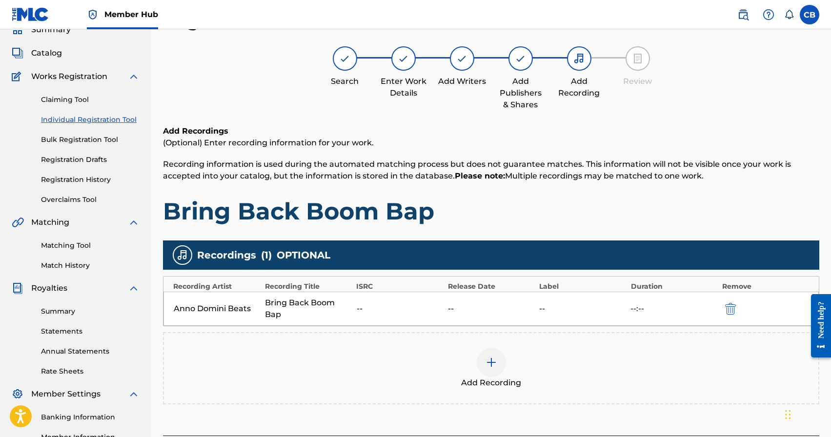
click at [563, 143] on p "(Optional) Enter recording information for your work." at bounding box center [491, 143] width 656 height 12
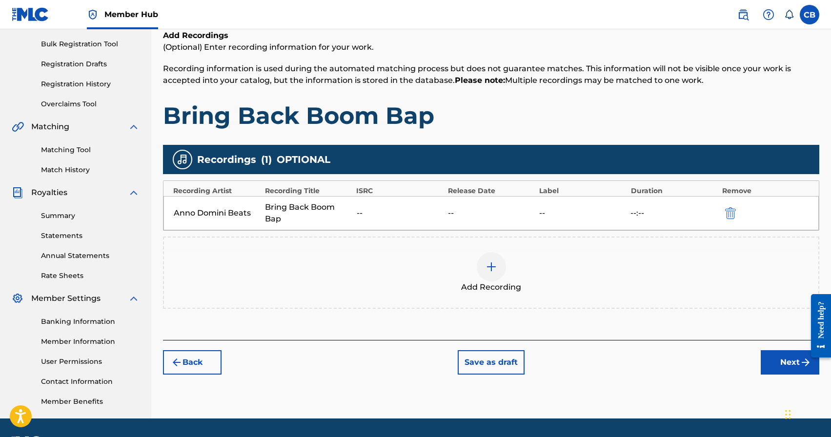
scroll to position [168, 0]
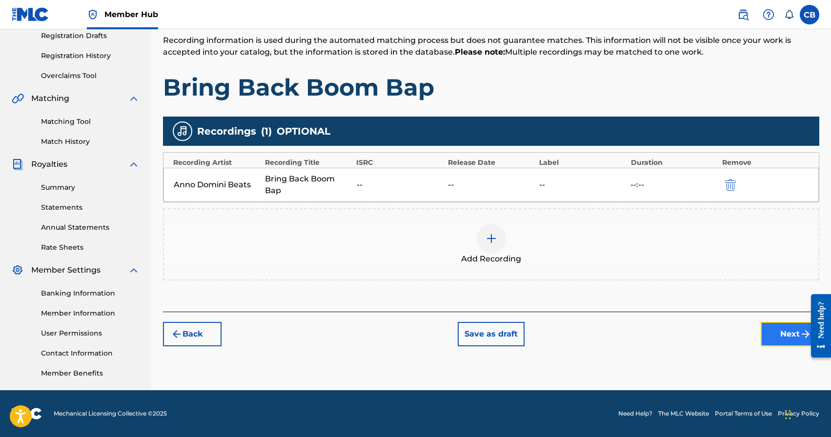
click at [767, 332] on button "Next" at bounding box center [790, 334] width 59 height 24
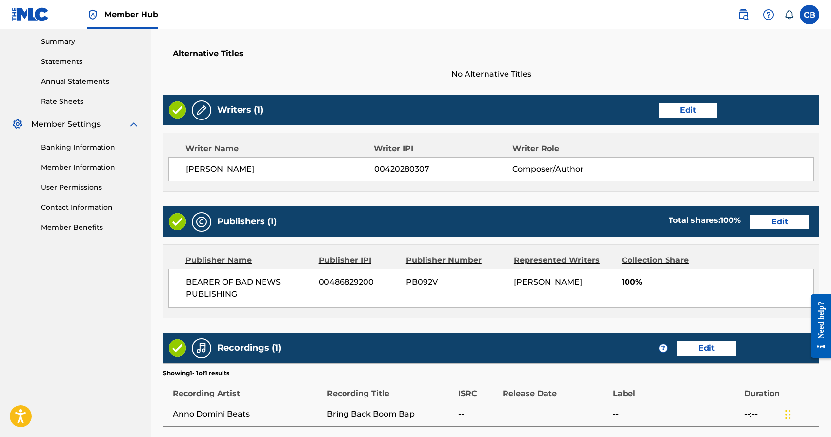
scroll to position [399, 0]
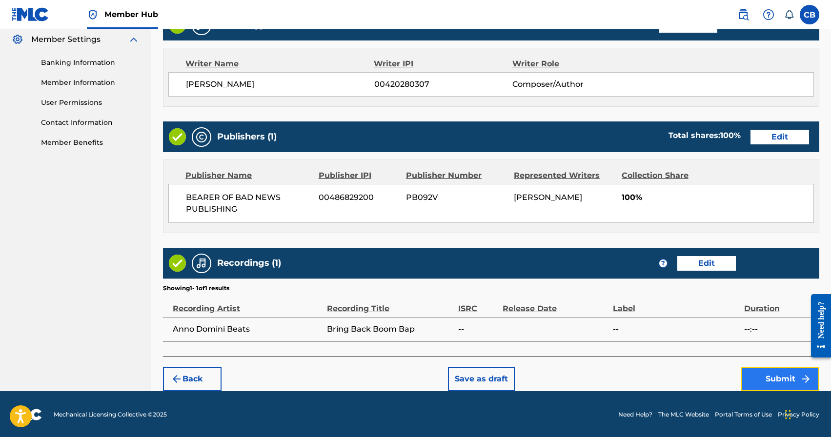
click at [771, 381] on button "Submit" at bounding box center [780, 379] width 78 height 24
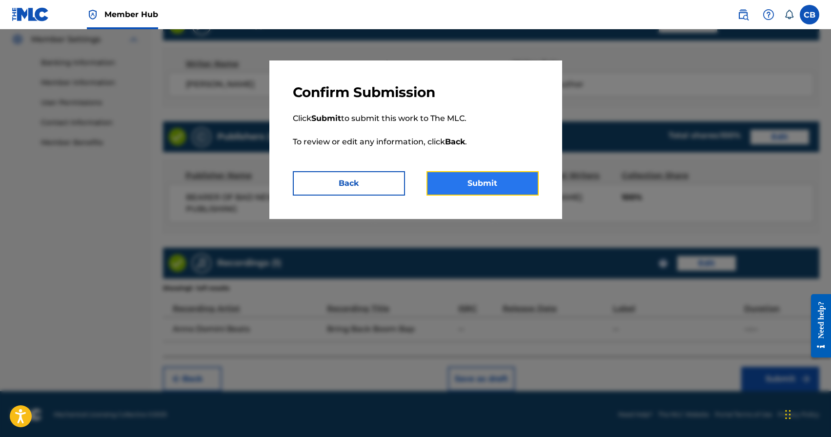
click at [477, 188] on button "Submit" at bounding box center [482, 183] width 112 height 24
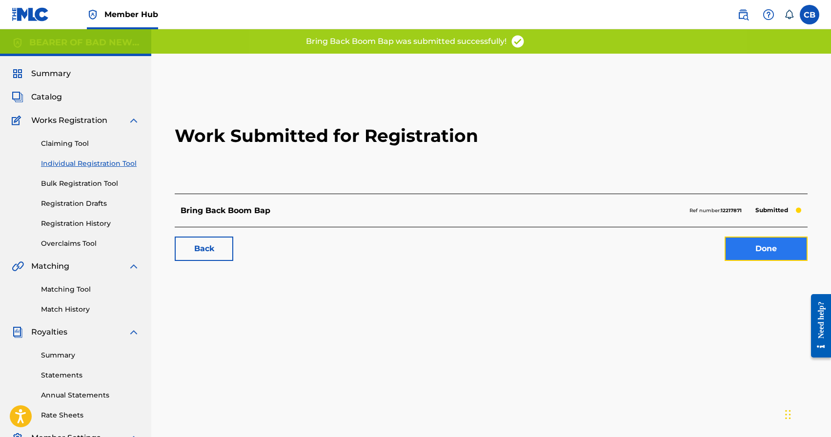
click at [767, 248] on link "Done" at bounding box center [765, 249] width 83 height 24
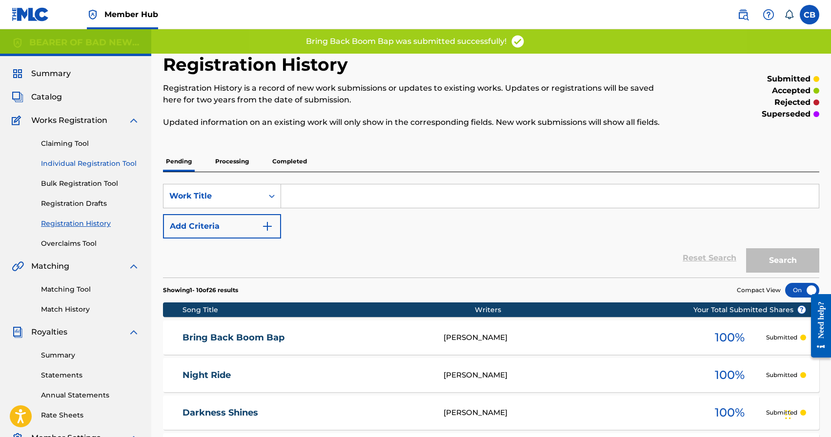
click at [81, 164] on link "Individual Registration Tool" at bounding box center [90, 164] width 99 height 10
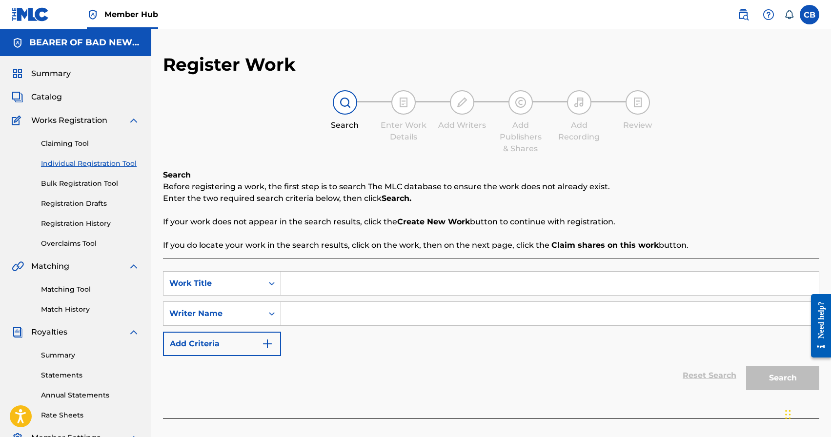
click at [340, 281] on input "Search Form" at bounding box center [550, 283] width 538 height 23
type input "Soliloquy Of Chaos"
paste input "[PERSON_NAME]"
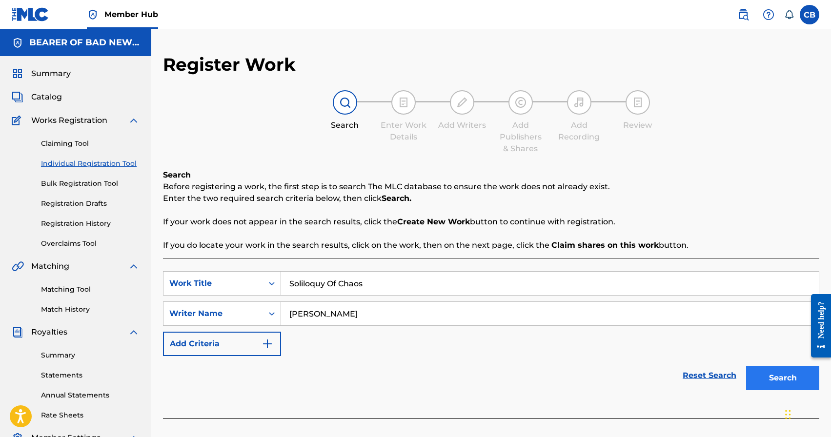
type input "[PERSON_NAME]"
click at [771, 385] on button "Search" at bounding box center [782, 378] width 73 height 24
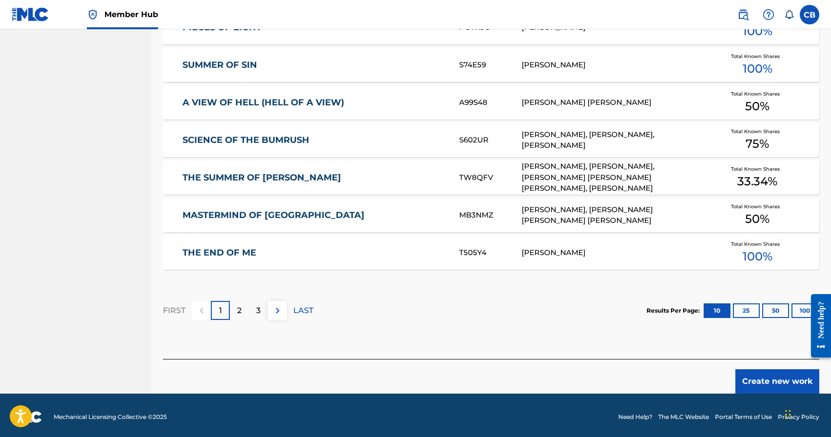
scroll to position [561, 0]
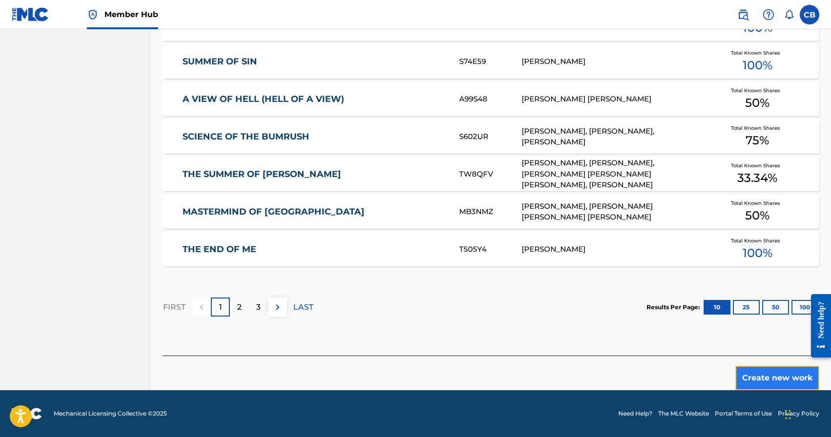
click at [767, 380] on button "Create new work" at bounding box center [777, 378] width 84 height 24
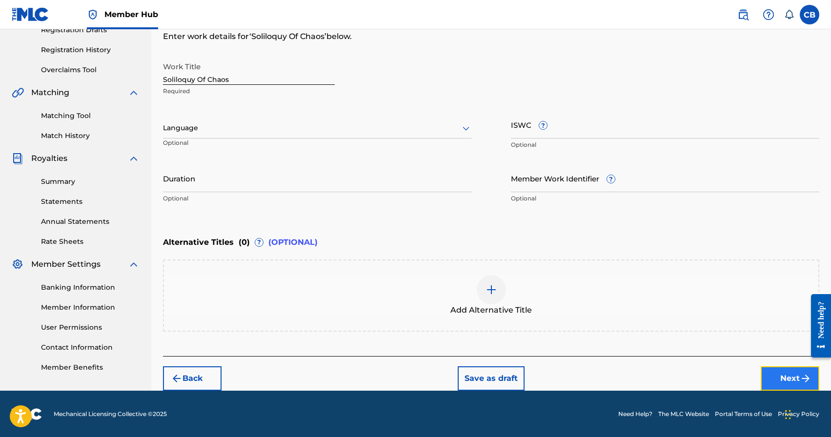
click at [787, 378] on button "Next" at bounding box center [790, 378] width 59 height 24
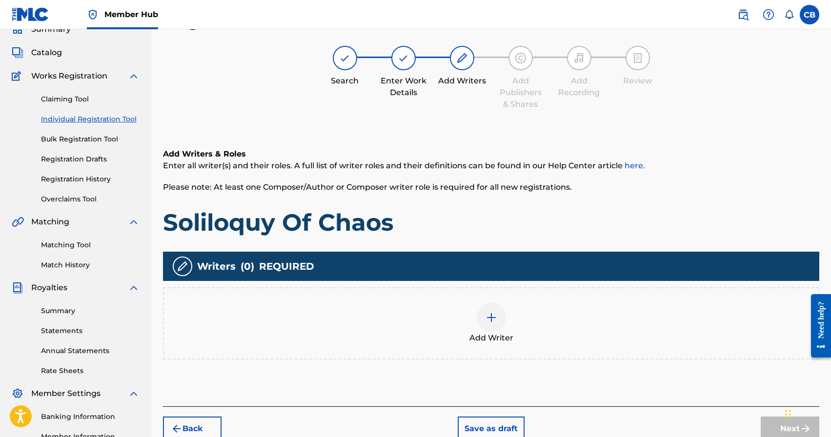
scroll to position [44, 0]
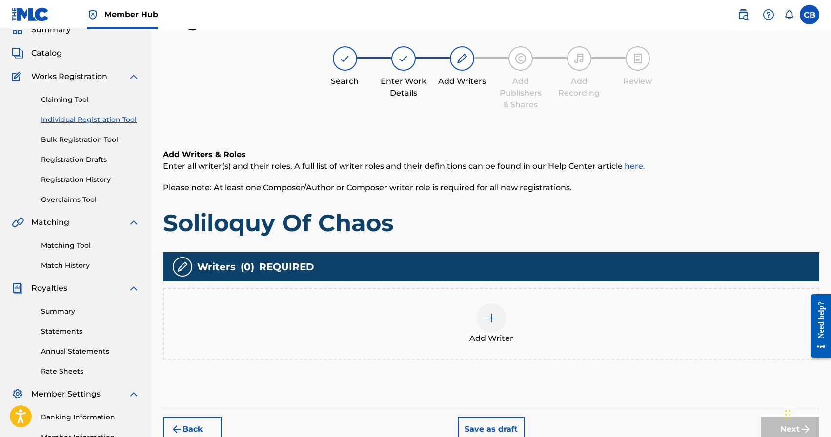
click at [479, 319] on div at bounding box center [491, 317] width 29 height 29
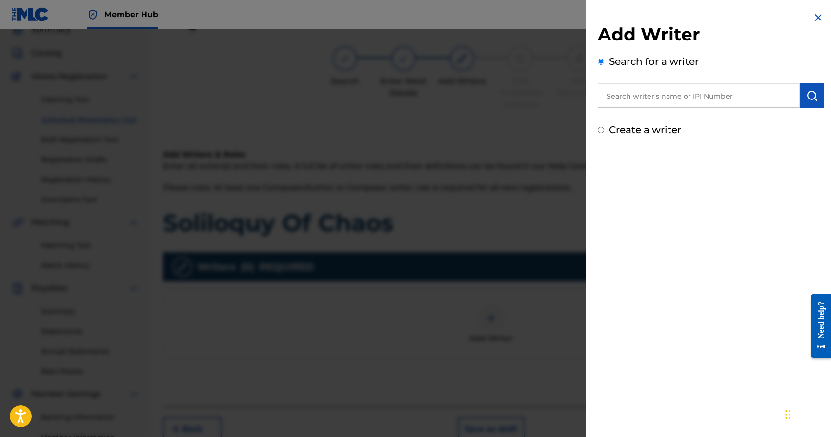
click at [747, 92] on input "text" at bounding box center [699, 95] width 202 height 24
paste input "[PERSON_NAME]"
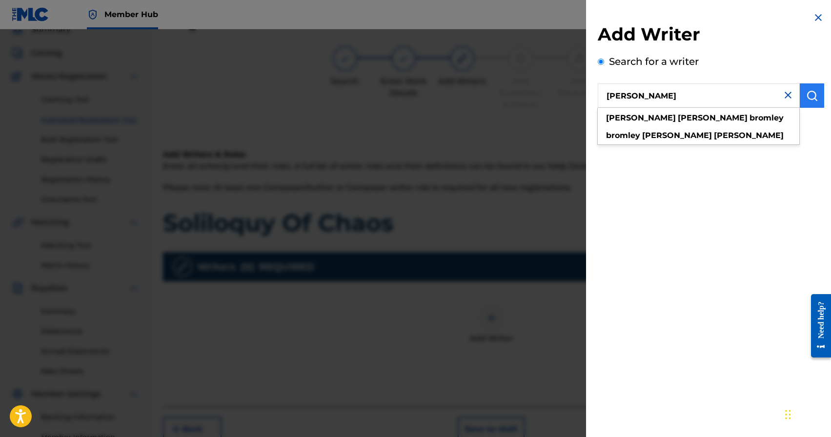
type input "[PERSON_NAME]"
click at [818, 99] on button "submit" at bounding box center [812, 95] width 24 height 24
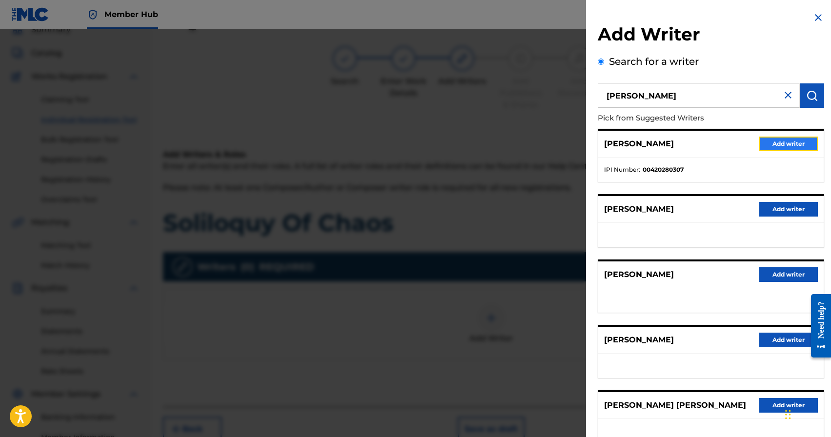
click at [791, 142] on button "Add writer" at bounding box center [788, 144] width 59 height 15
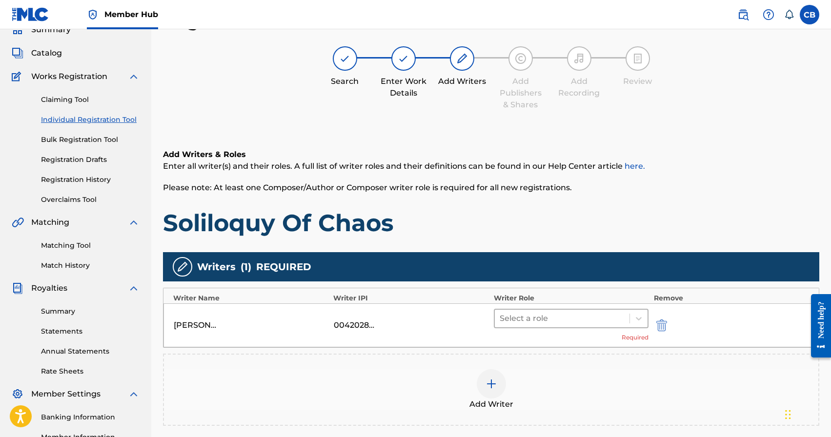
click at [557, 321] on div at bounding box center [562, 319] width 125 height 14
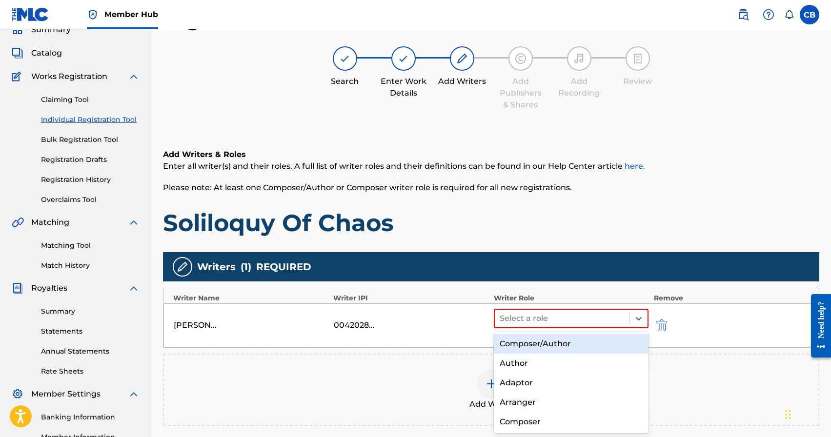
click at [540, 345] on div "Composer/Author" at bounding box center [571, 344] width 155 height 20
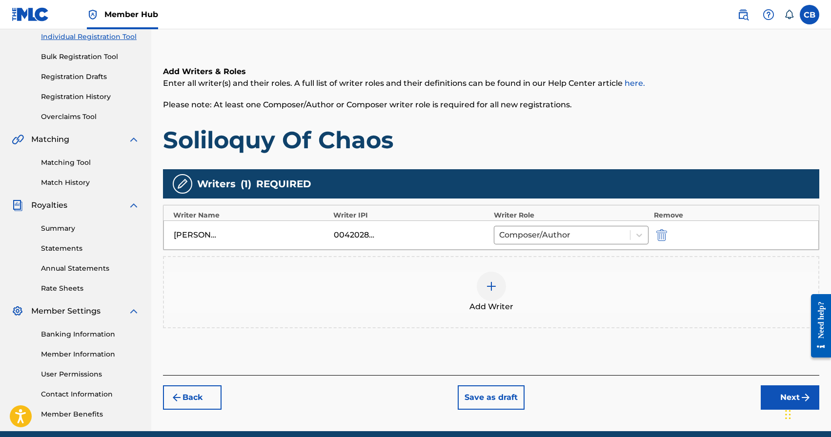
scroll to position [168, 0]
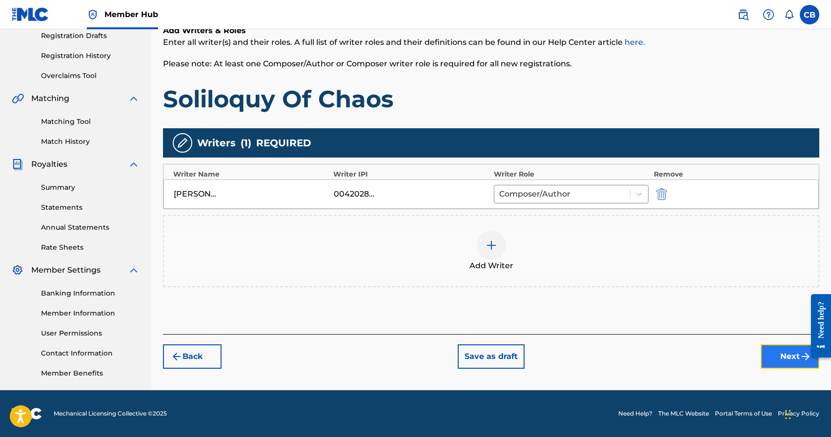
click at [781, 354] on button "Next" at bounding box center [790, 356] width 59 height 24
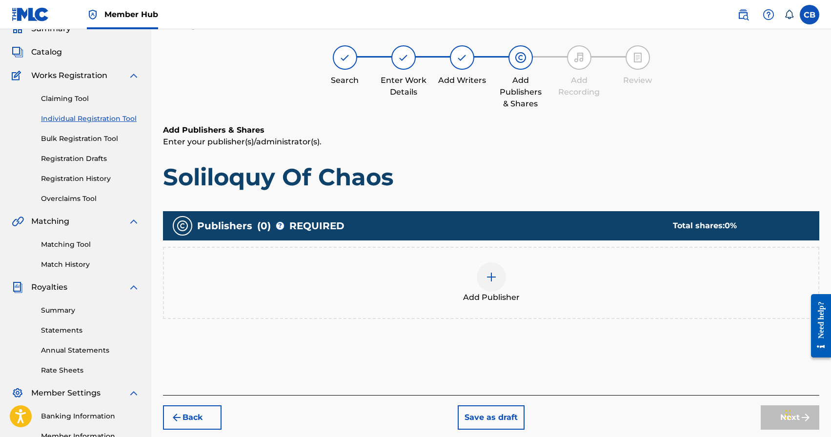
scroll to position [44, 0]
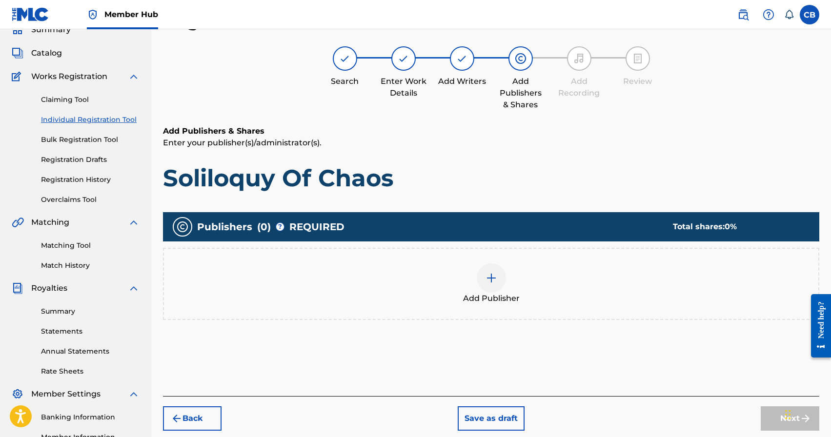
click at [490, 278] on img at bounding box center [491, 278] width 12 height 12
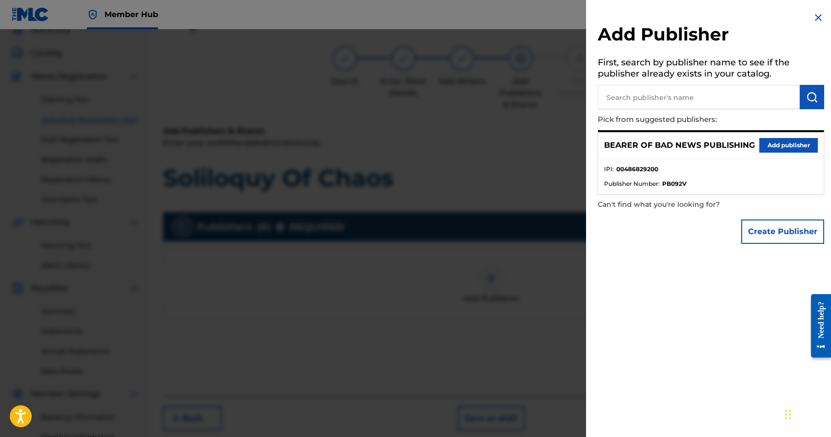
click at [549, 247] on div at bounding box center [415, 247] width 831 height 437
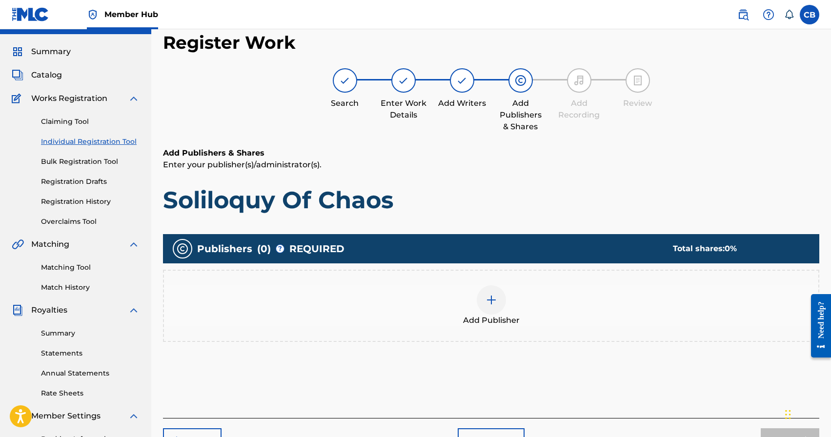
scroll to position [0, 0]
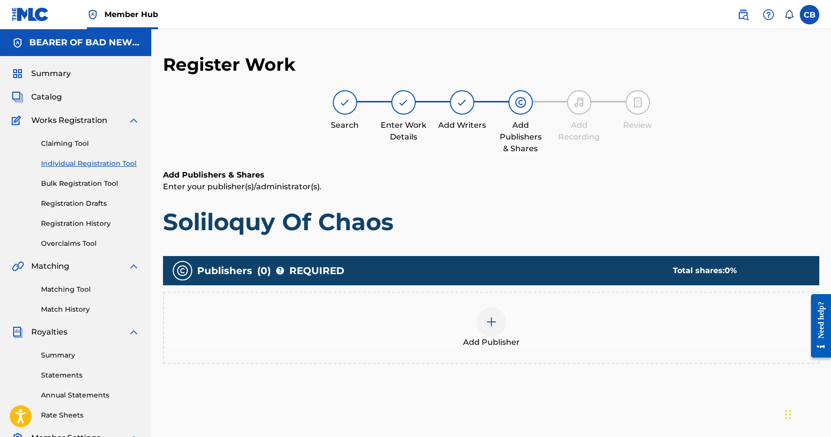
click at [489, 325] on img at bounding box center [491, 322] width 12 height 12
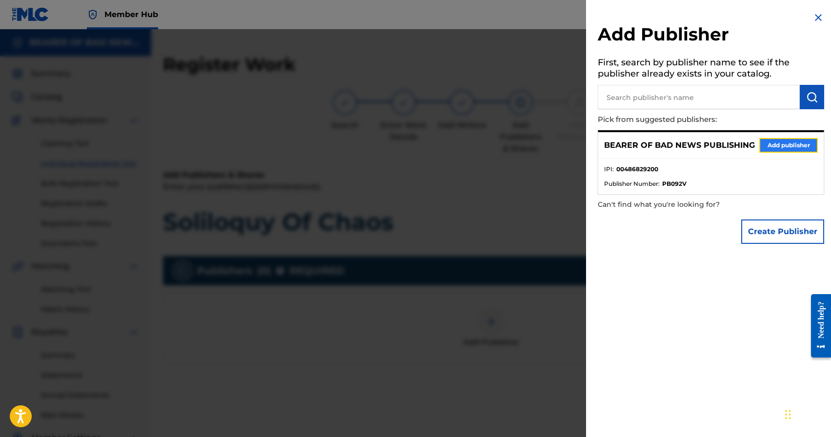
click at [767, 148] on button "Add publisher" at bounding box center [788, 145] width 59 height 15
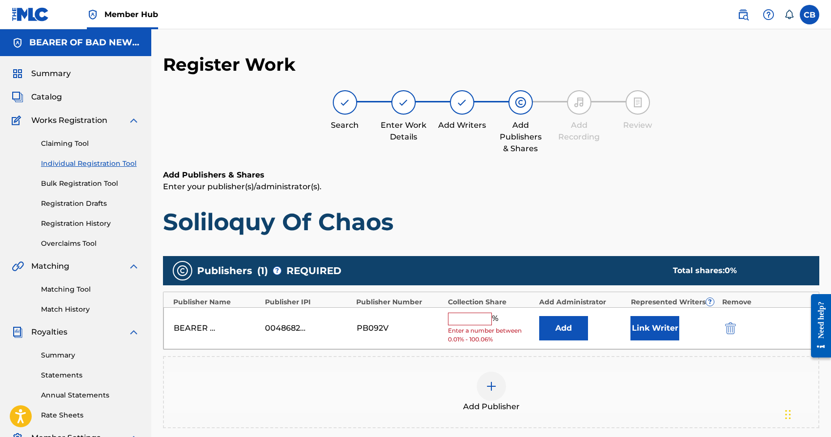
click at [466, 321] on input "text" at bounding box center [470, 319] width 44 height 13
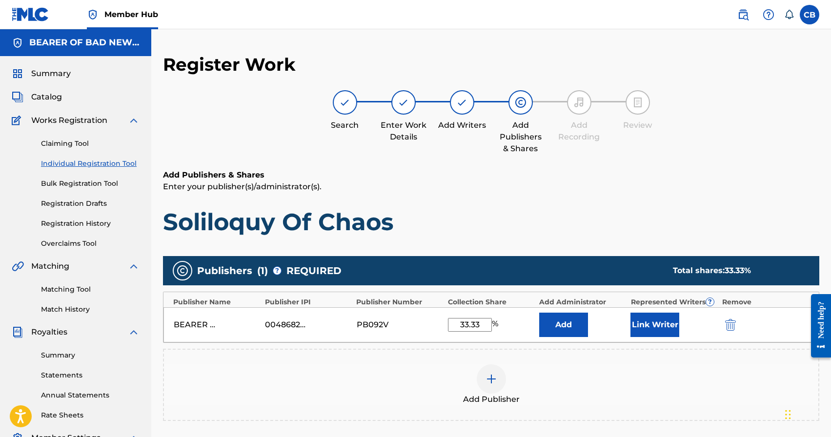
type input "33.33"
click at [657, 328] on button "Link Writer" at bounding box center [654, 325] width 49 height 24
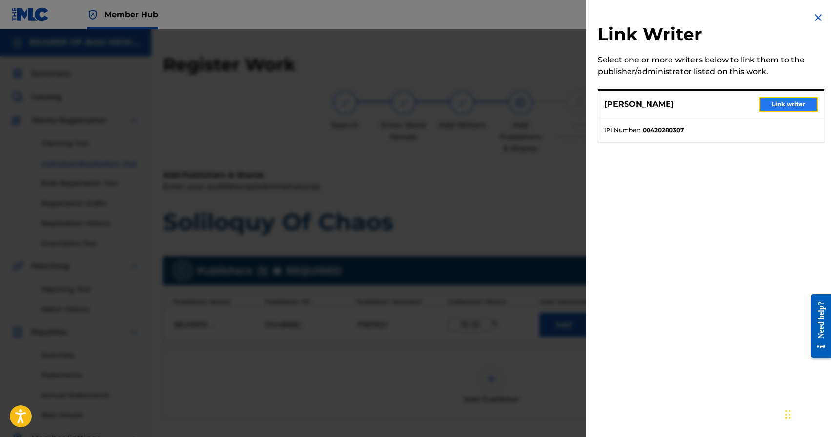
click at [792, 107] on button "Link writer" at bounding box center [788, 104] width 59 height 15
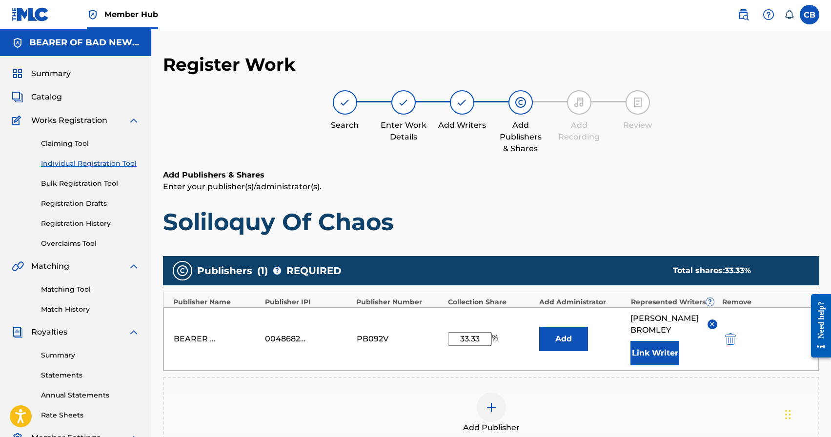
scroll to position [170, 0]
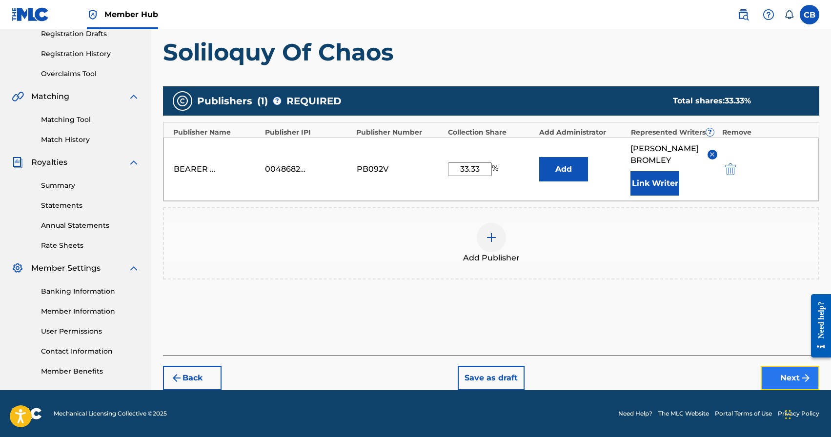
click at [781, 377] on button "Next" at bounding box center [790, 378] width 59 height 24
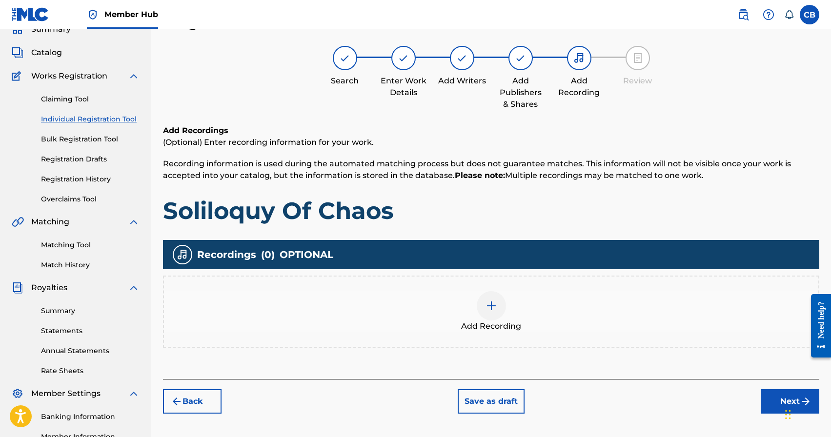
scroll to position [44, 0]
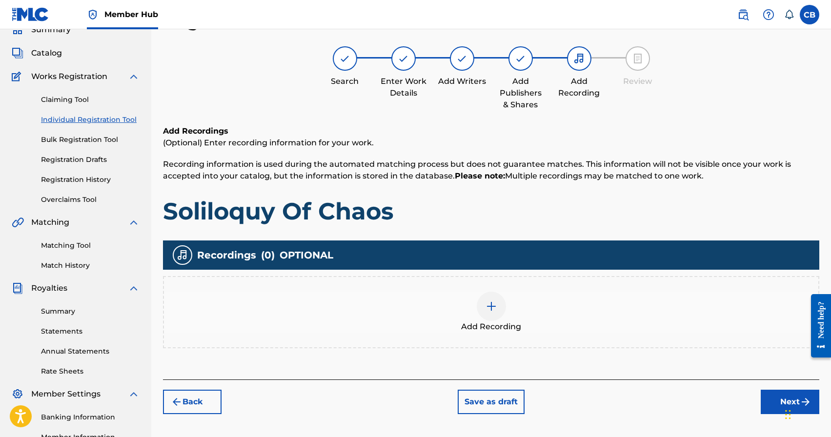
click at [499, 306] on div at bounding box center [491, 306] width 29 height 29
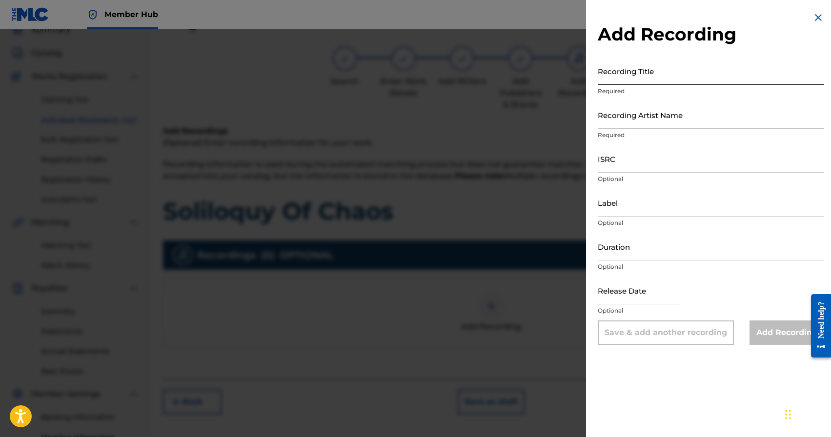
click at [664, 78] on input "Recording Title" at bounding box center [711, 71] width 226 height 28
type input "Soliloquy"
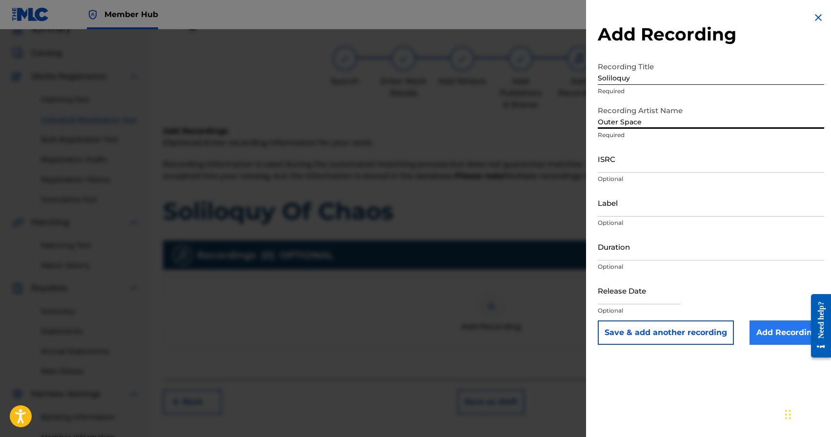
type input "Outer Space"
click at [781, 334] on input "Add Recording" at bounding box center [786, 333] width 75 height 24
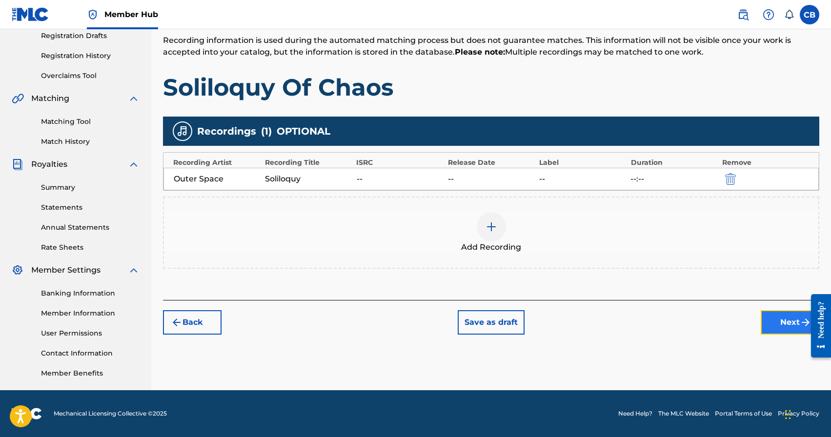
click at [778, 325] on button "Next" at bounding box center [790, 322] width 59 height 24
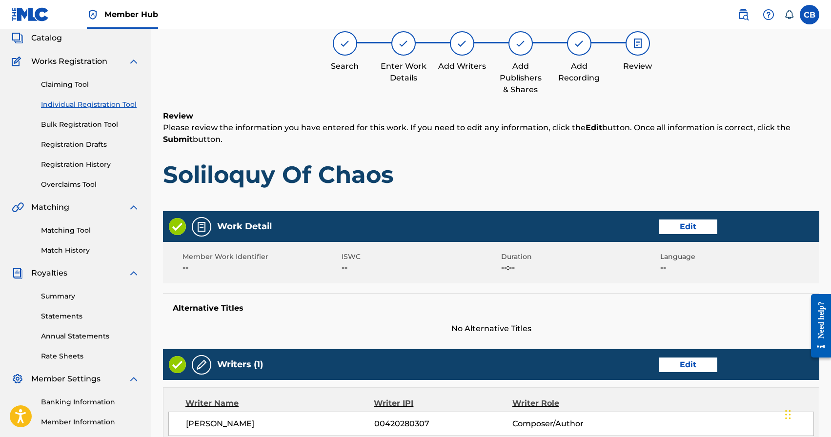
scroll to position [0, 0]
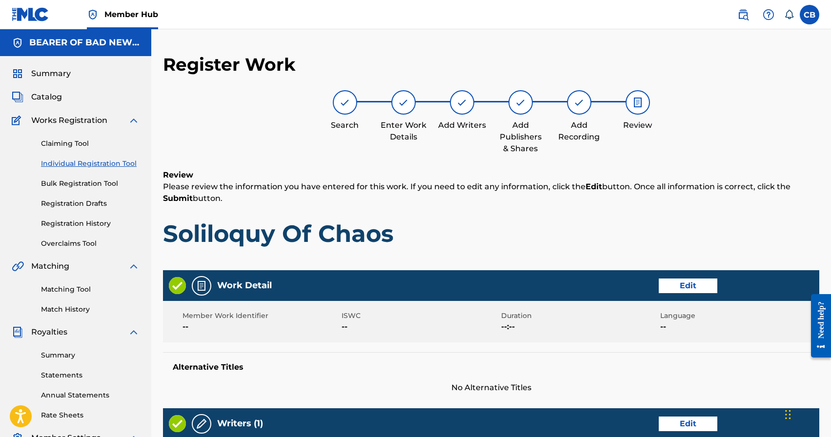
click at [77, 169] on div "Claiming Tool Individual Registration Tool Bulk Registration Tool Registration …" at bounding box center [76, 187] width 128 height 122
click at [80, 165] on link "Individual Registration Tool" at bounding box center [90, 164] width 99 height 10
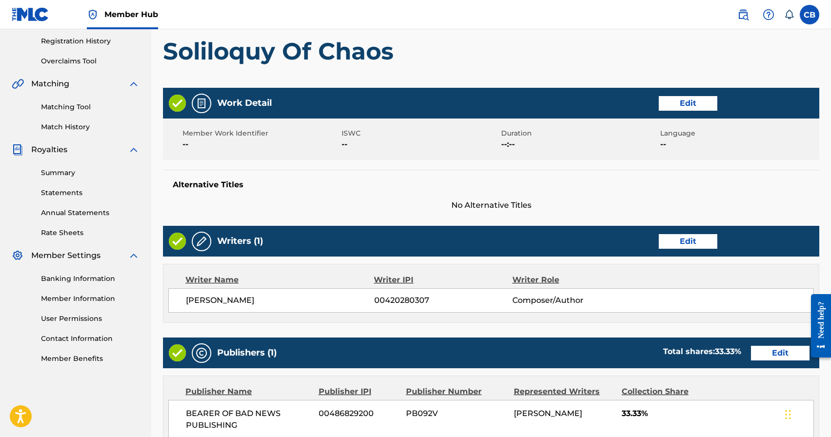
scroll to position [159, 0]
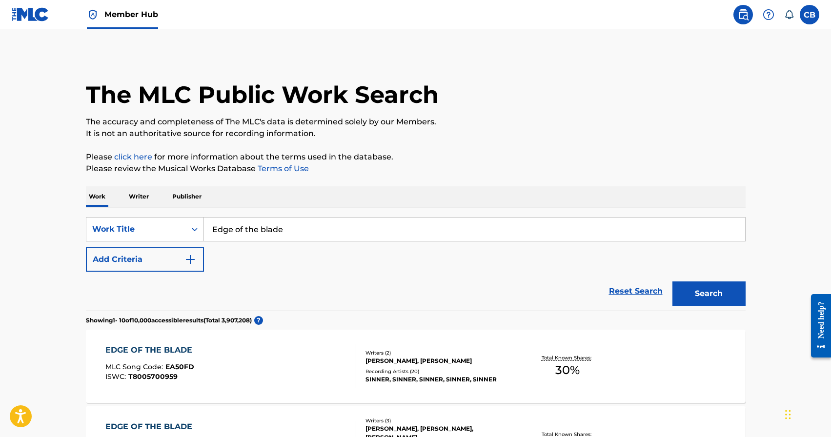
click at [271, 230] on input "Edge of the blade" at bounding box center [474, 229] width 541 height 23
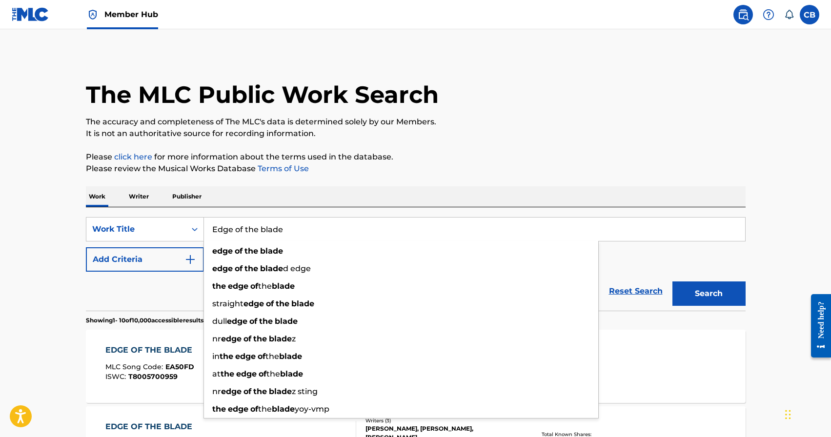
click at [294, 230] on input "Edge of the blade" at bounding box center [474, 229] width 541 height 23
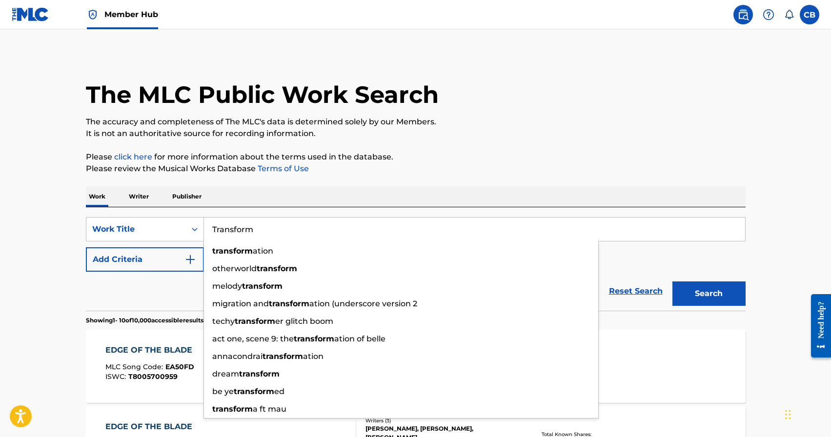
click at [673, 237] on input "Transform" at bounding box center [474, 229] width 541 height 23
drag, startPoint x: 259, startPoint y: 234, endPoint x: 203, endPoint y: 227, distance: 55.5
click at [207, 228] on input "Transform" at bounding box center [474, 229] width 541 height 23
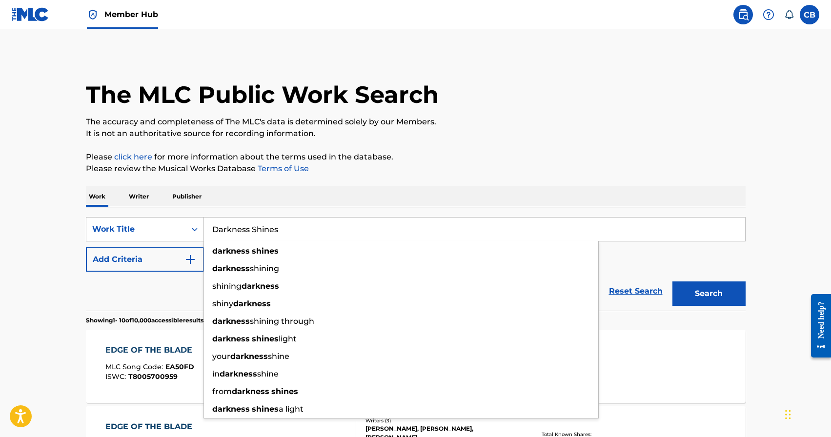
type input "Darkness Shines"
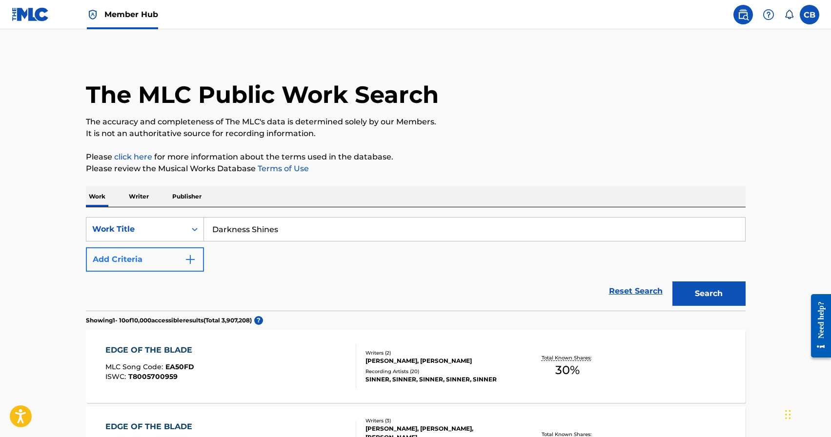
drag, startPoint x: 189, startPoint y: 277, endPoint x: 189, endPoint y: 270, distance: 6.8
click at [189, 274] on div "Reset Search Search" at bounding box center [416, 291] width 660 height 39
click at [190, 266] on button "Add Criteria" at bounding box center [145, 259] width 118 height 24
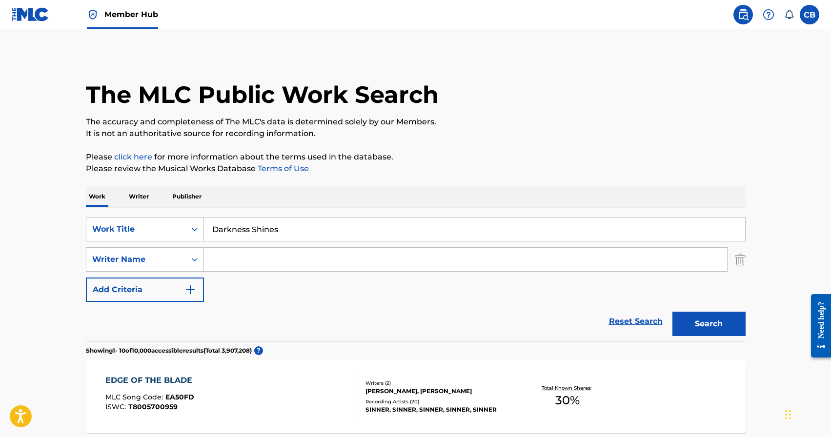
click at [279, 260] on input "Search Form" at bounding box center [465, 259] width 523 height 23
click at [726, 327] on button "Search" at bounding box center [708, 324] width 73 height 24
click at [277, 232] on input "Darkness Shines" at bounding box center [474, 229] width 541 height 23
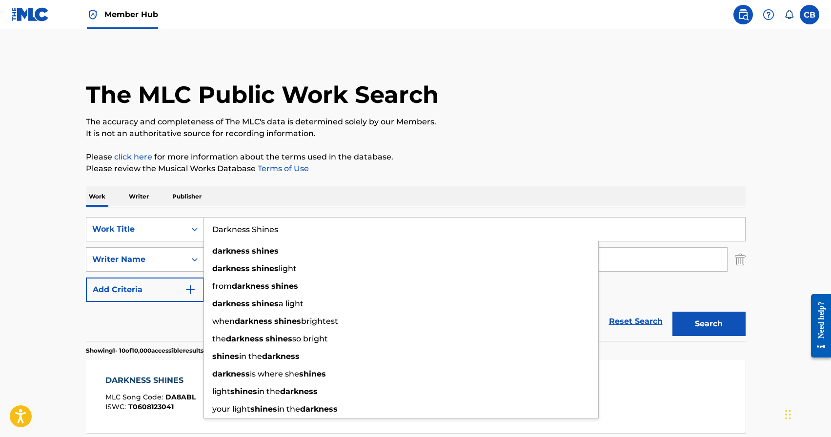
drag, startPoint x: 229, startPoint y: 232, endPoint x: 216, endPoint y: 233, distance: 13.2
click at [212, 233] on input "Darkness Shines" at bounding box center [474, 229] width 541 height 23
click at [310, 226] on input "Darkness Shines" at bounding box center [474, 229] width 541 height 23
drag, startPoint x: 291, startPoint y: 231, endPoint x: 191, endPoint y: 229, distance: 100.0
click at [191, 229] on div "SearchWithCriteriafe637de5-95d5-4887-8cbd-346014d9b3fa Work Title Darkness Shin…" at bounding box center [416, 229] width 660 height 24
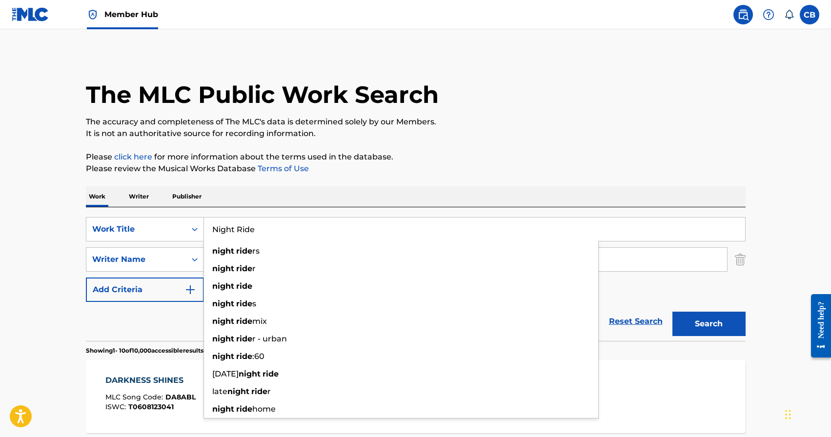
click at [657, 261] on input "Search Form" at bounding box center [465, 259] width 523 height 23
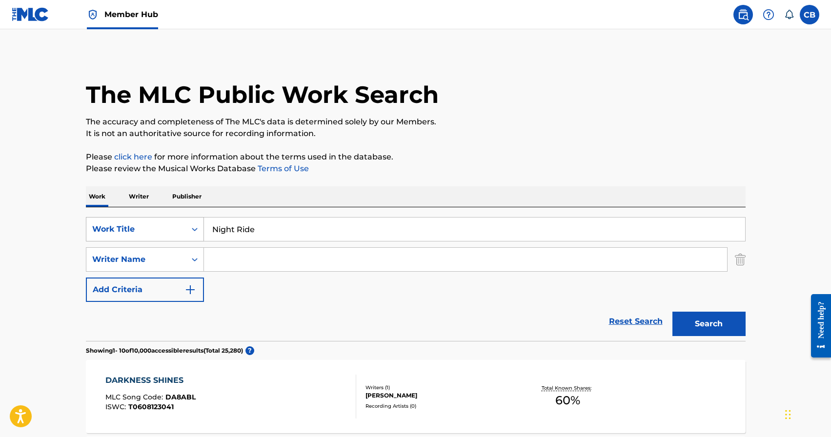
drag, startPoint x: 263, startPoint y: 231, endPoint x: 184, endPoint y: 228, distance: 79.1
click at [187, 228] on div "SearchWithCriteriafe637de5-95d5-4887-8cbd-346014d9b3fa Work Title Night Ride" at bounding box center [416, 229] width 660 height 24
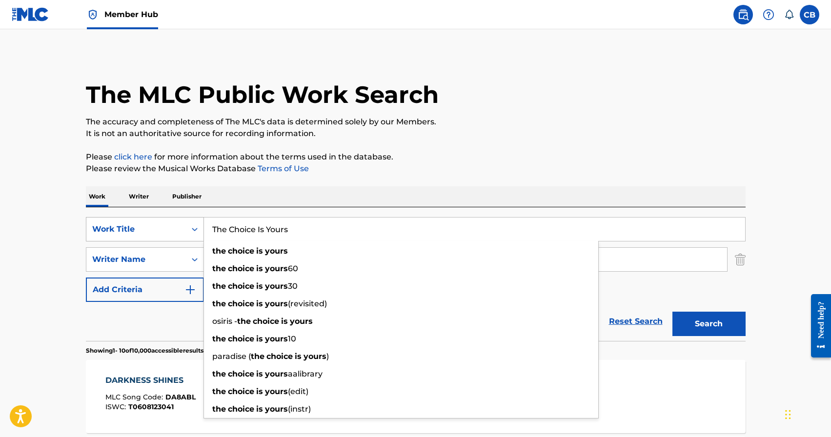
type input "The Choice Is Yours"
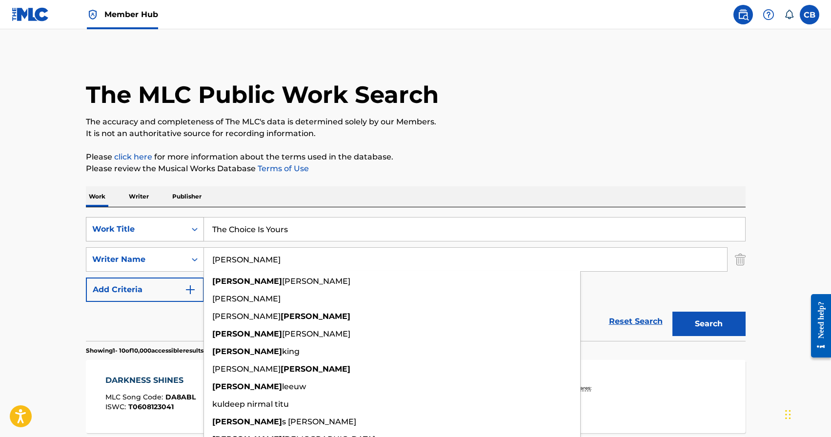
type input "Titus"
click at [672, 312] on button "Search" at bounding box center [708, 324] width 73 height 24
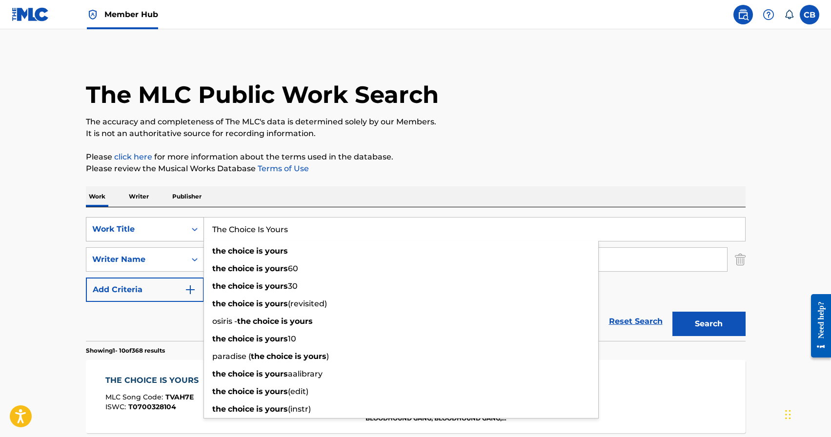
drag, startPoint x: 306, startPoint y: 229, endPoint x: 180, endPoint y: 220, distance: 126.7
click at [182, 219] on div "SearchWithCriteriafe637de5-95d5-4887-8cbd-346014d9b3fa Work Title The Choice Is…" at bounding box center [416, 229] width 660 height 24
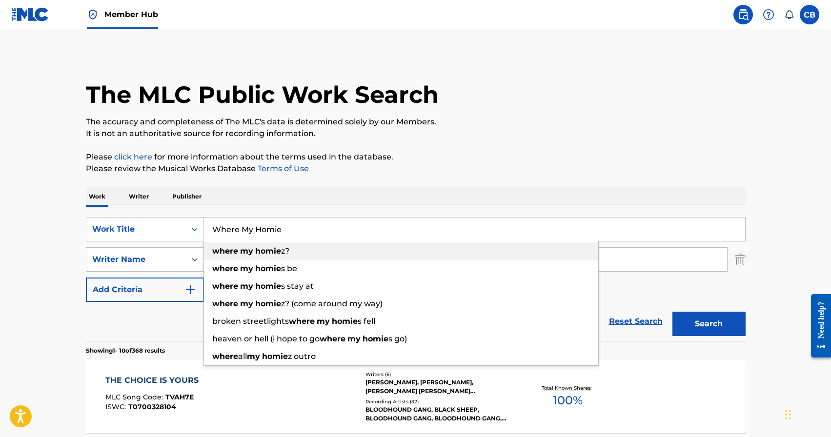
click at [261, 250] on strong "homie" at bounding box center [268, 250] width 26 height 9
type input "where my homiez?"
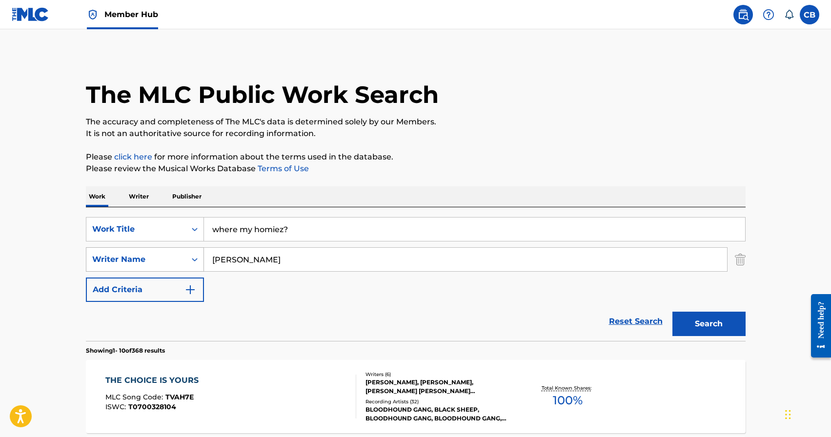
drag, startPoint x: 278, startPoint y: 262, endPoint x: 185, endPoint y: 261, distance: 93.2
click at [190, 261] on div "SearchWithCriteria072a09fe-2dbc-4da6-a903-5cb0b3236449 Writer Name Titus" at bounding box center [416, 259] width 660 height 24
click at [741, 258] on img "Search Form" at bounding box center [740, 259] width 11 height 24
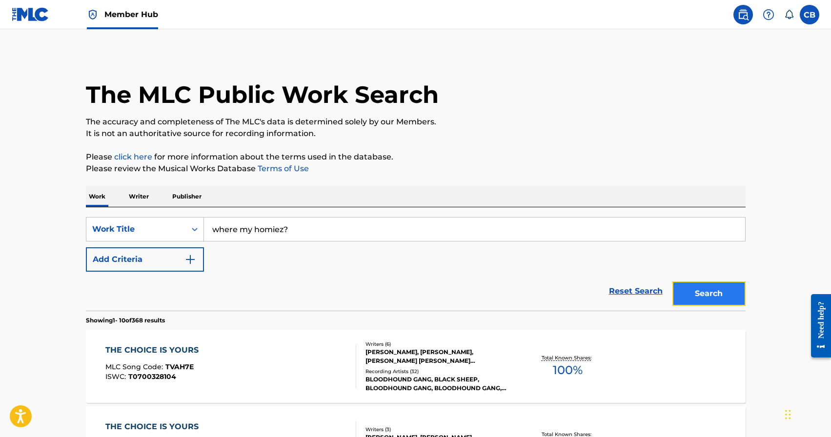
click at [699, 296] on button "Search" at bounding box center [708, 293] width 73 height 24
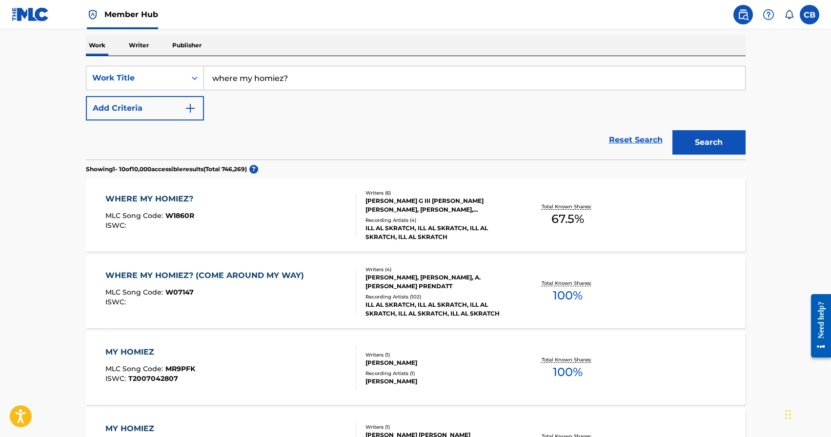
scroll to position [147, 0]
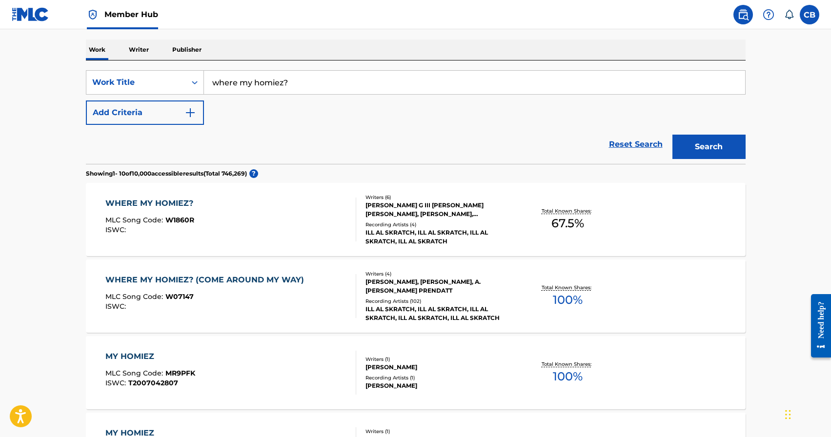
click at [155, 207] on div "WHERE MY HOMIEZ?" at bounding box center [151, 204] width 93 height 12
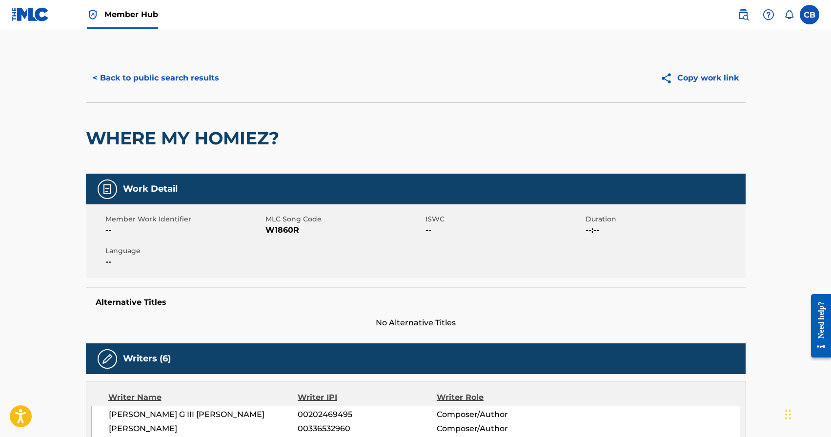
scroll to position [147, 0]
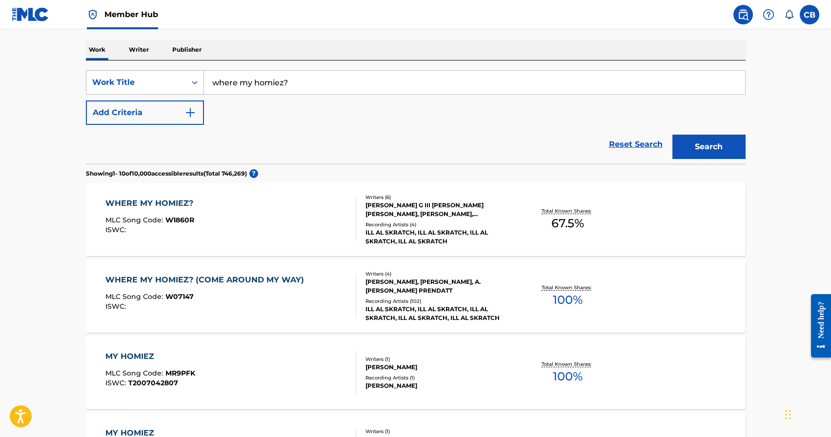
drag, startPoint x: 298, startPoint y: 85, endPoint x: 179, endPoint y: 79, distance: 119.2
click at [181, 79] on div "SearchWithCriteriafe637de5-95d5-4887-8cbd-346014d9b3fa Work Title where my homi…" at bounding box center [416, 82] width 660 height 24
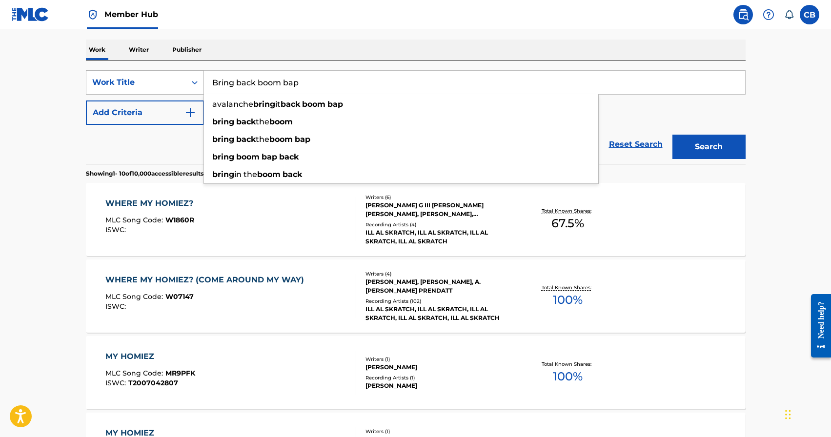
type input "Bring back boom bap"
click at [672, 135] on button "Search" at bounding box center [708, 147] width 73 height 24
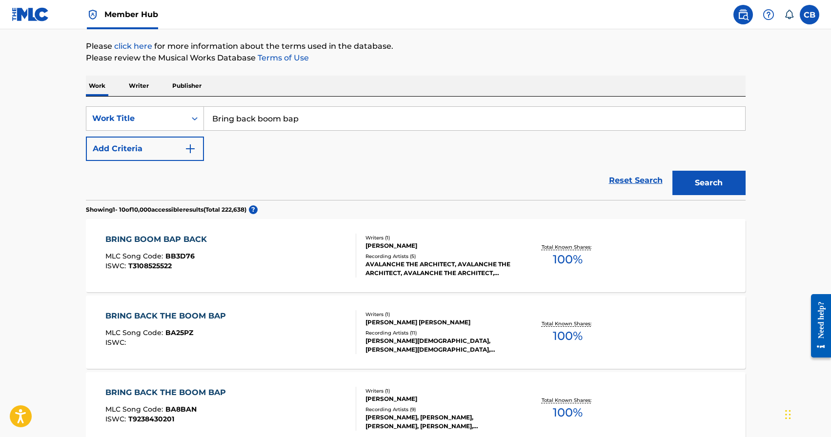
scroll to position [131, 0]
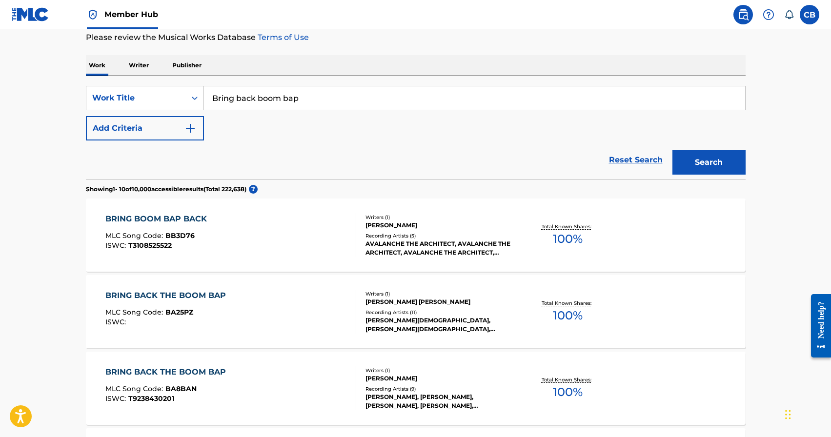
click at [459, 312] on div "Recording Artists ( 11 )" at bounding box center [438, 312] width 147 height 7
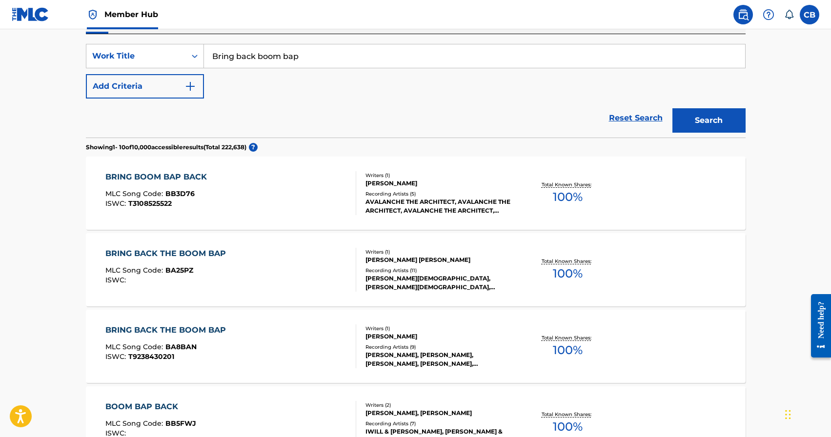
scroll to position [171, 0]
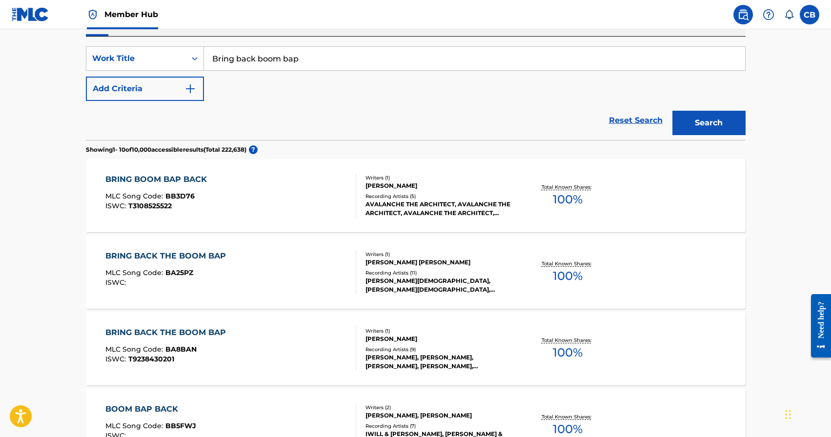
drag, startPoint x: 330, startPoint y: 56, endPoint x: 206, endPoint y: 50, distance: 124.5
click at [223, 50] on input "Bring back boom bap" at bounding box center [474, 58] width 541 height 23
click at [206, 50] on input "Bring back boom bap" at bounding box center [474, 58] width 541 height 23
drag, startPoint x: 313, startPoint y: 60, endPoint x: 214, endPoint y: 58, distance: 99.1
click at [222, 59] on input "Bring back boom bap" at bounding box center [474, 58] width 541 height 23
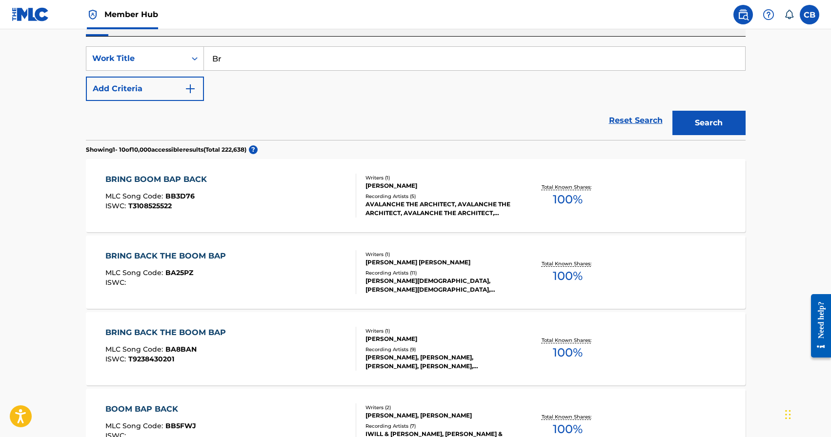
type input "B"
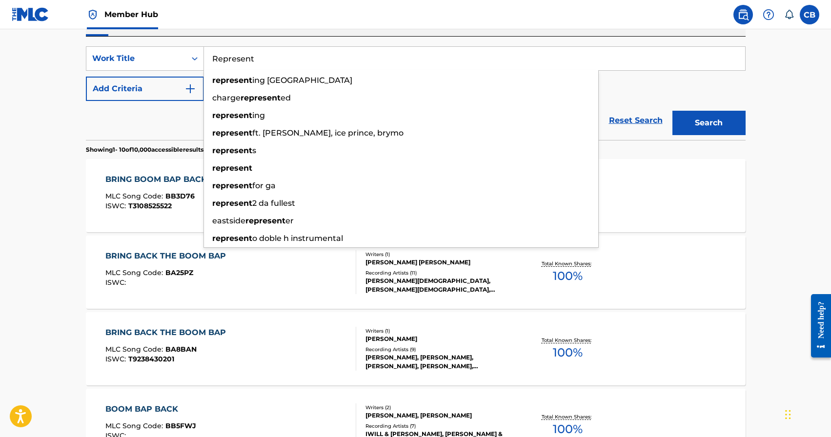
type input "Represent"
click at [672, 111] on button "Search" at bounding box center [708, 123] width 73 height 24
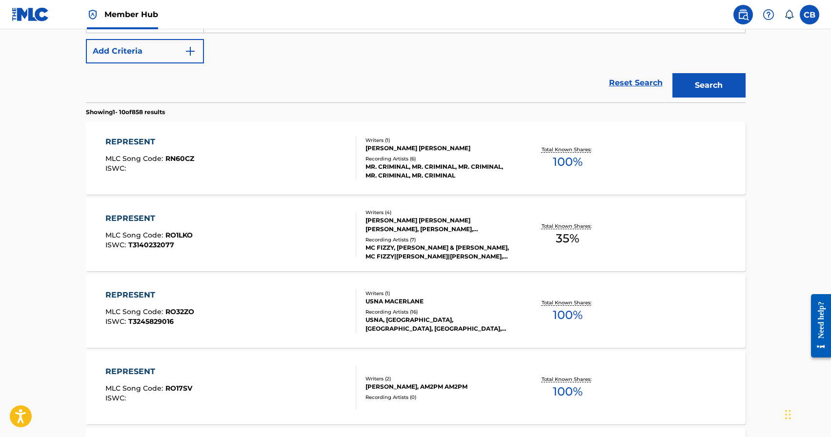
scroll to position [0, 0]
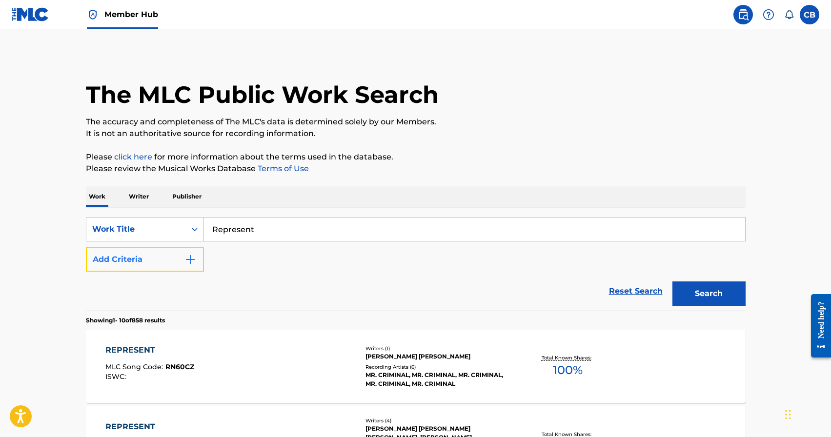
click at [196, 260] on button "Add Criteria" at bounding box center [145, 259] width 118 height 24
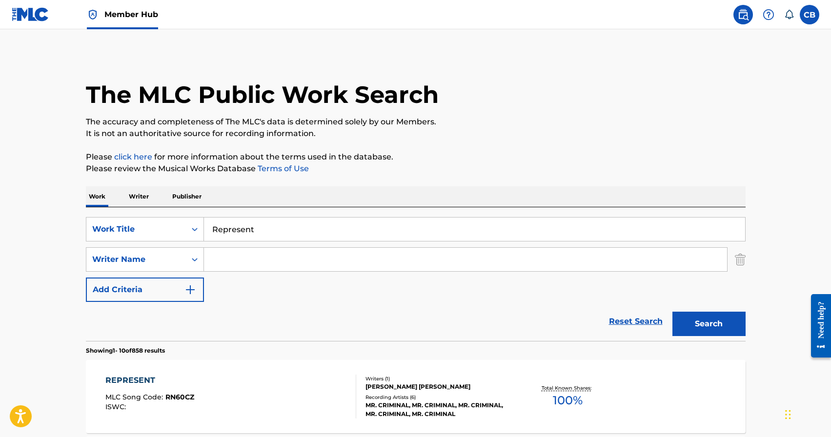
click at [263, 264] on input "Search Form" at bounding box center [465, 259] width 523 height 23
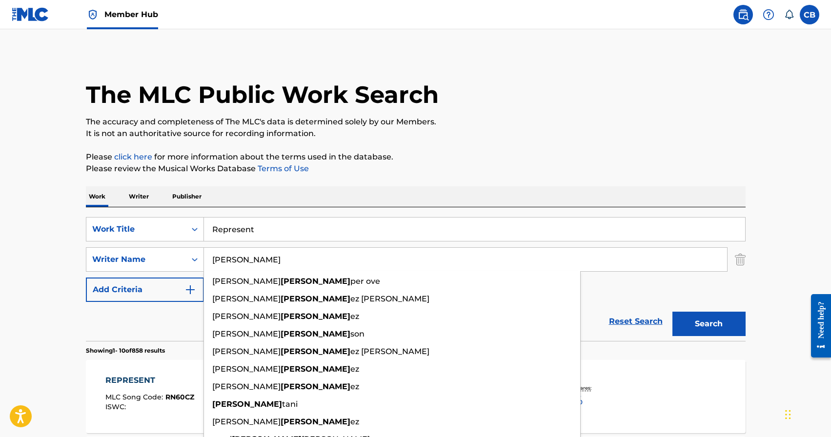
type input "Martin"
click at [672, 312] on button "Search" at bounding box center [708, 324] width 73 height 24
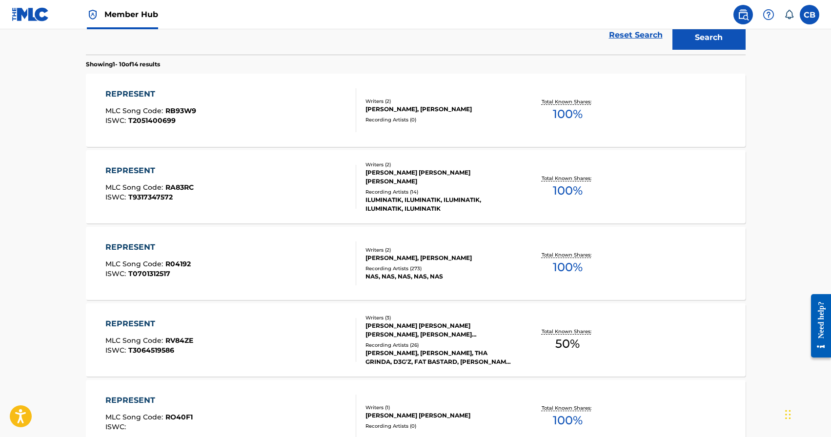
scroll to position [355, 0]
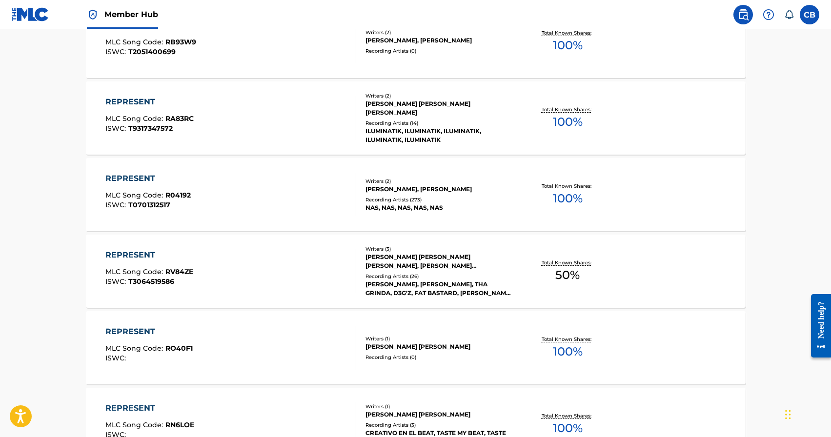
click at [141, 180] on div "REPRESENT" at bounding box center [147, 179] width 85 height 12
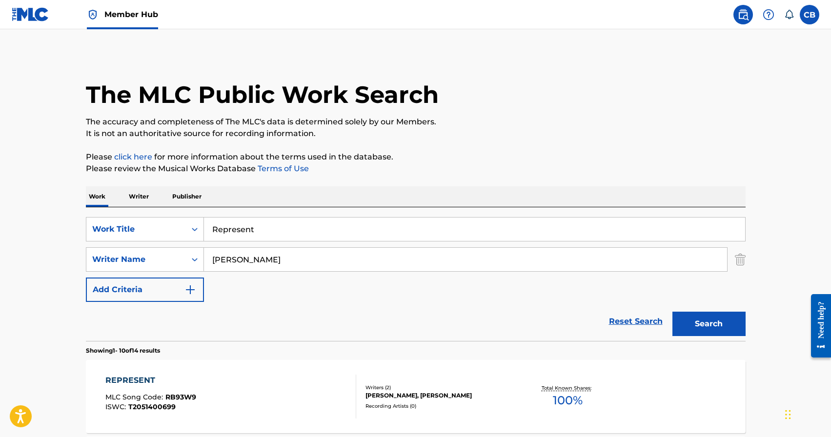
click at [737, 257] on img "Search Form" at bounding box center [740, 259] width 11 height 24
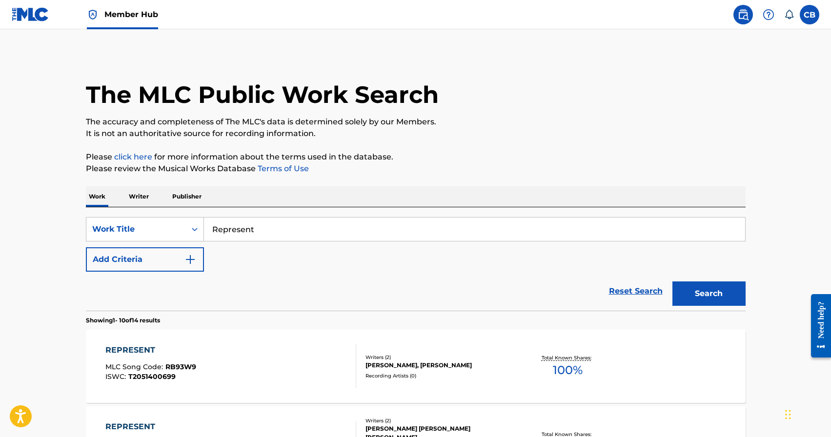
click at [495, 226] on input "Represent" at bounding box center [474, 229] width 541 height 23
type input "R"
click at [672, 281] on button "Search" at bounding box center [708, 293] width 73 height 24
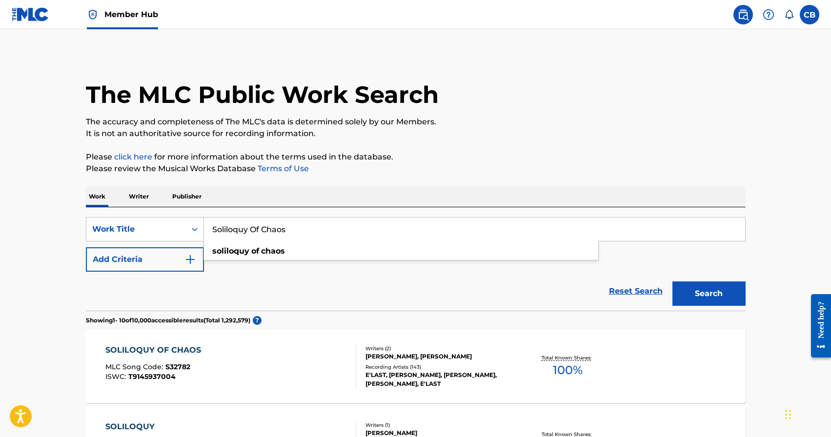
click at [319, 231] on input "Soliloquy Of Chaos" at bounding box center [474, 229] width 541 height 23
click at [198, 259] on button "Add Criteria" at bounding box center [145, 259] width 118 height 24
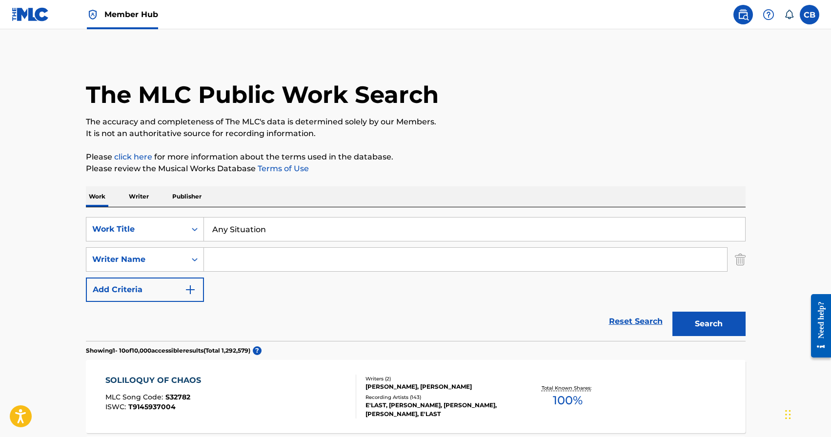
click at [258, 263] on input "Search Form" at bounding box center [465, 259] width 523 height 23
click at [387, 268] on input "Search Form" at bounding box center [465, 259] width 523 height 23
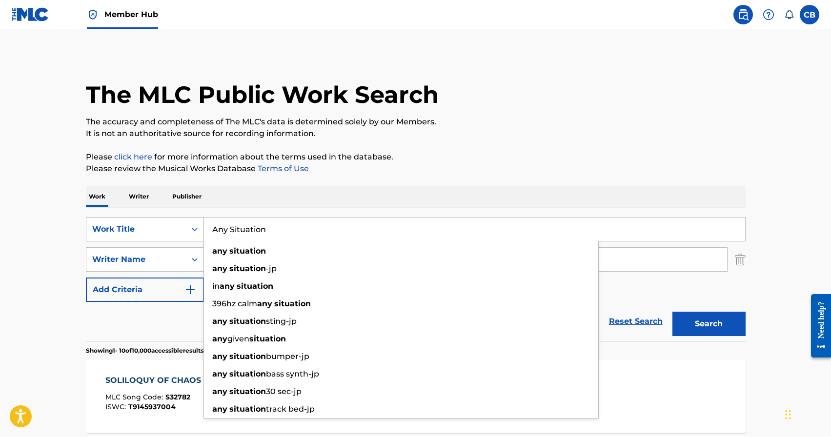
drag, startPoint x: 267, startPoint y: 230, endPoint x: 200, endPoint y: 232, distance: 67.8
click at [210, 232] on input "Any Situation" at bounding box center [474, 229] width 541 height 23
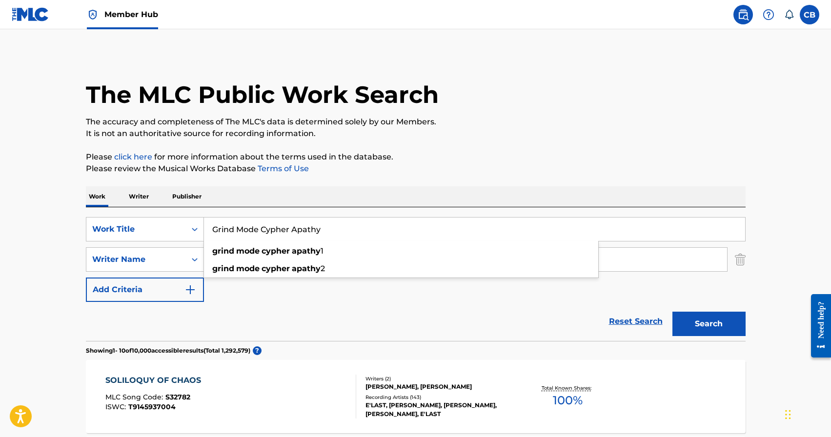
click at [742, 260] on img "Search Form" at bounding box center [740, 259] width 11 height 24
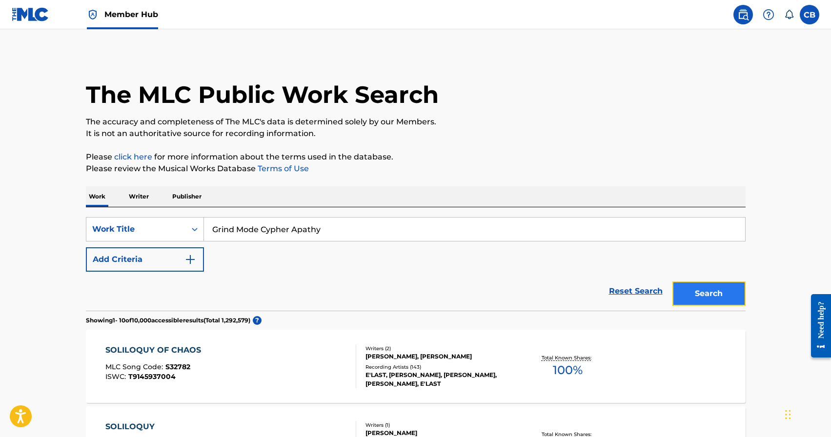
click at [705, 297] on button "Search" at bounding box center [708, 293] width 73 height 24
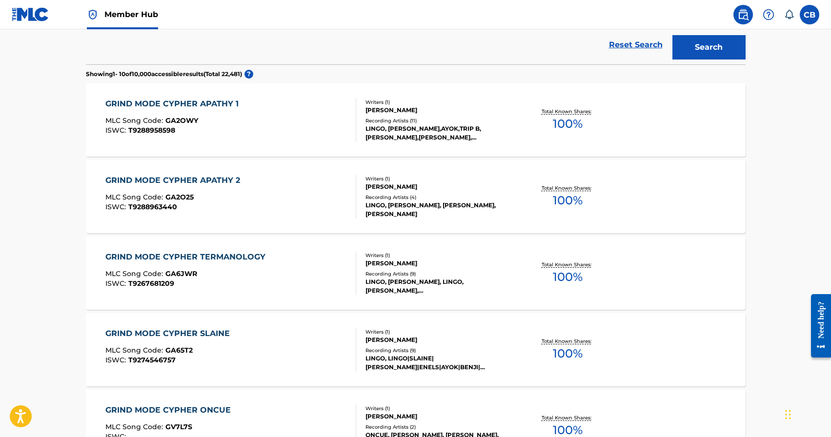
scroll to position [248, 0]
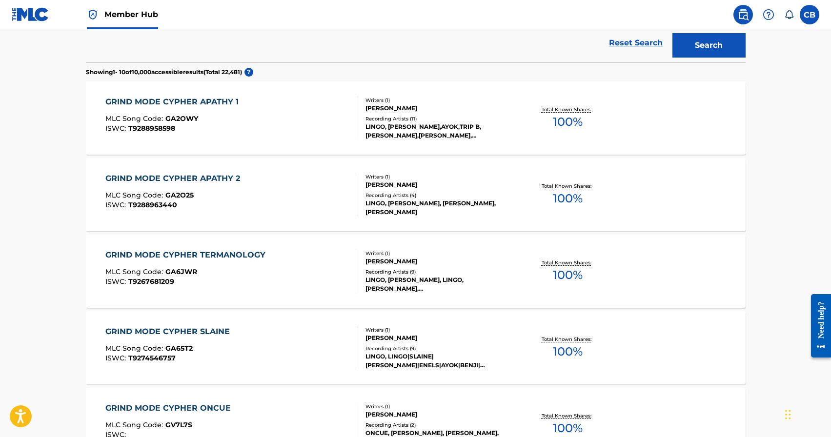
click at [789, 108] on main "The MLC Public Work Search The accuracy and completeness of The MLC's data is d…" at bounding box center [415, 340] width 831 height 1118
click at [758, 149] on main "The MLC Public Work Search The accuracy and completeness of The MLC's data is d…" at bounding box center [415, 340] width 831 height 1118
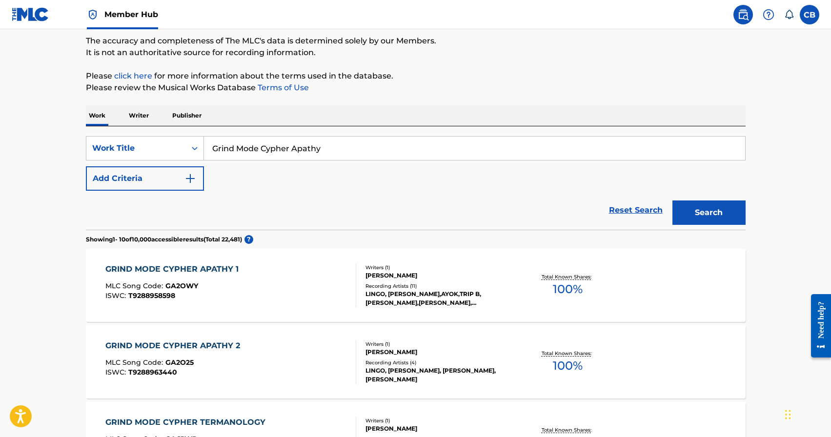
scroll to position [0, 0]
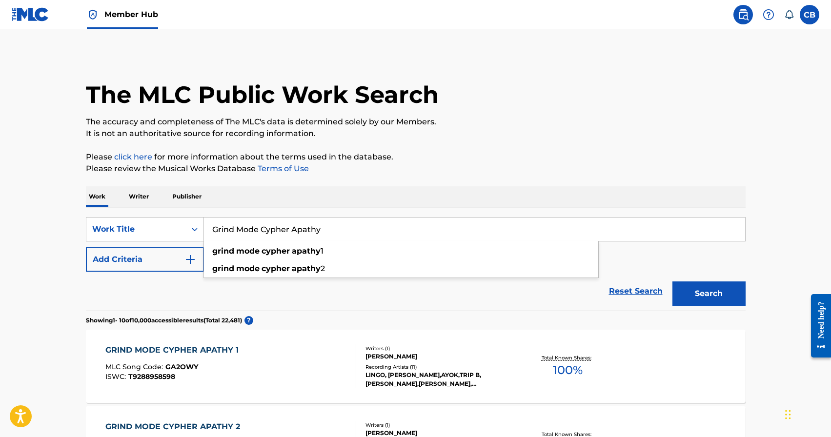
drag, startPoint x: 329, startPoint y: 232, endPoint x: 230, endPoint y: 235, distance: 99.6
click at [233, 235] on input "Grind Mode Cypher Apathy" at bounding box center [474, 229] width 541 height 23
drag, startPoint x: 331, startPoint y: 226, endPoint x: 166, endPoint y: 224, distance: 164.9
click at [166, 224] on div "SearchWithCriteriafe637de5-95d5-4887-8cbd-346014d9b3fa Work Title Grind Mode Cy…" at bounding box center [416, 229] width 660 height 24
type input "="
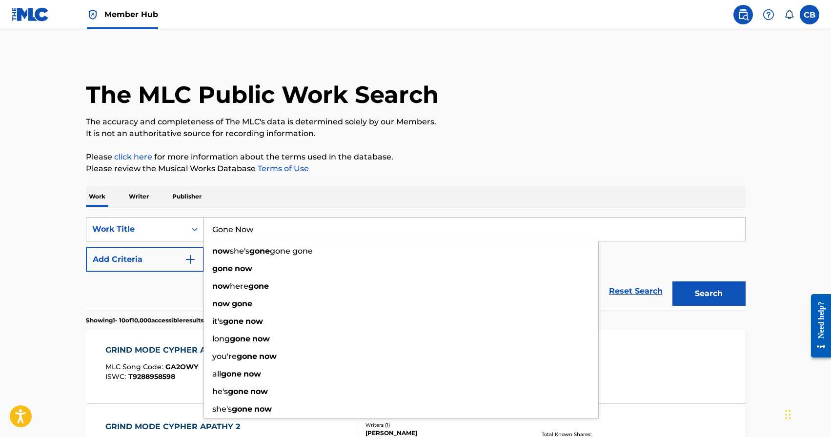
type input "Gone Now"
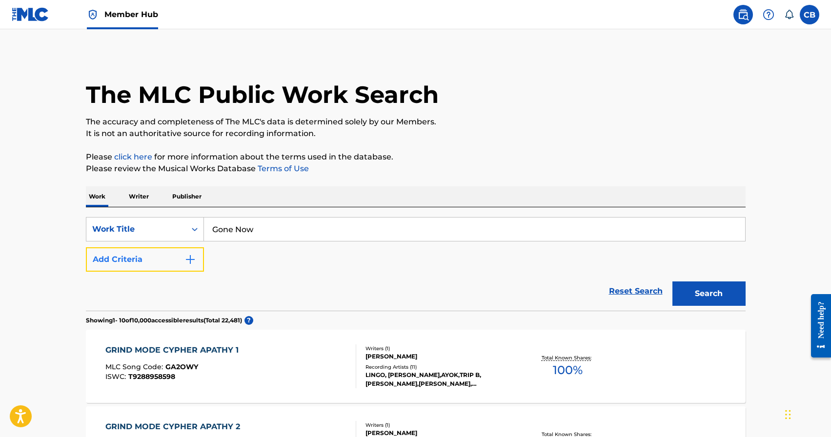
click at [171, 264] on button "Add Criteria" at bounding box center [145, 259] width 118 height 24
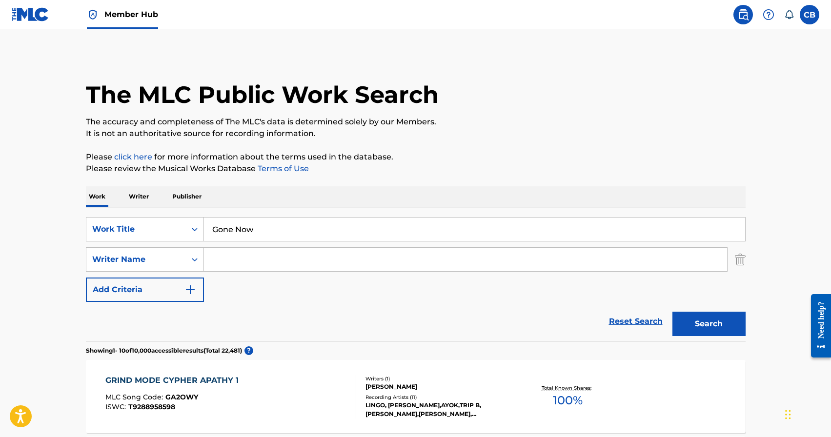
click at [306, 266] on input "Search Form" at bounding box center [465, 259] width 523 height 23
type input "D"
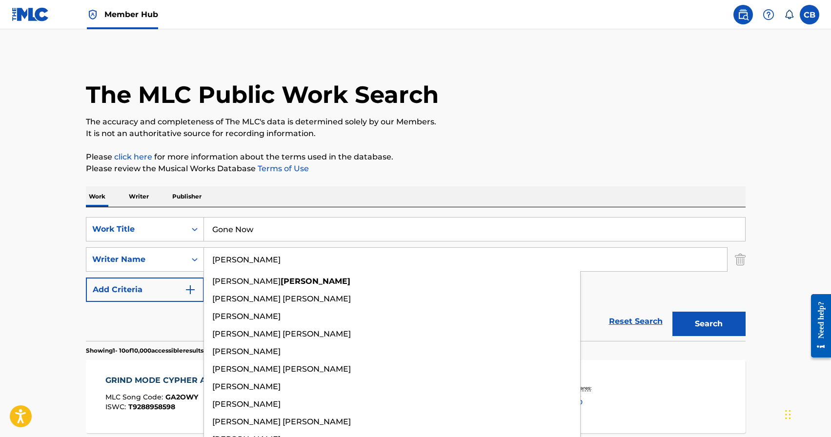
type input "Roberts"
click at [672, 312] on button "Search" at bounding box center [708, 324] width 73 height 24
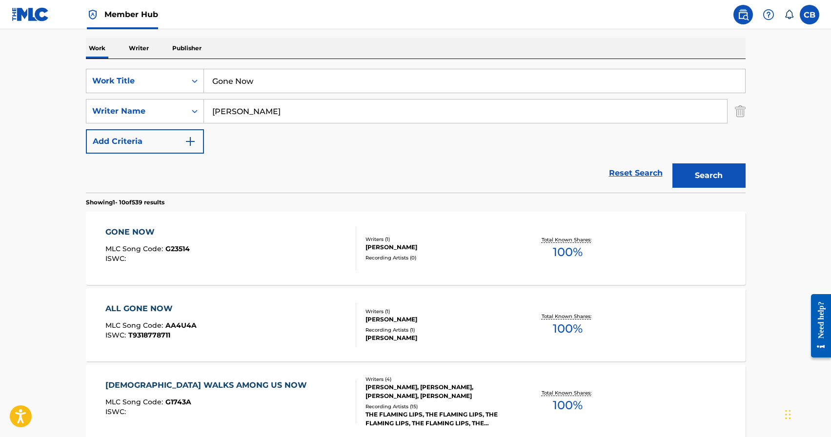
scroll to position [147, 0]
